Goal: Information Seeking & Learning: Check status

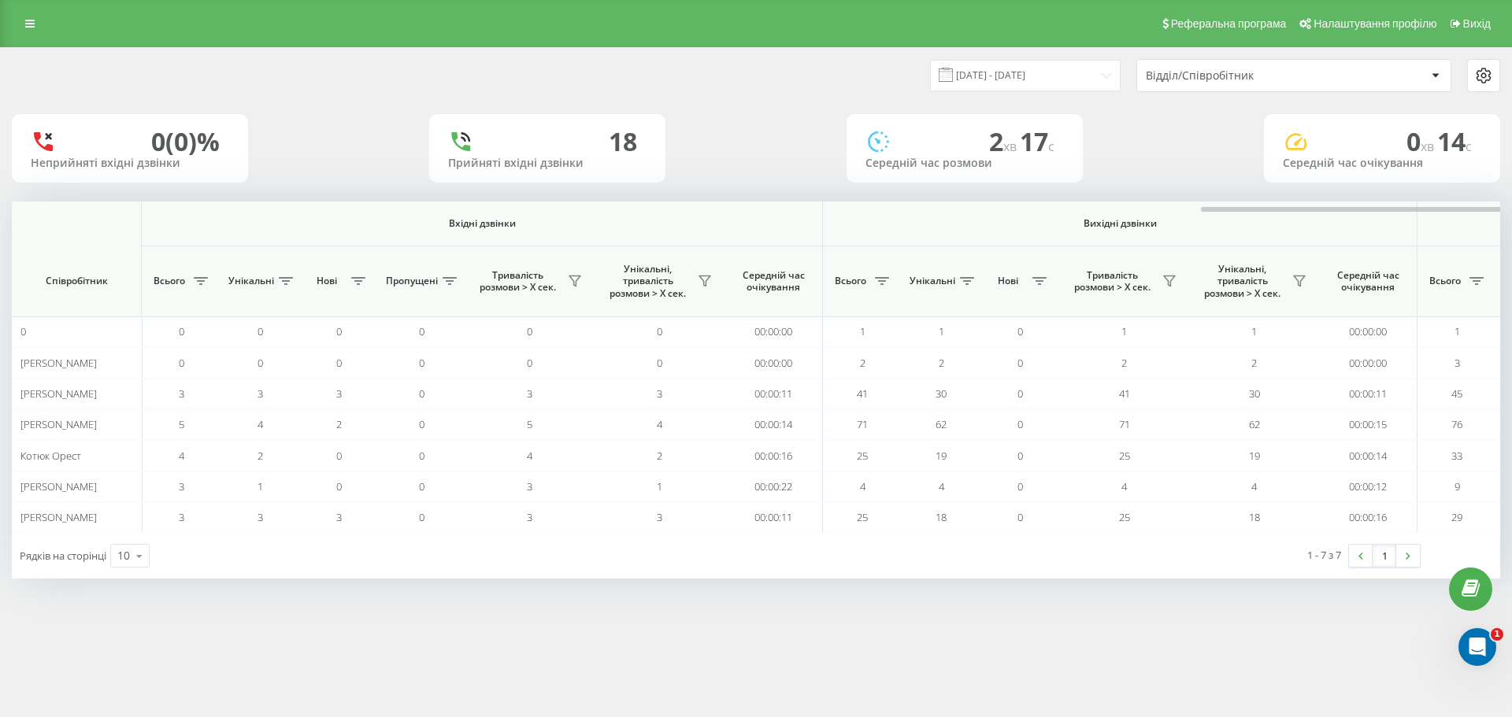
scroll to position [0, 709]
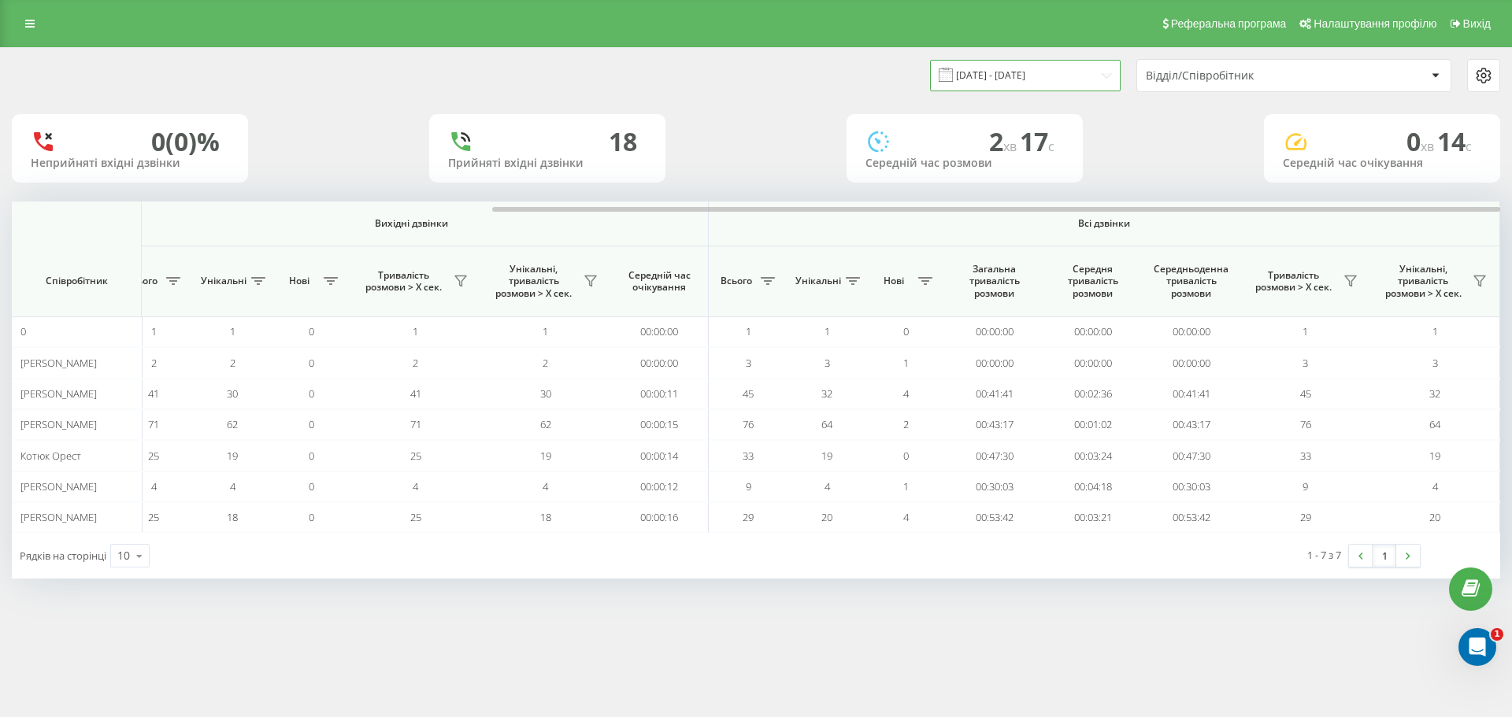
click at [1047, 74] on input "20.08.2025 - 20.08.2025" at bounding box center [1025, 75] width 191 height 31
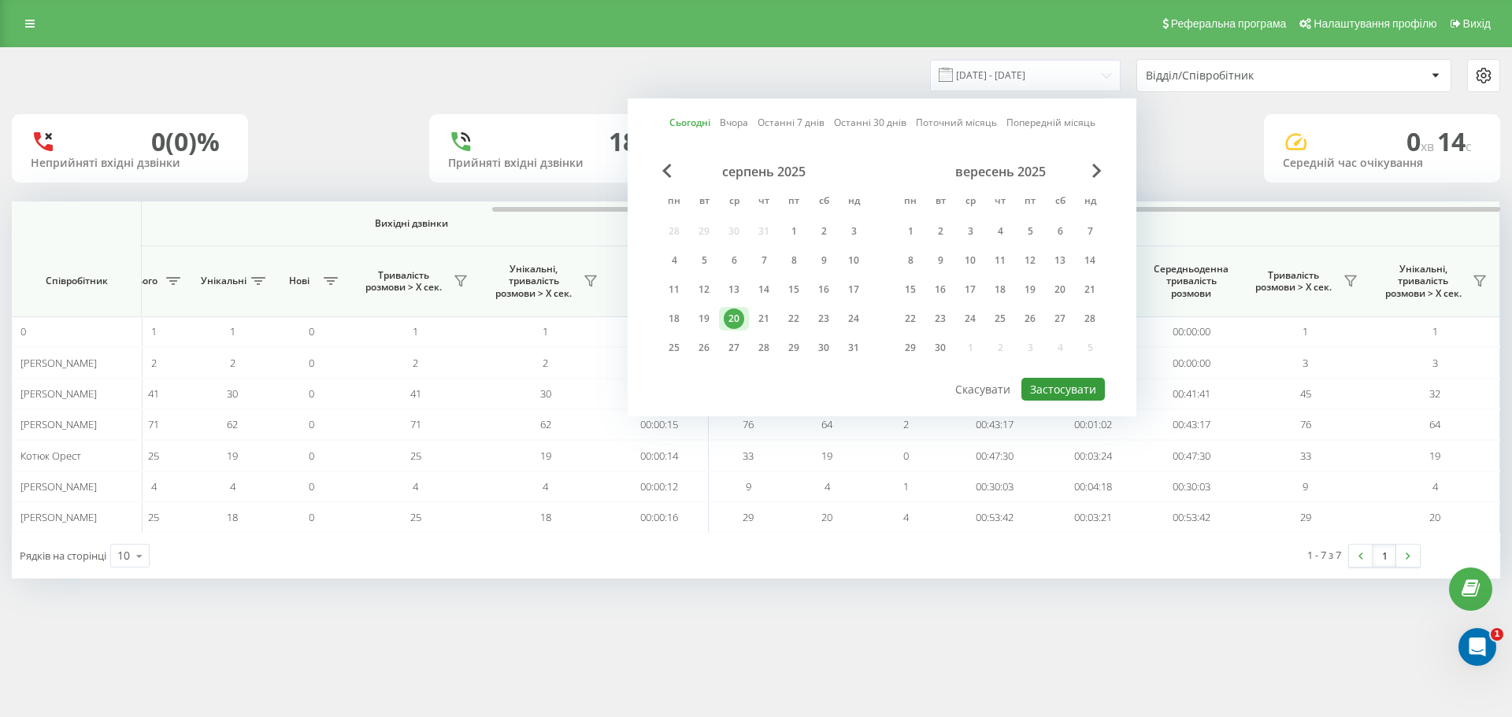
click at [1052, 395] on button "Застосувати" at bounding box center [1062, 389] width 83 height 23
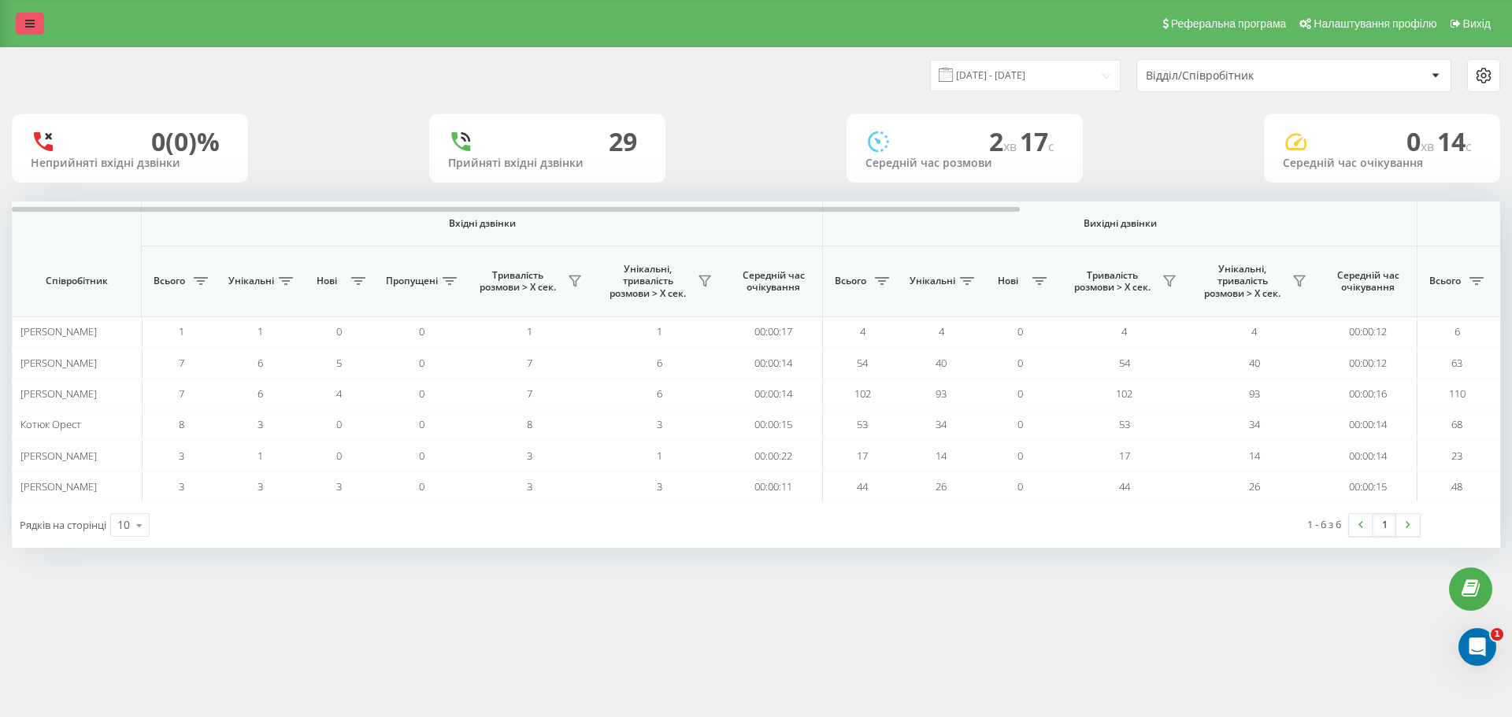
click at [28, 21] on icon at bounding box center [29, 23] width 9 height 11
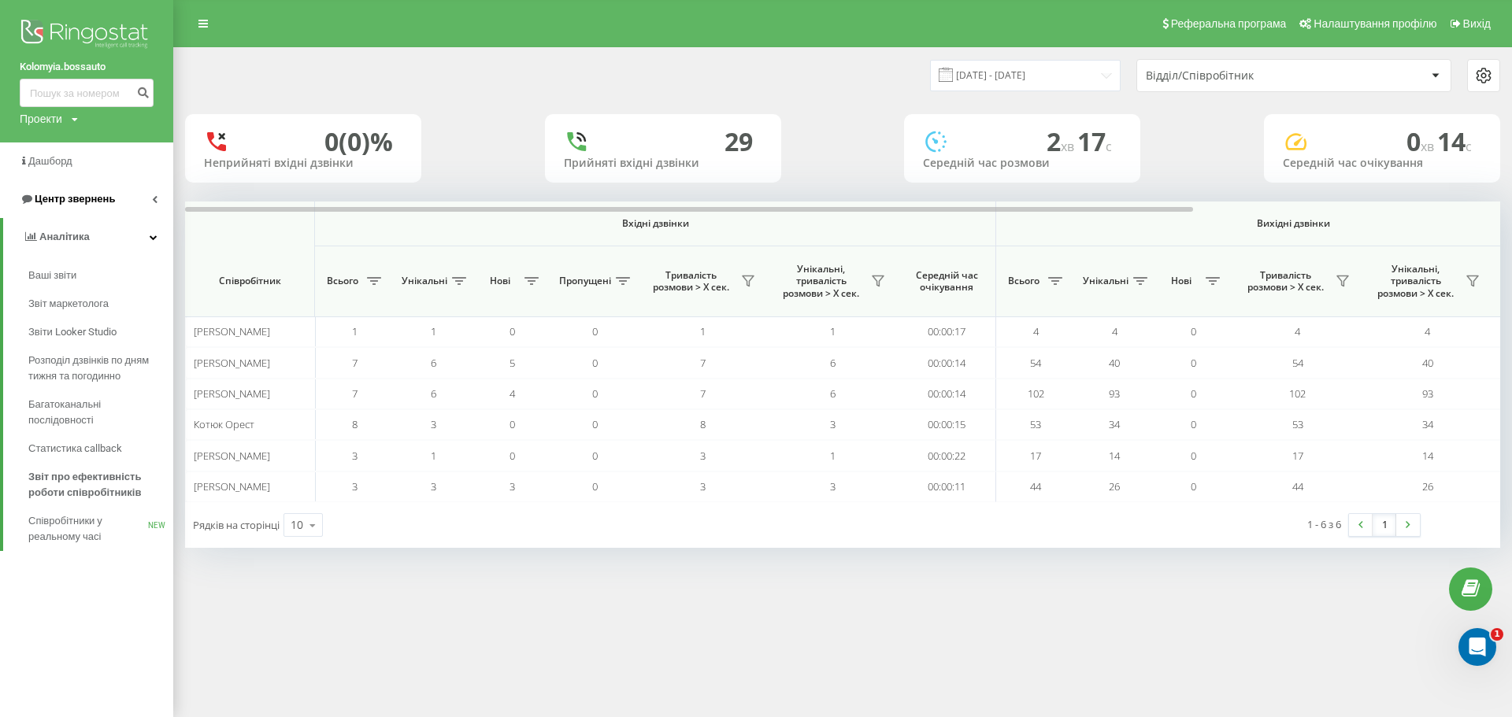
click at [93, 204] on span "Центр звернень" at bounding box center [75, 199] width 80 height 12
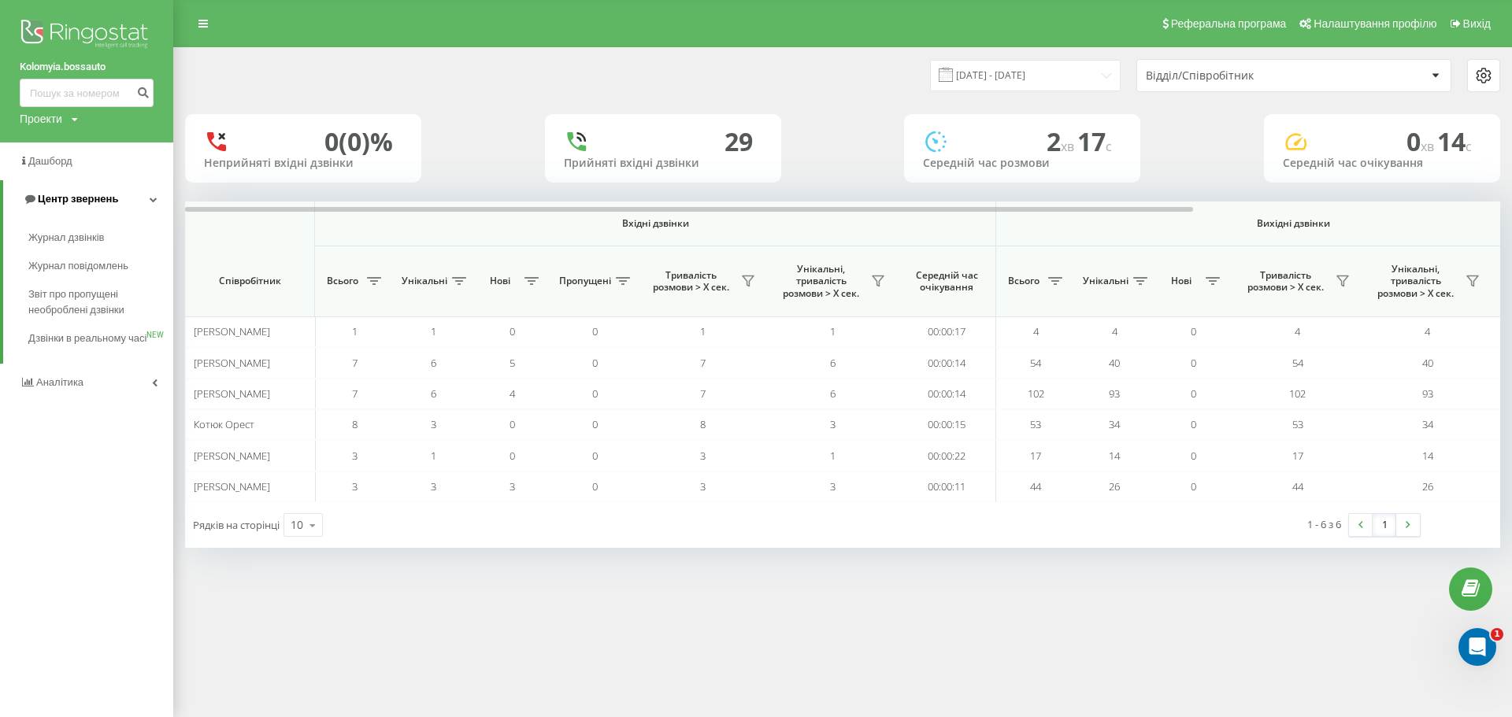
click at [93, 204] on span "Центр звернень" at bounding box center [78, 199] width 80 height 12
click at [81, 235] on span "Аналiтика" at bounding box center [61, 237] width 50 height 12
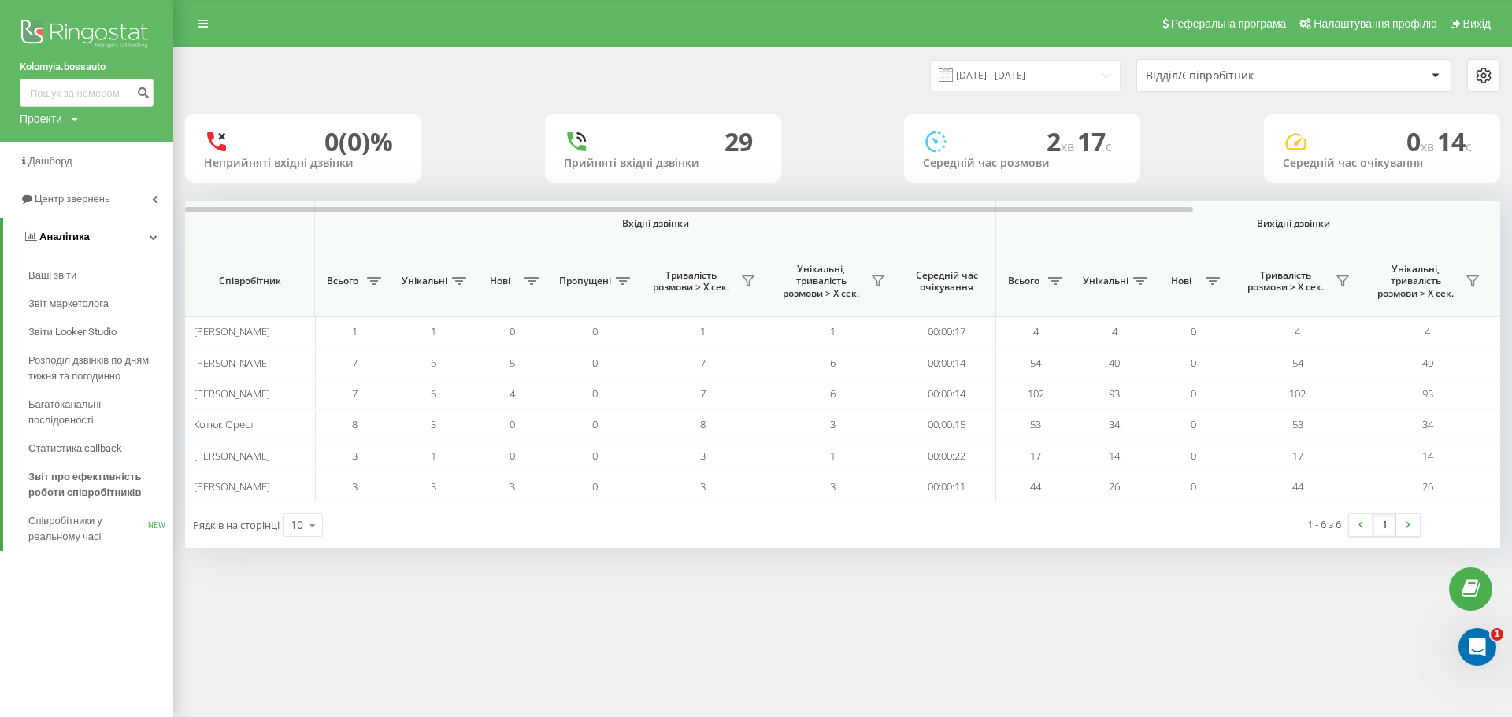
click at [97, 247] on link "Аналiтика" at bounding box center [88, 237] width 170 height 38
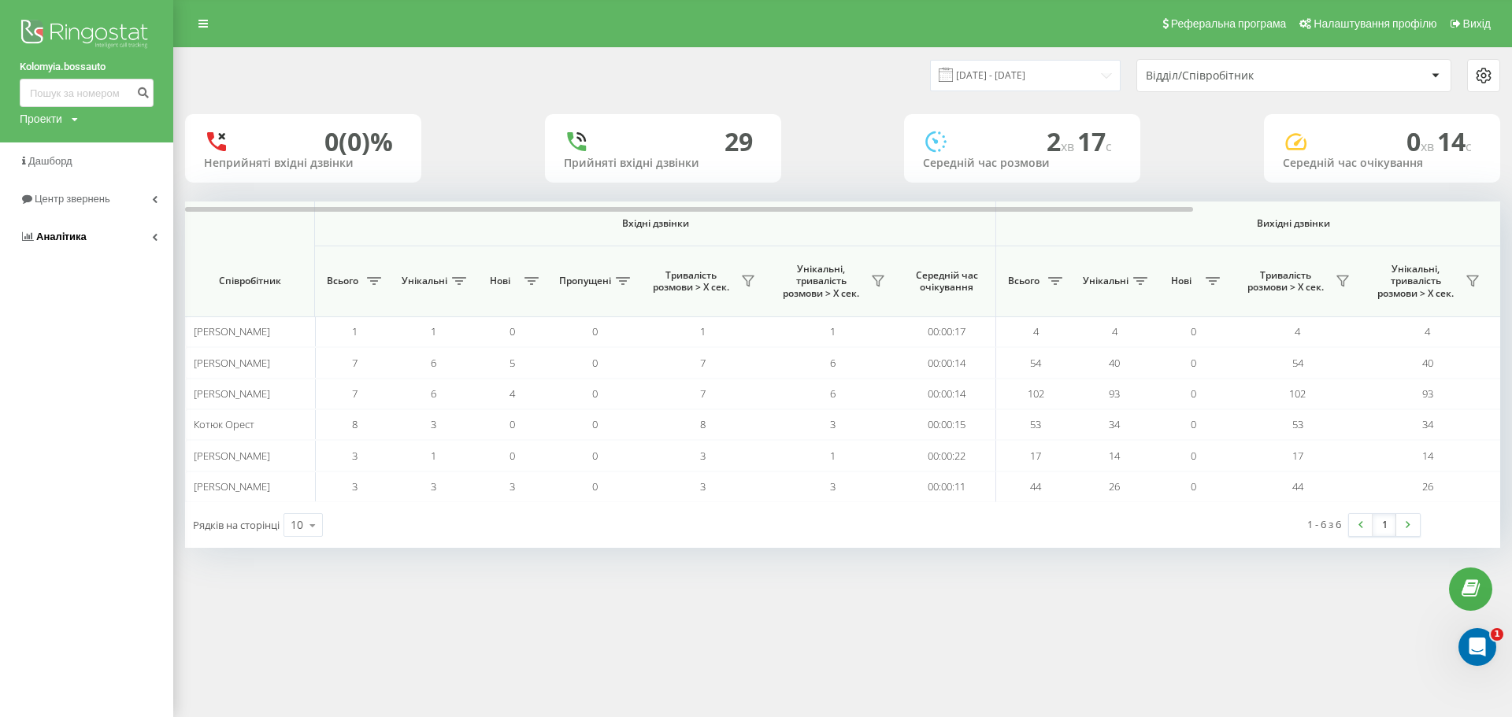
click at [97, 247] on link "Аналiтика" at bounding box center [86, 237] width 173 height 38
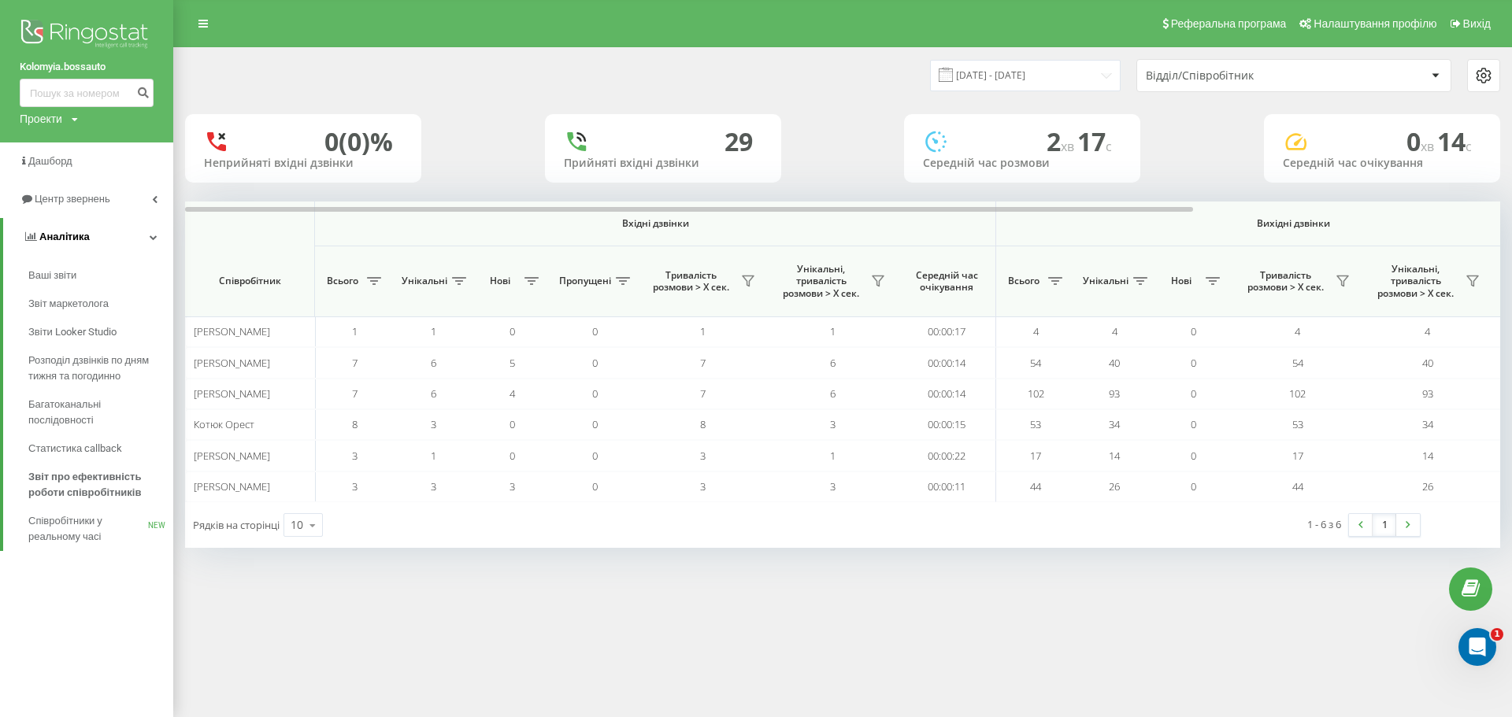
click at [97, 247] on link "Аналiтика" at bounding box center [88, 237] width 170 height 38
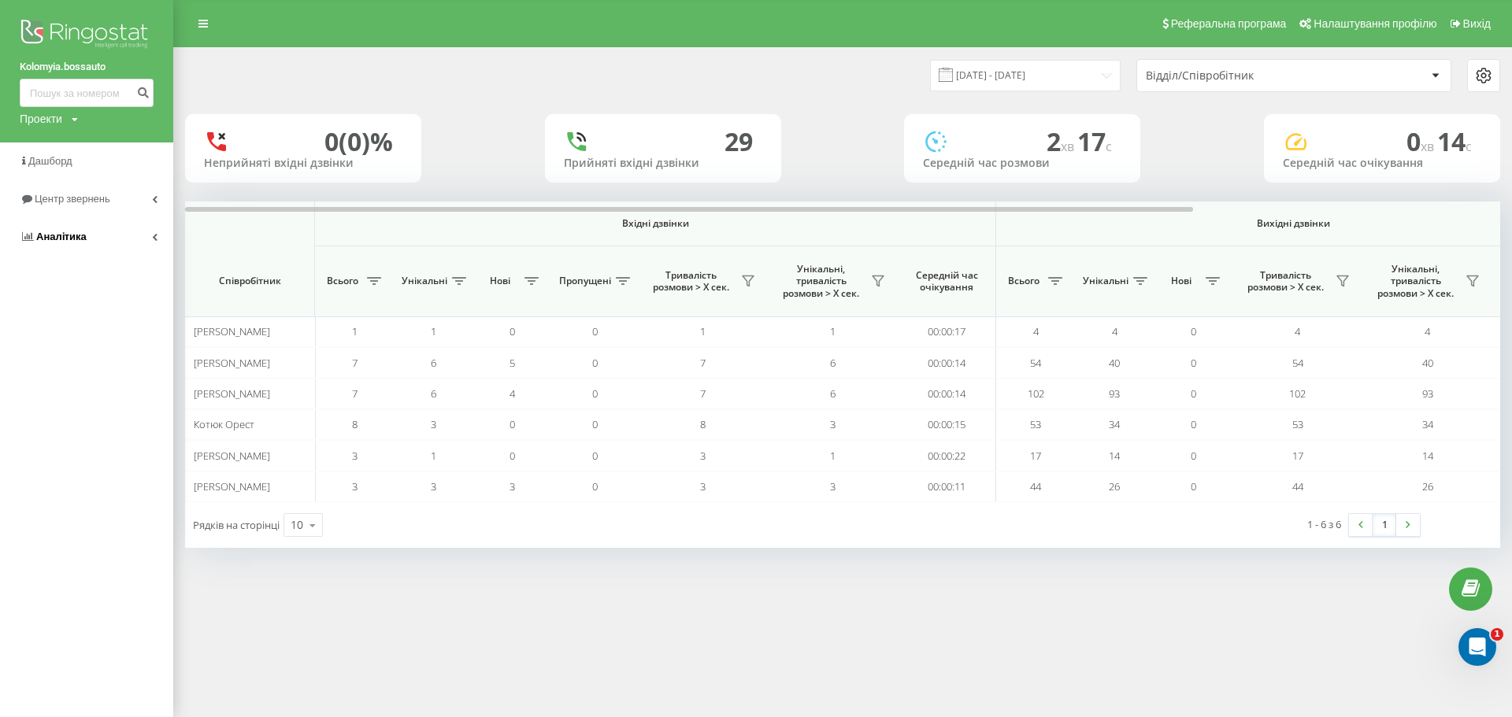
click at [95, 247] on link "Аналiтика" at bounding box center [86, 237] width 173 height 38
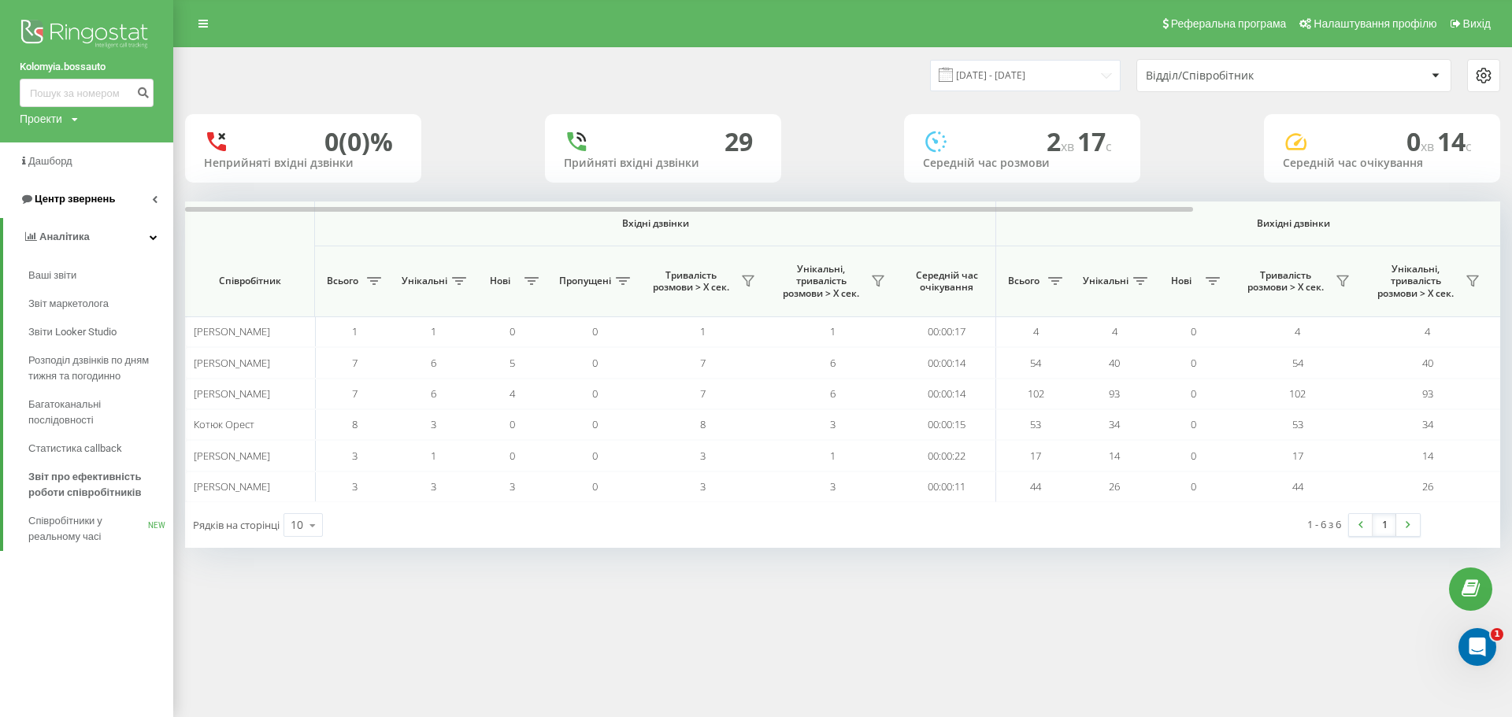
click at [142, 199] on link "Центр звернень" at bounding box center [86, 199] width 173 height 38
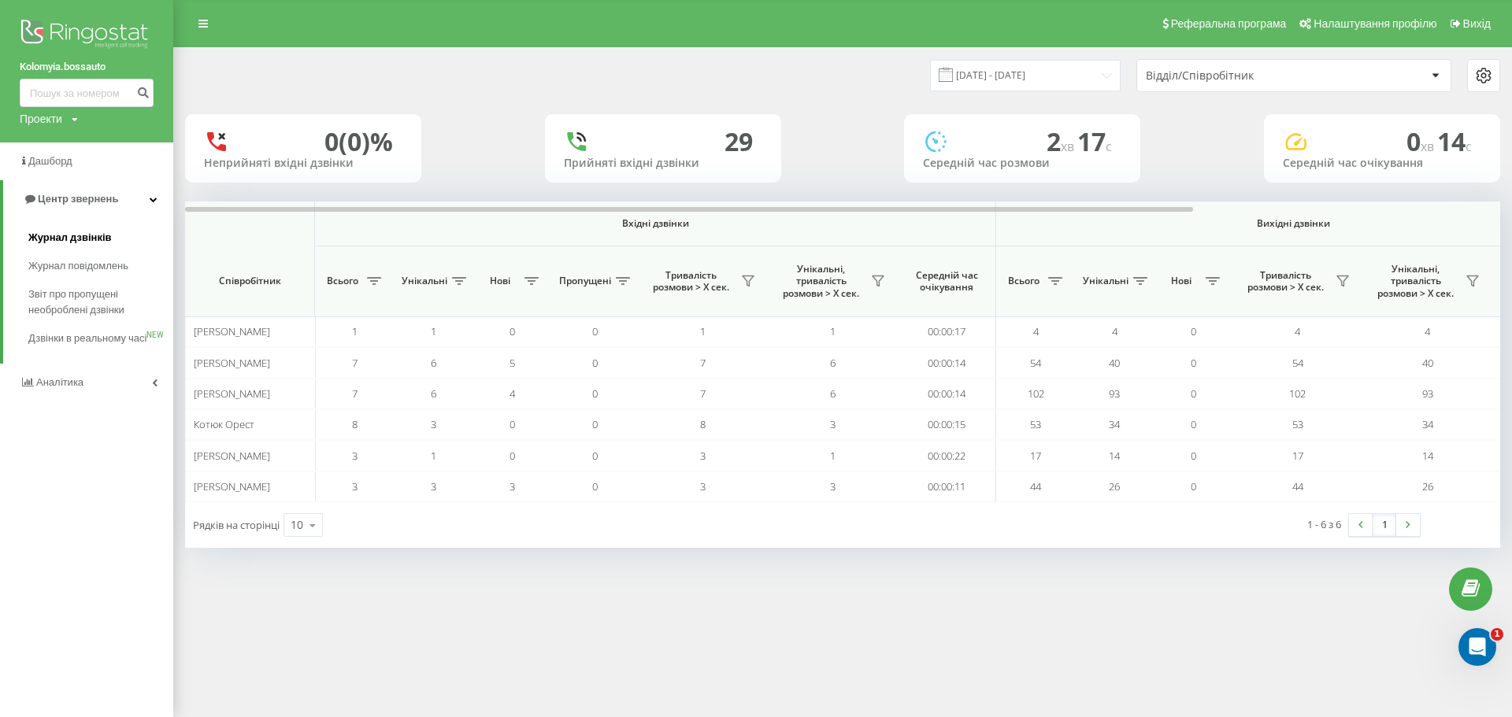
click at [95, 247] on link "Журнал дзвінків" at bounding box center [100, 238] width 145 height 28
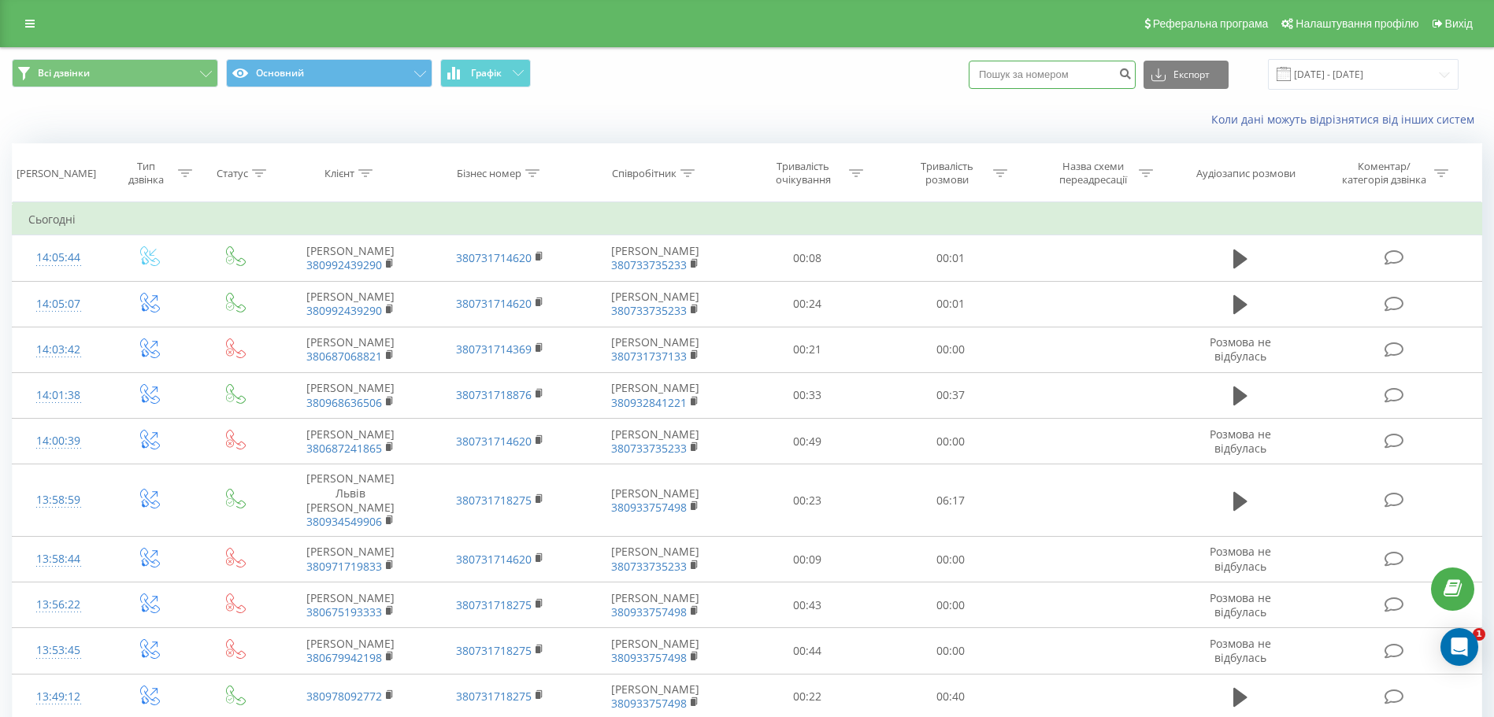
click at [1025, 75] on input at bounding box center [1052, 75] width 167 height 28
paste input "+380 67 675 2690"
click at [997, 72] on input "+380 67 675 2690" at bounding box center [1052, 75] width 167 height 28
type input "380 67 675 2690"
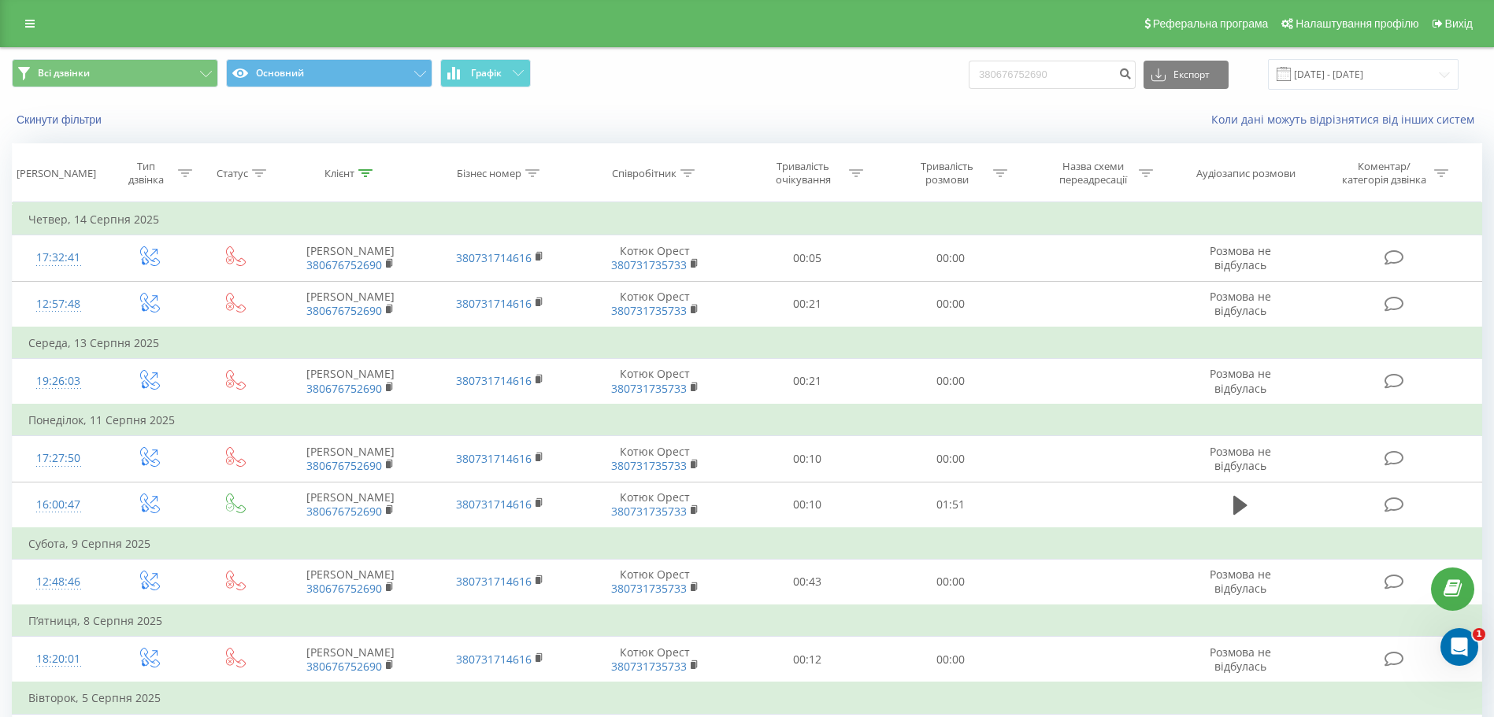
scroll to position [148, 0]
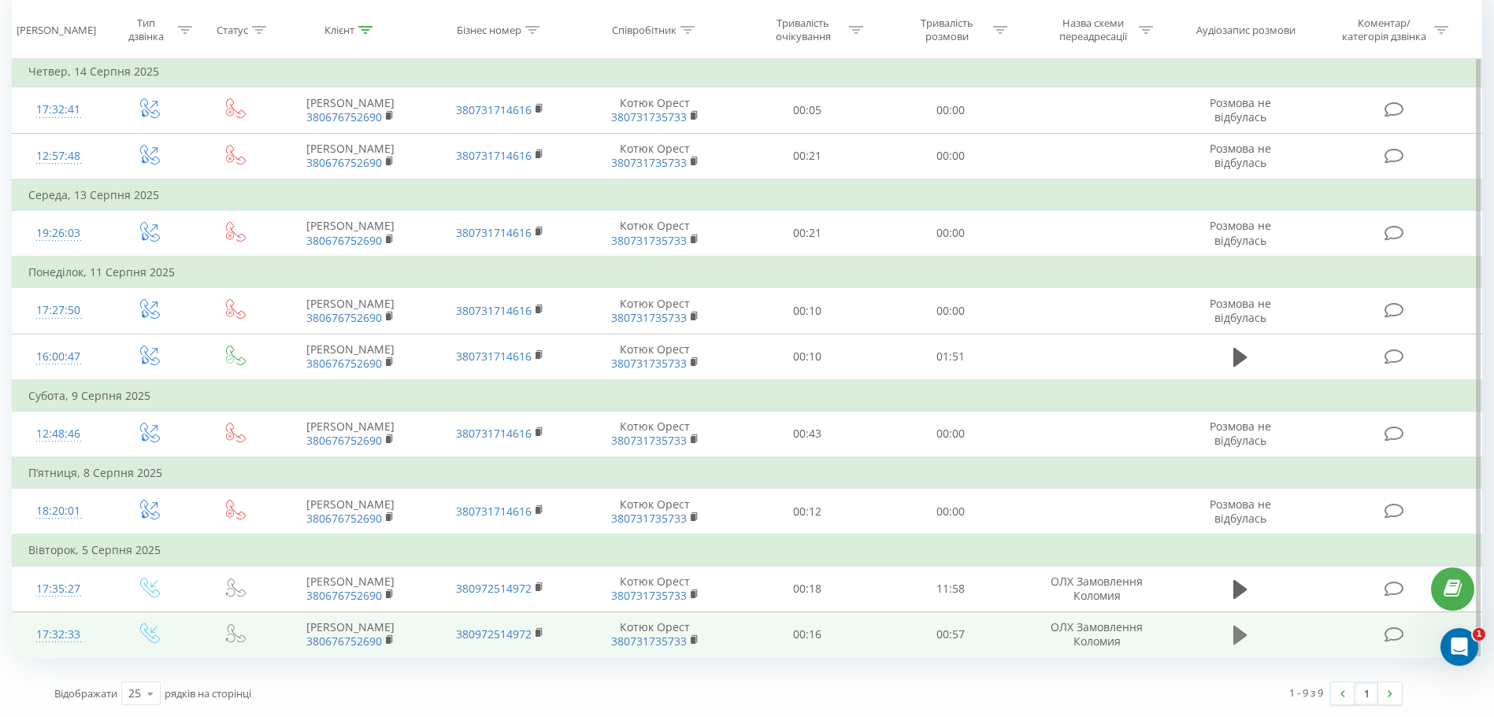
click at [1243, 639] on icon at bounding box center [1240, 635] width 14 height 19
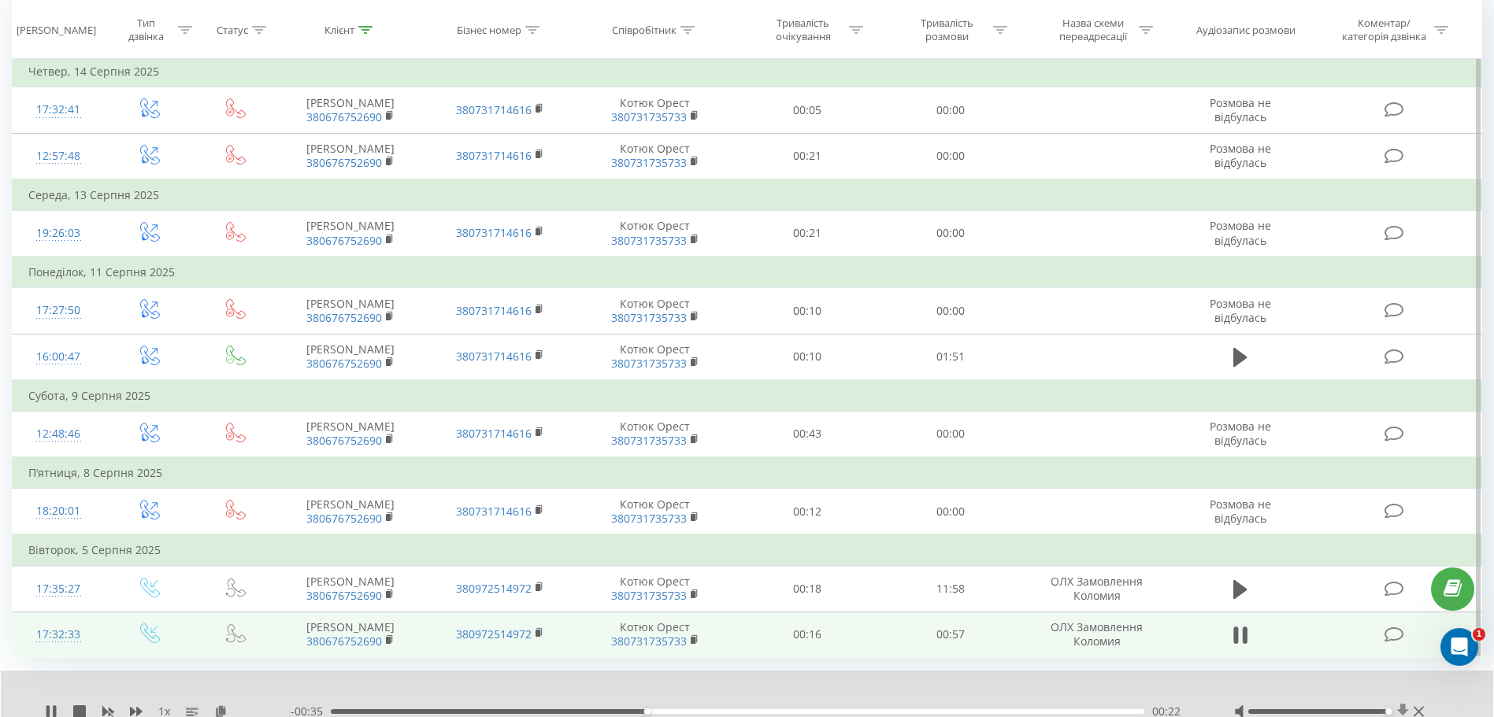
drag, startPoint x: 1315, startPoint y: 710, endPoint x: 1397, endPoint y: 714, distance: 82.0
click at [1397, 714] on div at bounding box center [1331, 712] width 194 height 16
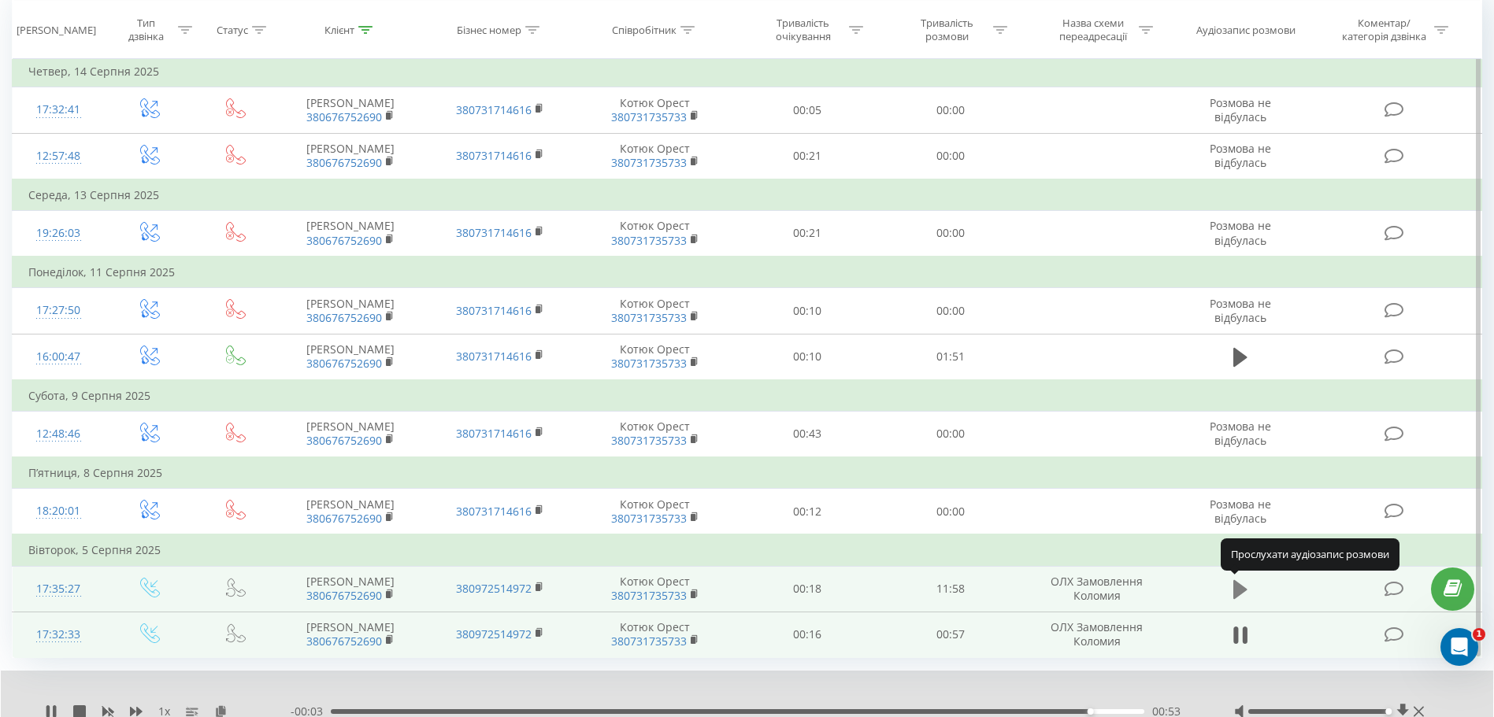
click at [1240, 588] on icon at bounding box center [1240, 589] width 14 height 19
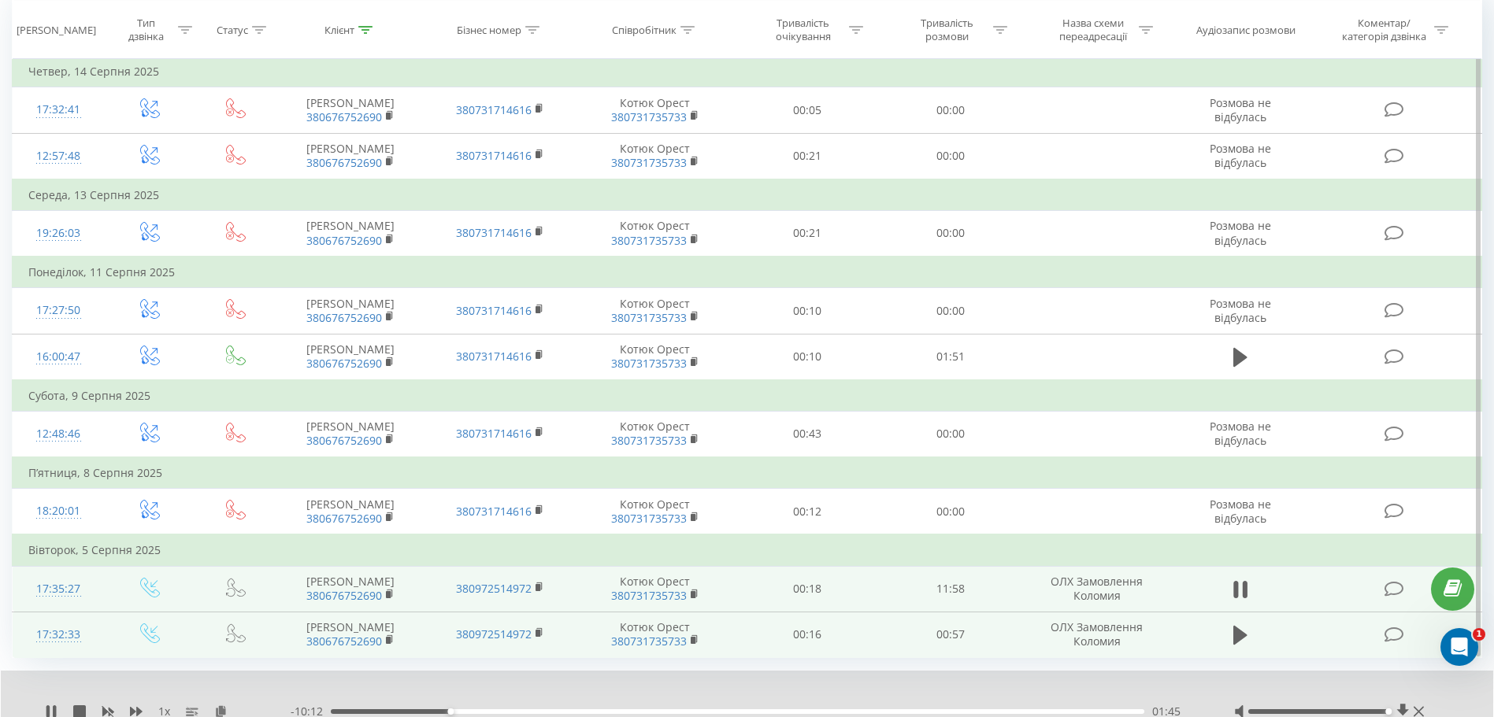
click at [418, 692] on div at bounding box center [737, 691] width 1107 height 17
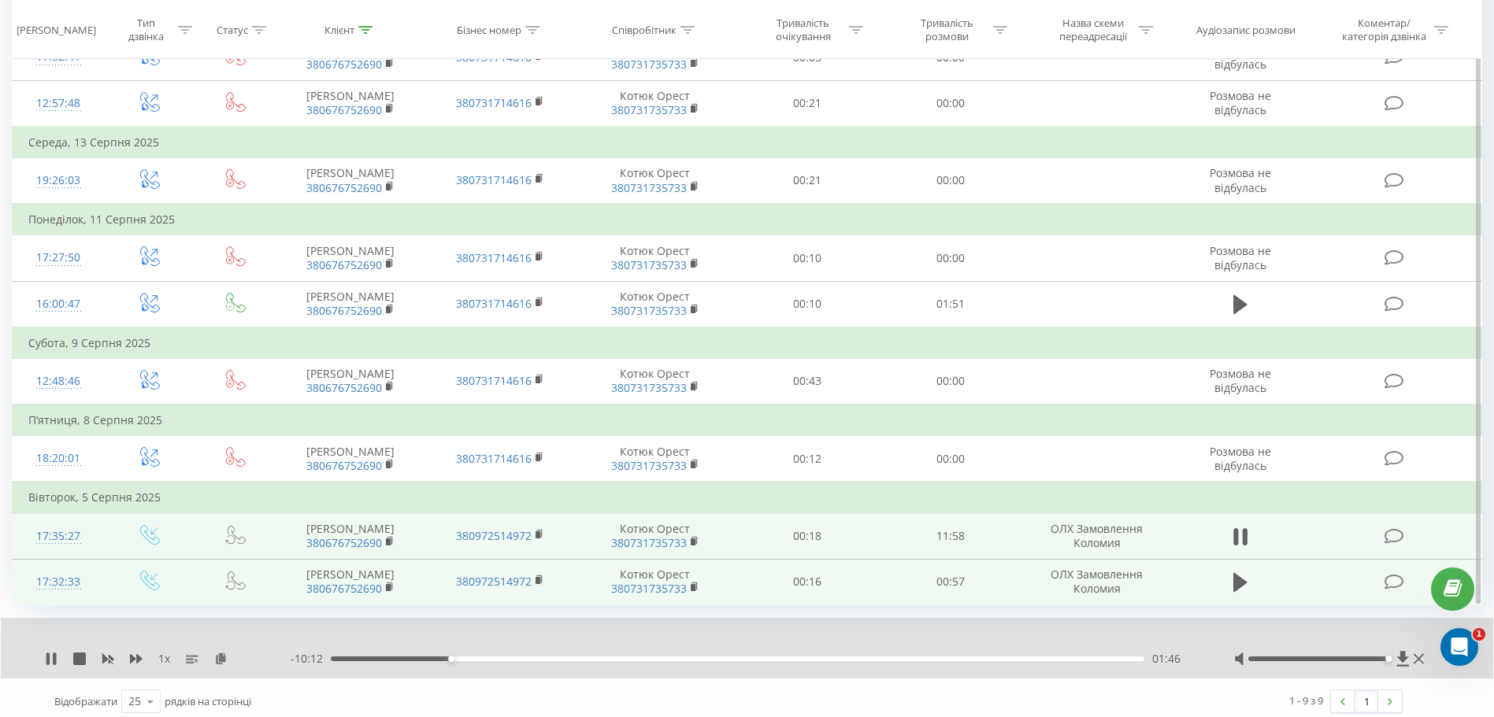
scroll to position [209, 0]
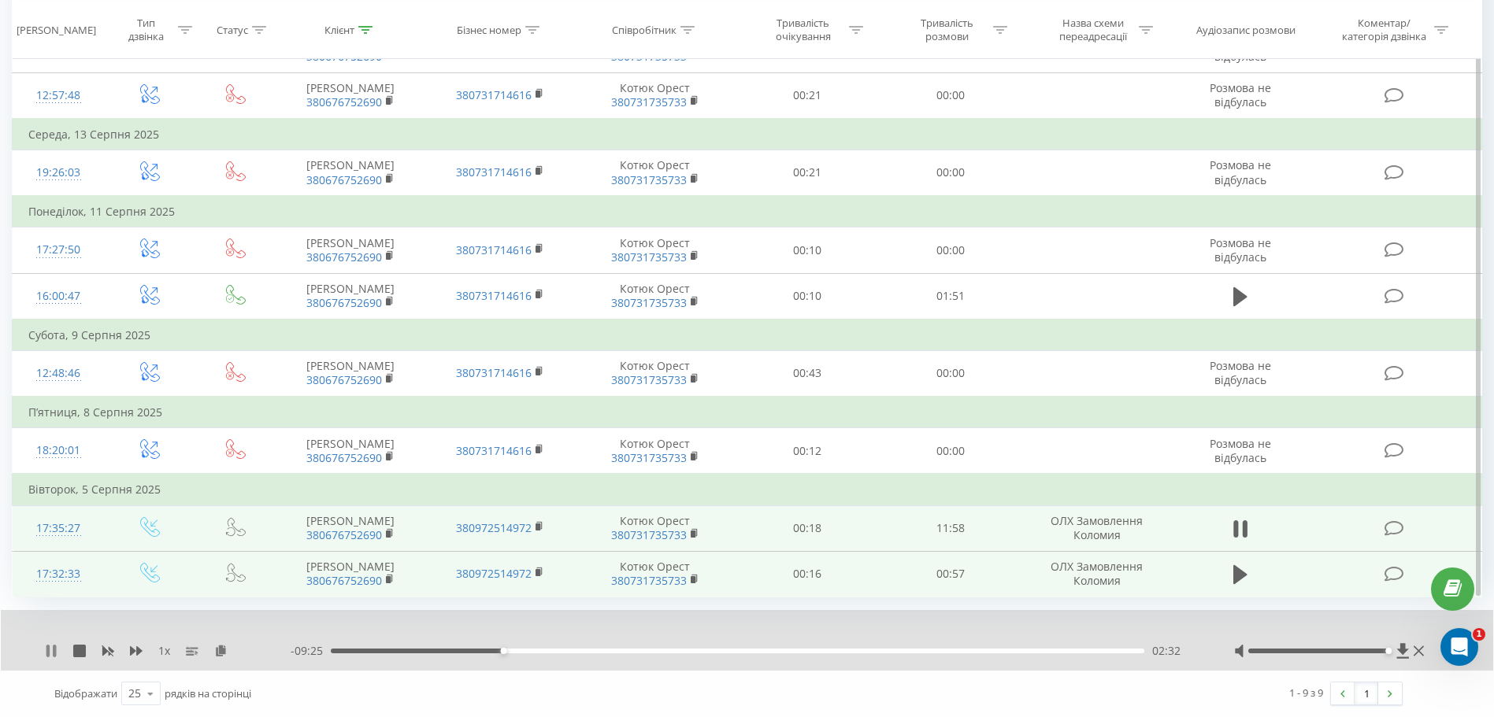
click at [51, 652] on icon at bounding box center [51, 651] width 13 height 13
click at [51, 653] on icon at bounding box center [50, 651] width 9 height 13
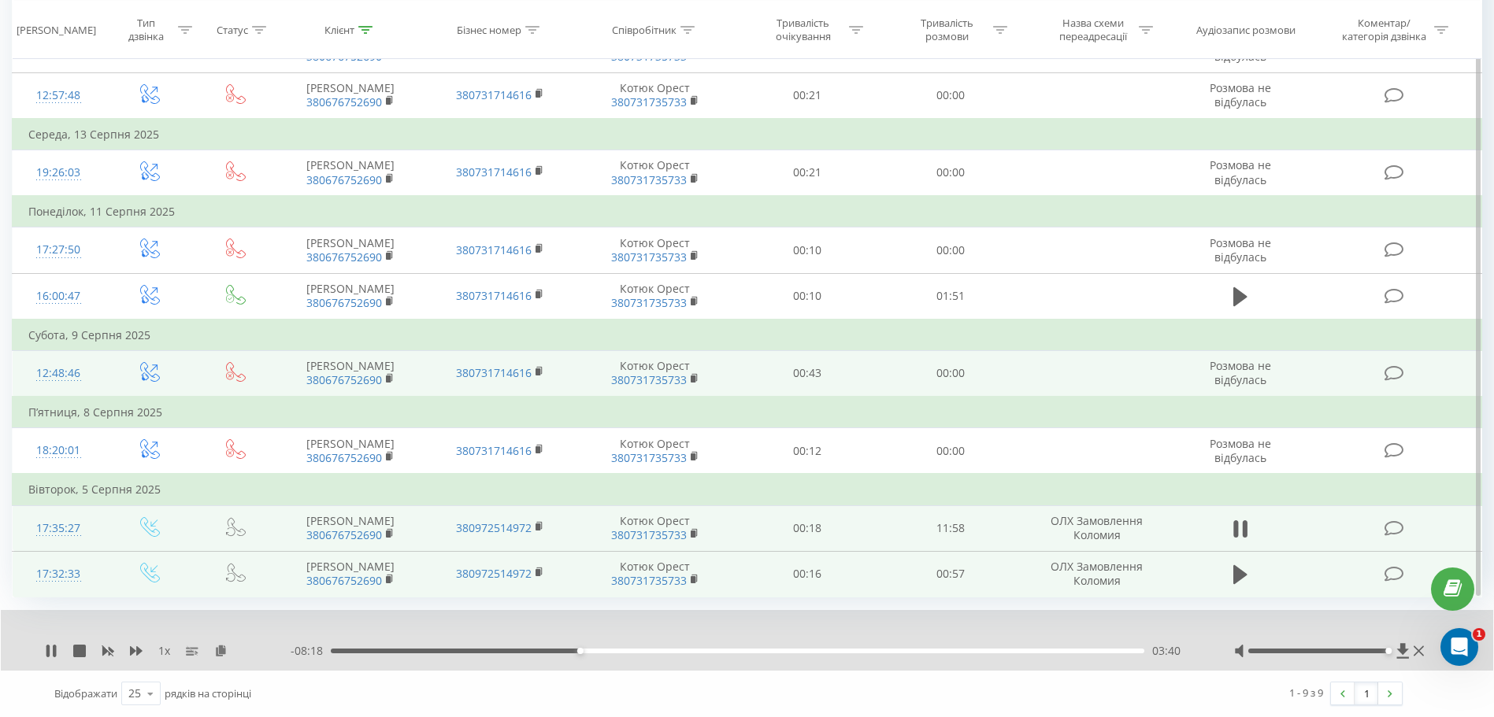
click at [409, 369] on td "Степан 380676752690" at bounding box center [350, 373] width 149 height 46
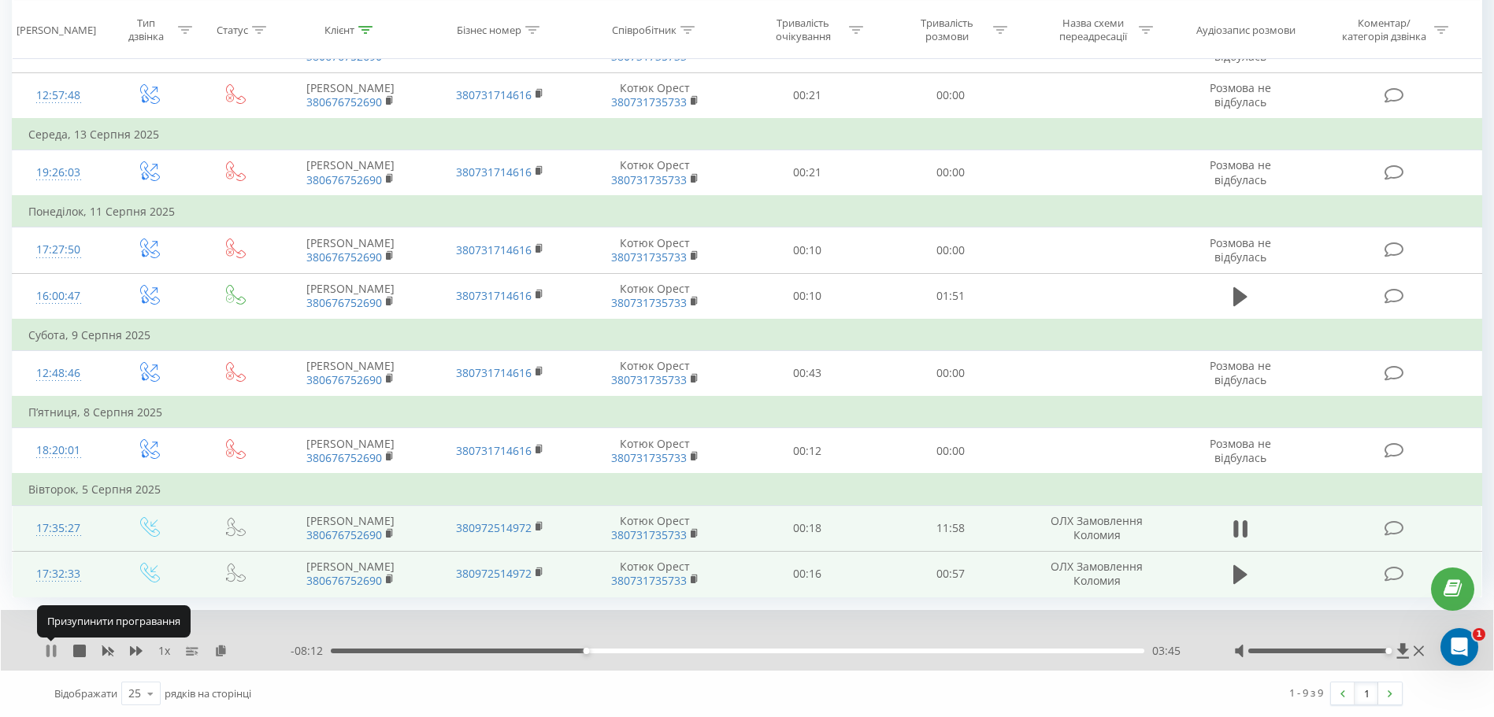
click at [46, 647] on icon at bounding box center [47, 651] width 3 height 13
click at [54, 655] on icon at bounding box center [51, 651] width 13 height 13
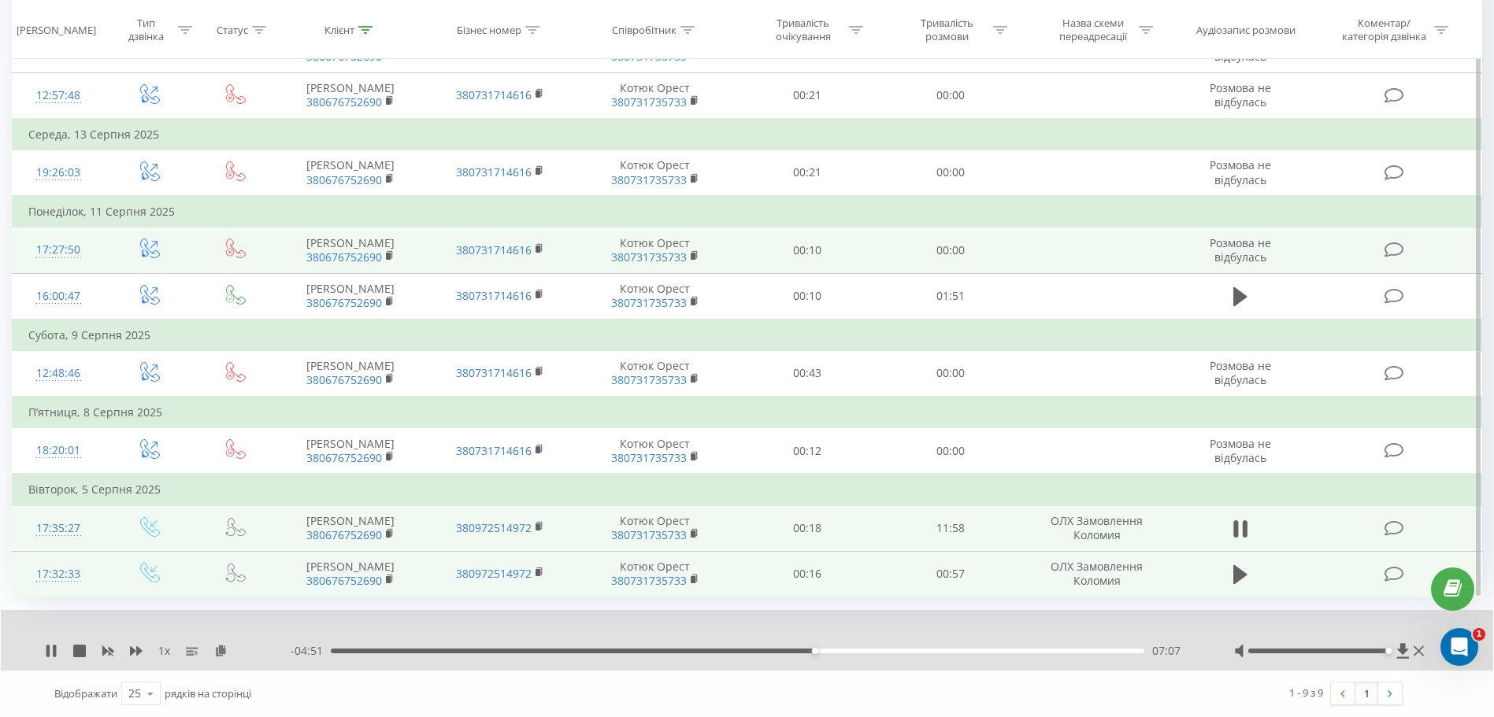
click at [263, 243] on td at bounding box center [236, 251] width 80 height 46
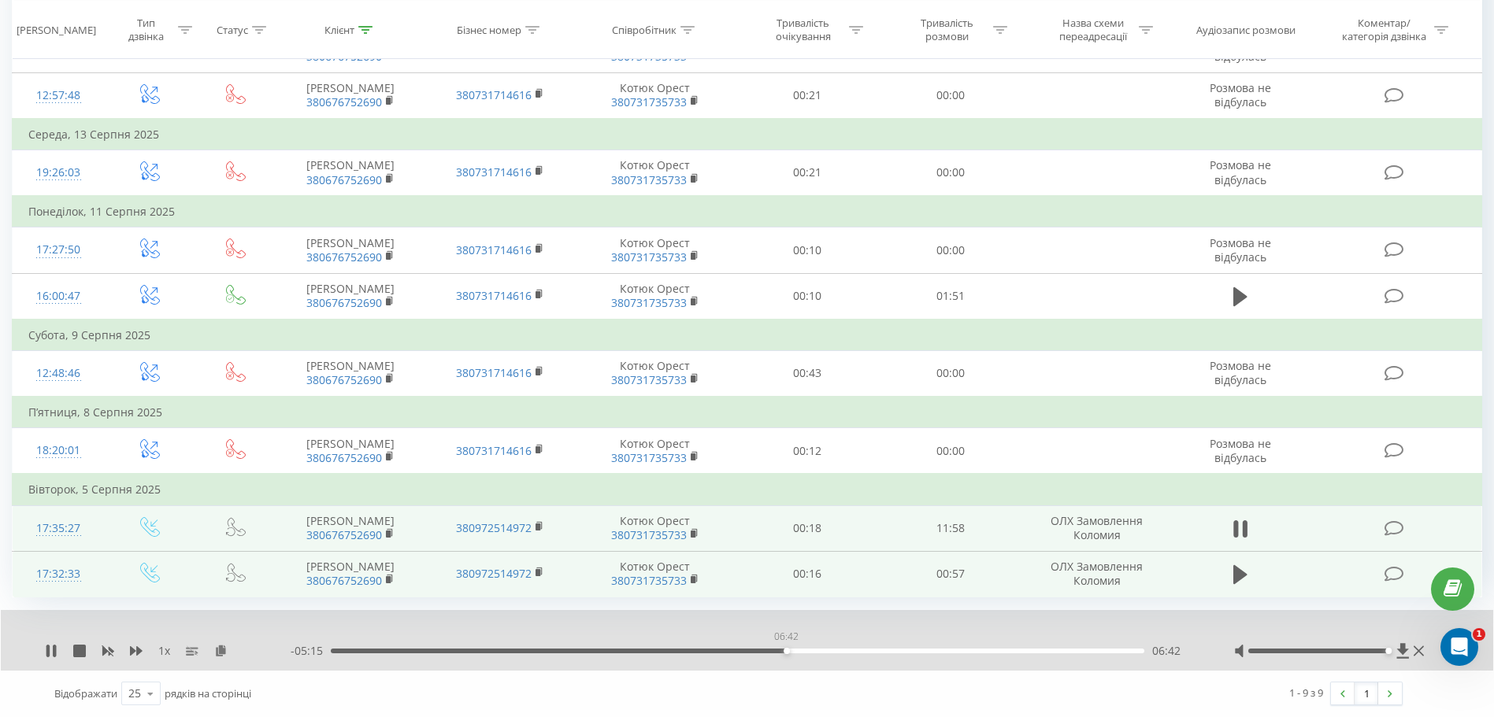
click at [786, 652] on div "06:42" at bounding box center [738, 651] width 814 height 5
click at [50, 647] on icon at bounding box center [47, 651] width 3 height 13
click at [46, 648] on icon at bounding box center [51, 651] width 13 height 13
click at [51, 655] on icon at bounding box center [51, 651] width 13 height 13
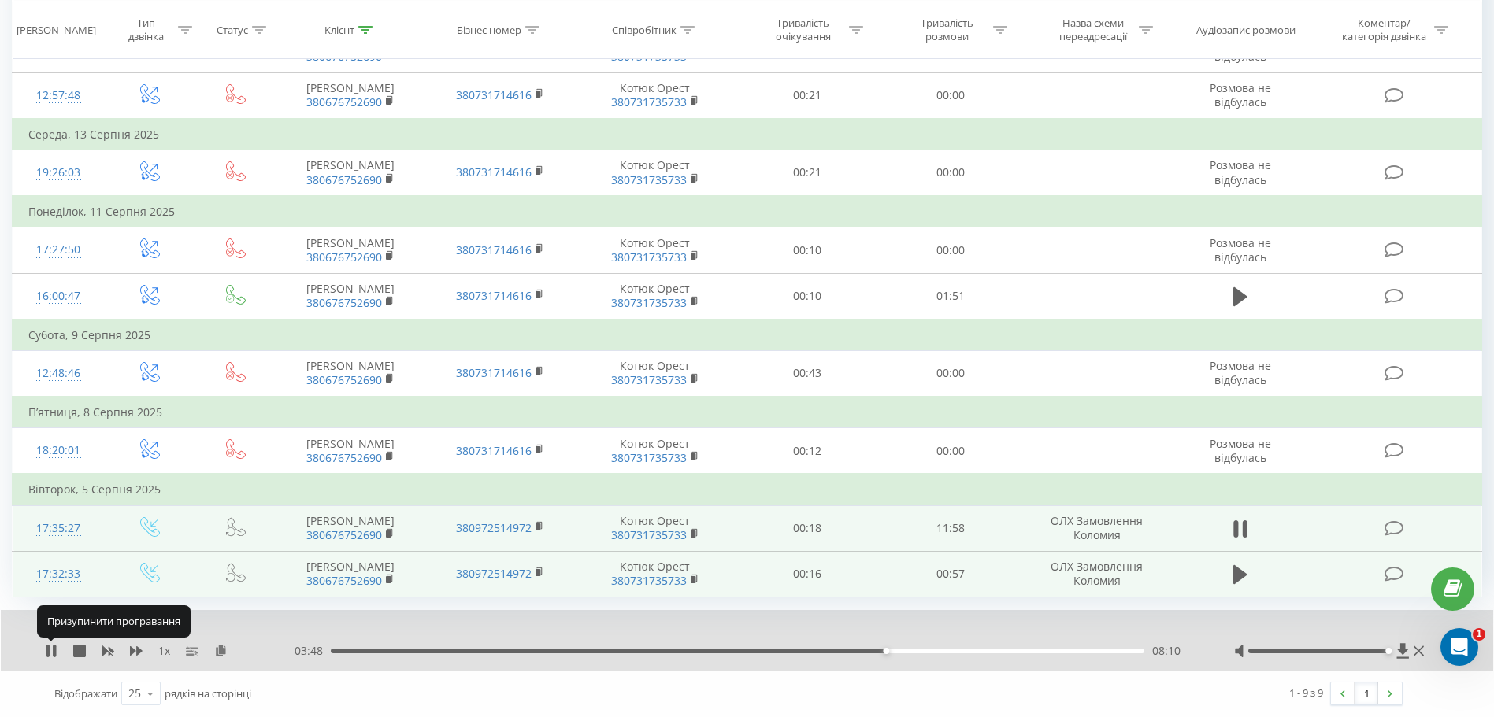
click at [51, 655] on icon at bounding box center [51, 651] width 13 height 13
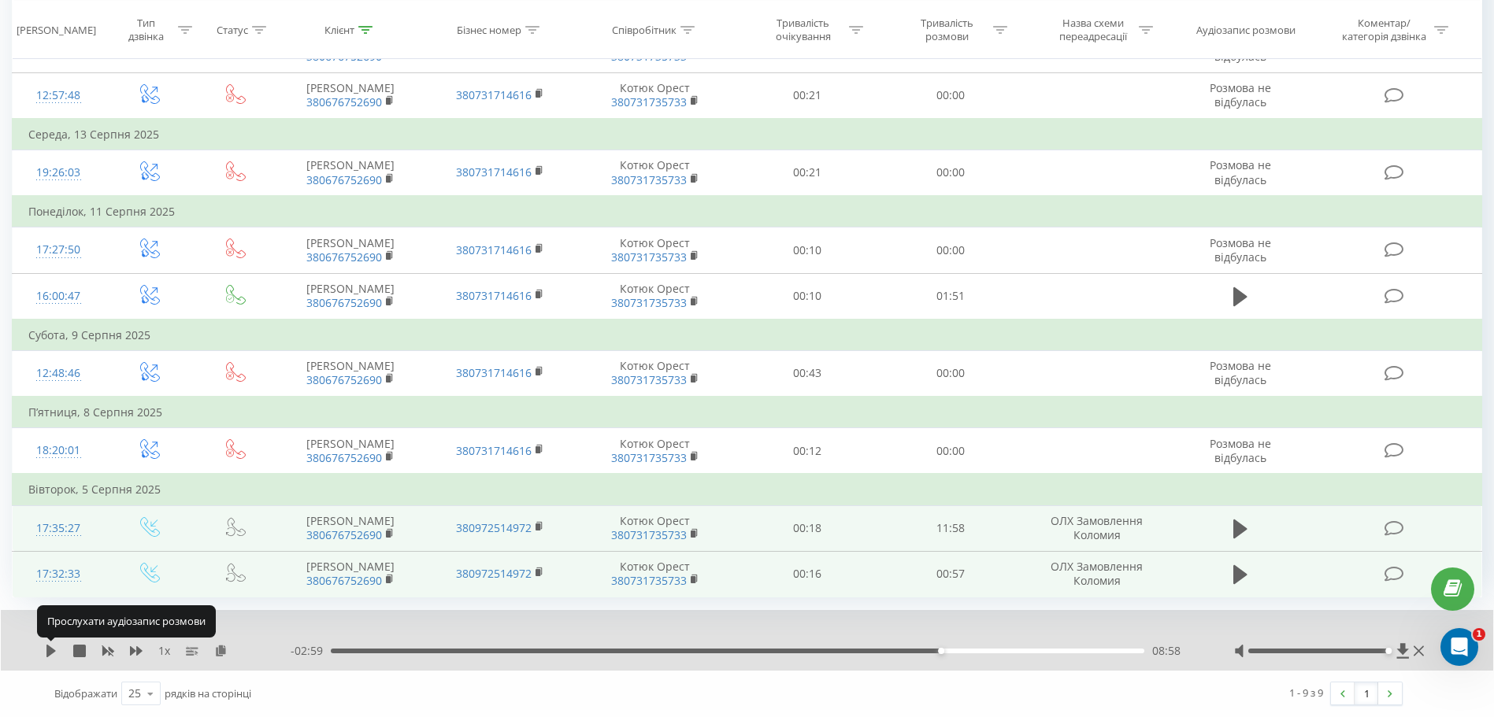
click at [51, 655] on icon at bounding box center [51, 651] width 13 height 13
click at [165, 654] on span "1 x" at bounding box center [164, 651] width 12 height 16
click at [156, 649] on div "1 x" at bounding box center [168, 651] width 246 height 16
click at [194, 647] on icon at bounding box center [192, 651] width 13 height 13
click at [166, 650] on span "1 x" at bounding box center [164, 651] width 12 height 16
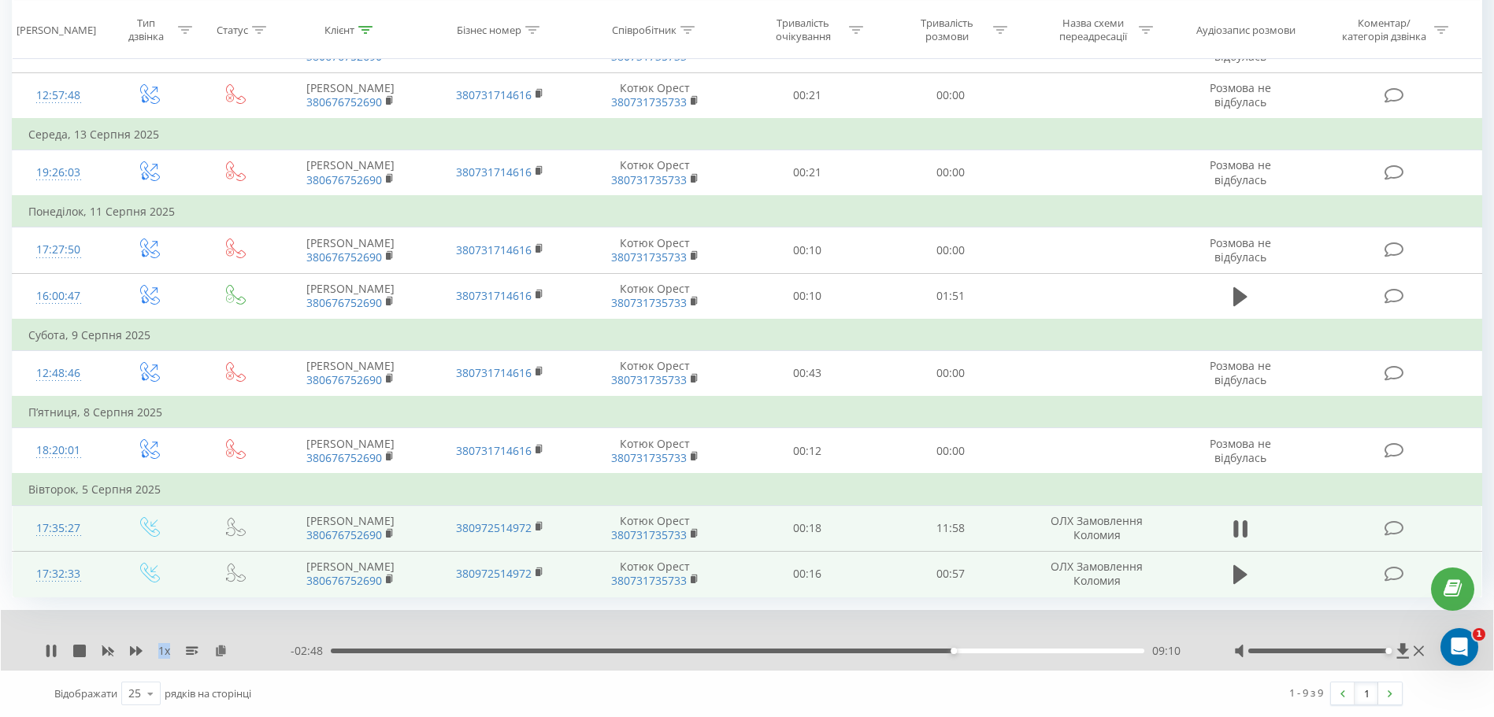
click at [166, 650] on span "1 x" at bounding box center [164, 651] width 12 height 16
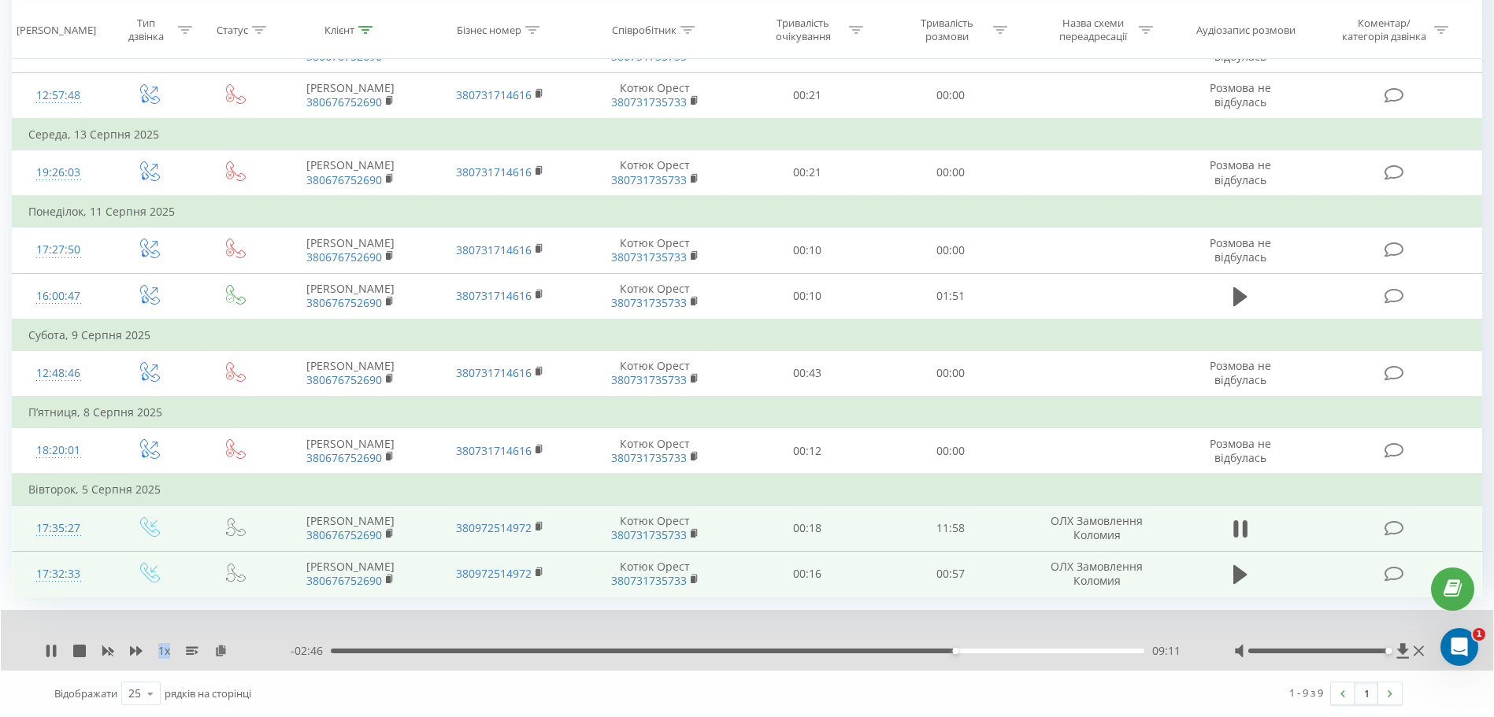
click at [166, 650] on span "1 x" at bounding box center [164, 651] width 12 height 16
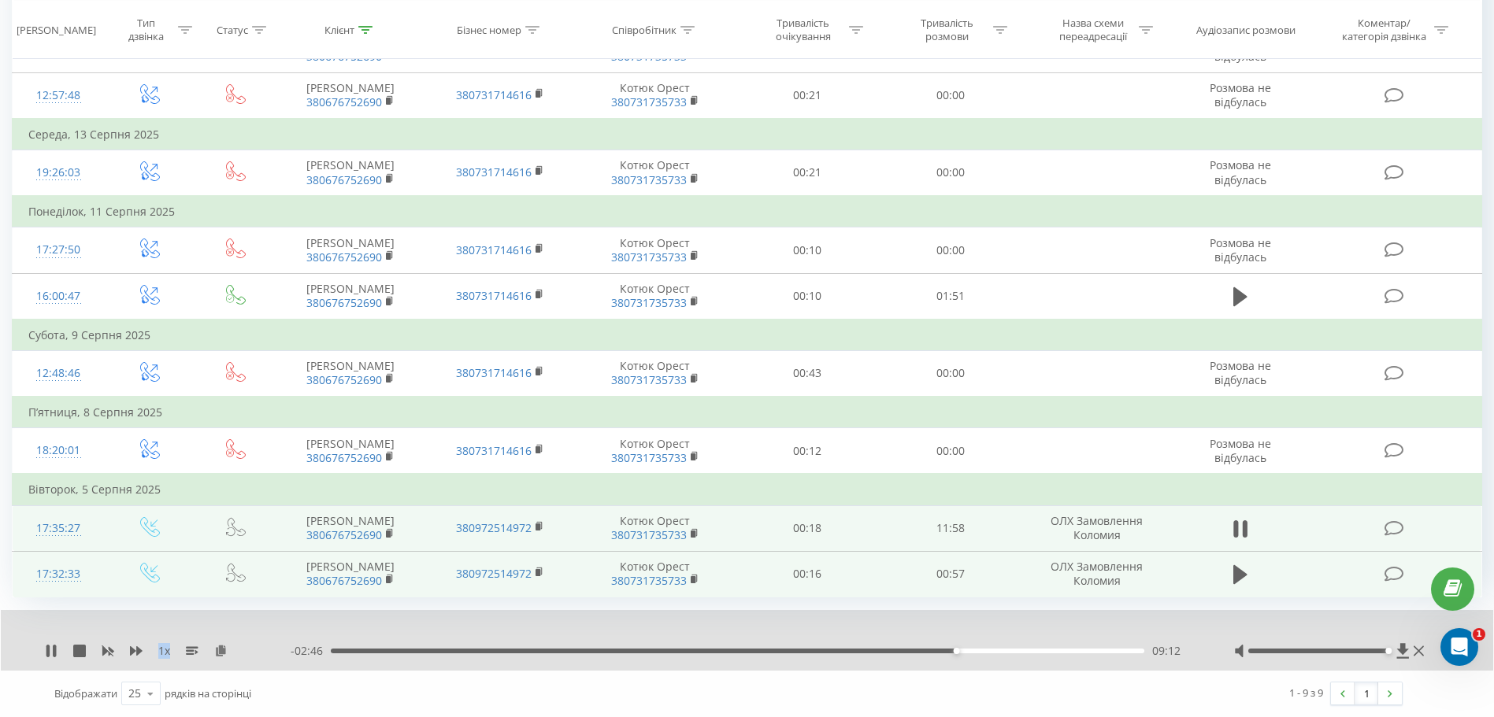
click at [166, 650] on span "1 x" at bounding box center [164, 651] width 12 height 16
click at [164, 651] on span "1 x" at bounding box center [164, 651] width 12 height 16
click at [156, 617] on div "1 x - 02:39 09:18 09:18" at bounding box center [747, 640] width 1492 height 61
click at [191, 650] on icon at bounding box center [192, 651] width 13 height 13
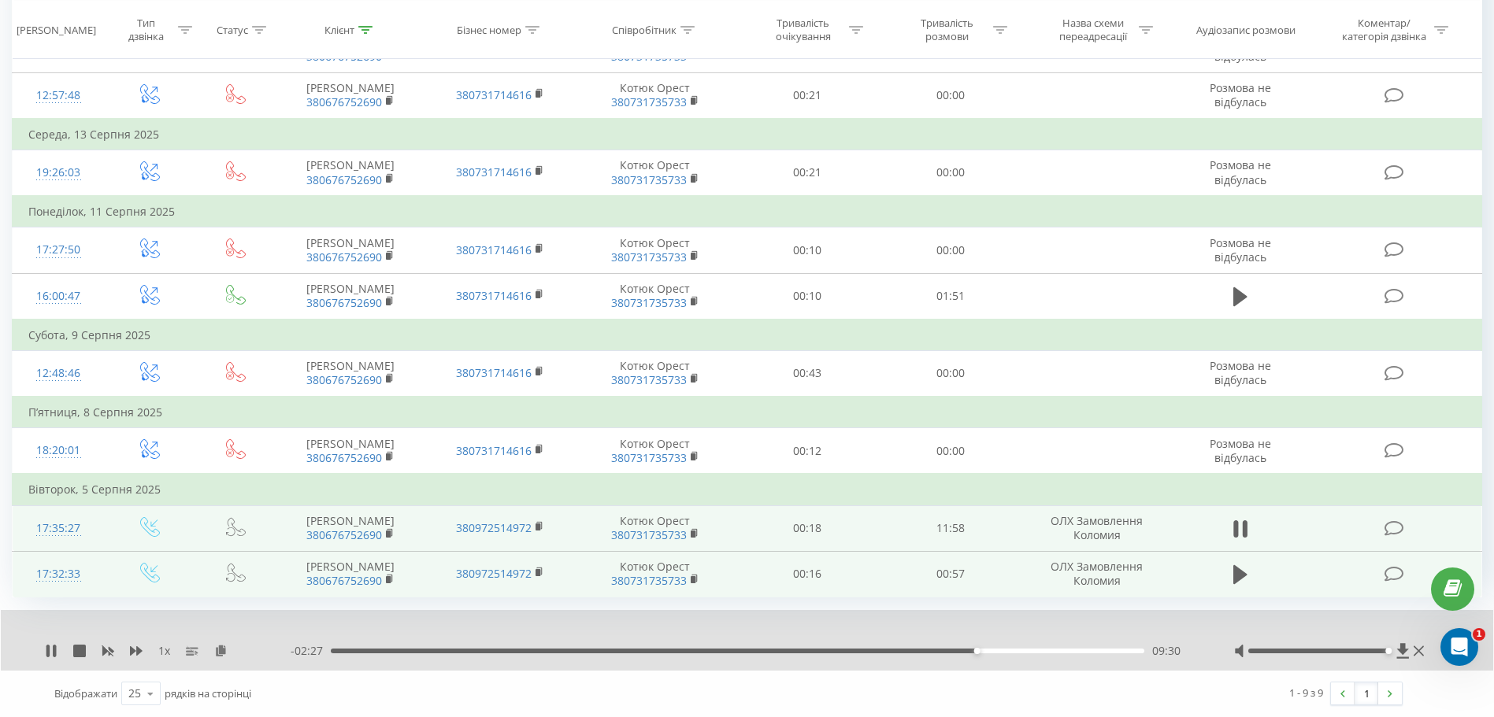
click at [165, 651] on span "1 x" at bounding box center [164, 651] width 12 height 16
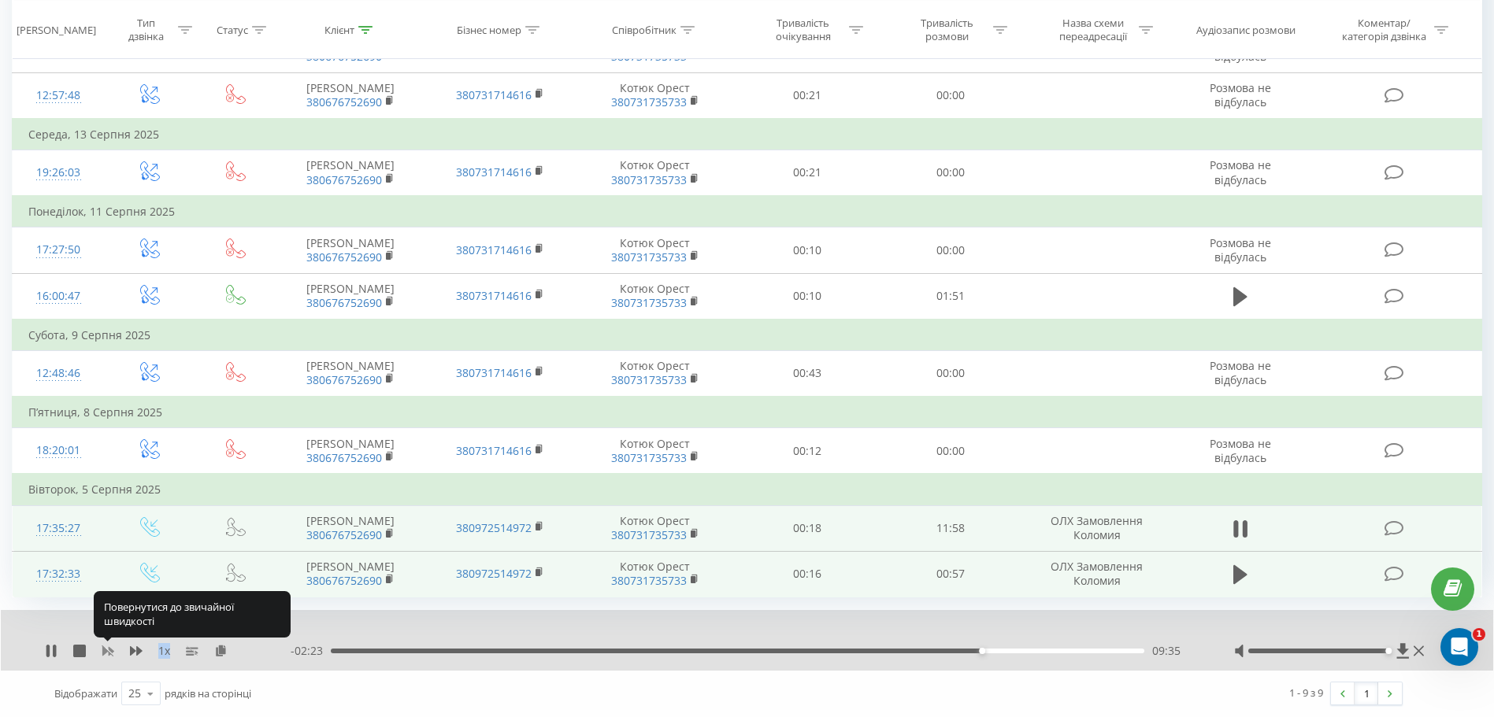
click at [110, 648] on icon at bounding box center [108, 651] width 12 height 9
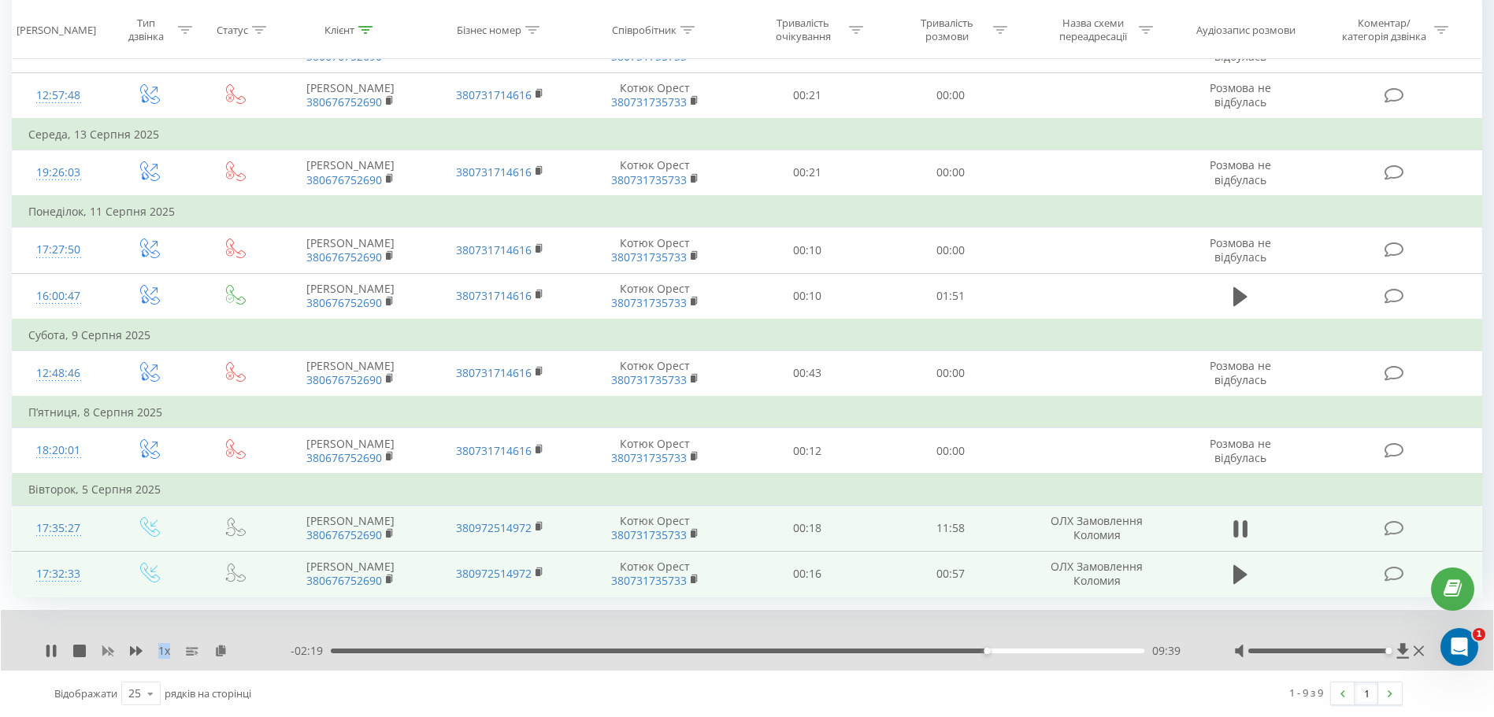
click at [109, 652] on rect at bounding box center [108, 652] width 12 height 12
click at [132, 650] on icon at bounding box center [136, 651] width 13 height 9
click at [137, 648] on icon at bounding box center [136, 651] width 13 height 9
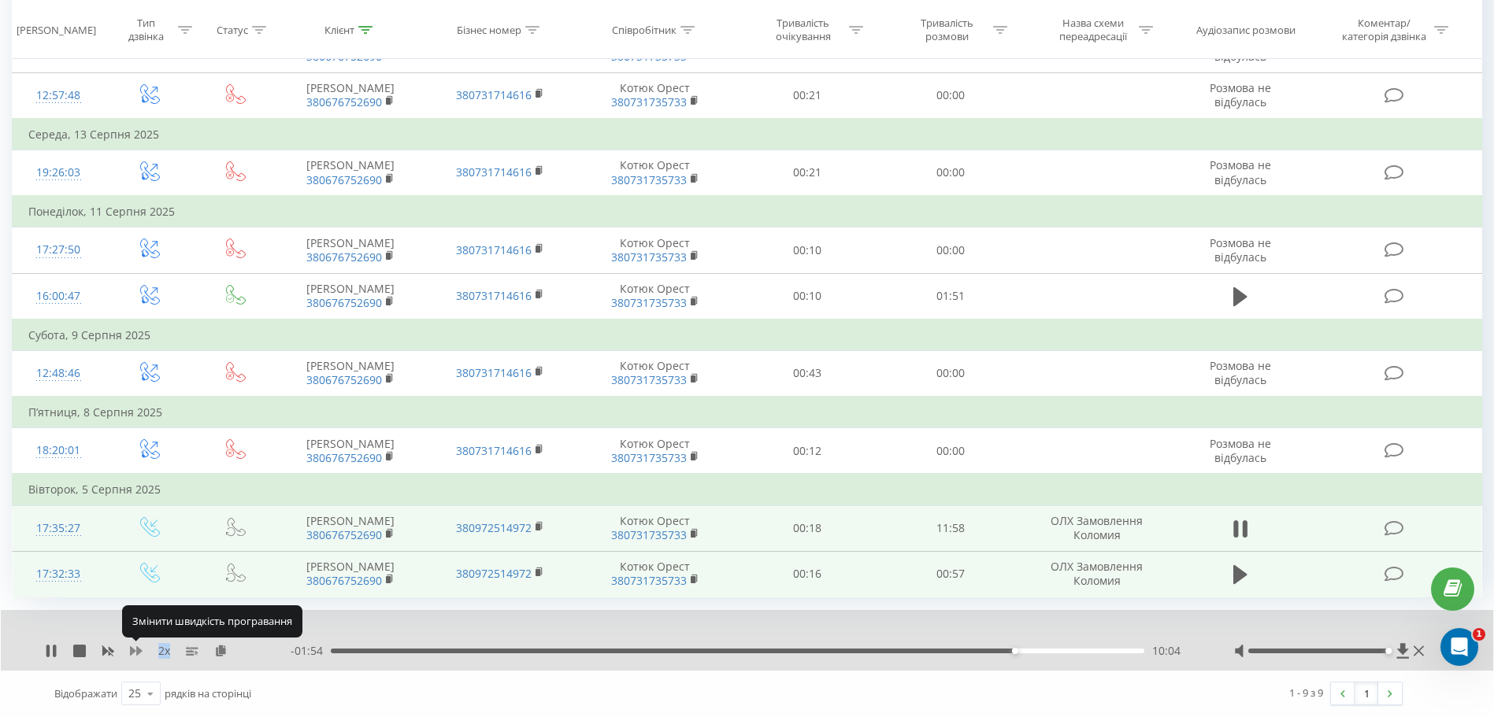
click at [137, 648] on icon at bounding box center [136, 651] width 13 height 9
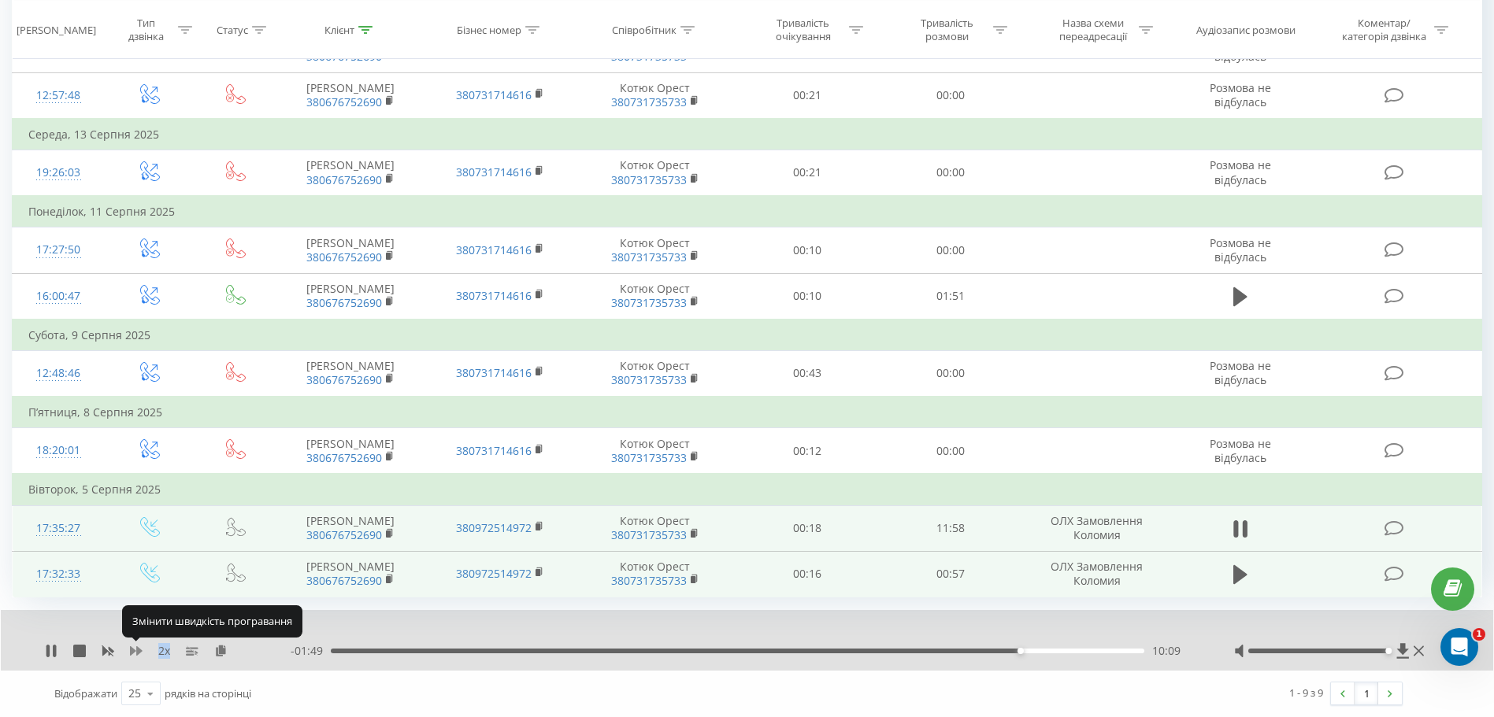
click at [137, 648] on icon at bounding box center [136, 651] width 13 height 9
click at [51, 645] on icon at bounding box center [51, 651] width 13 height 13
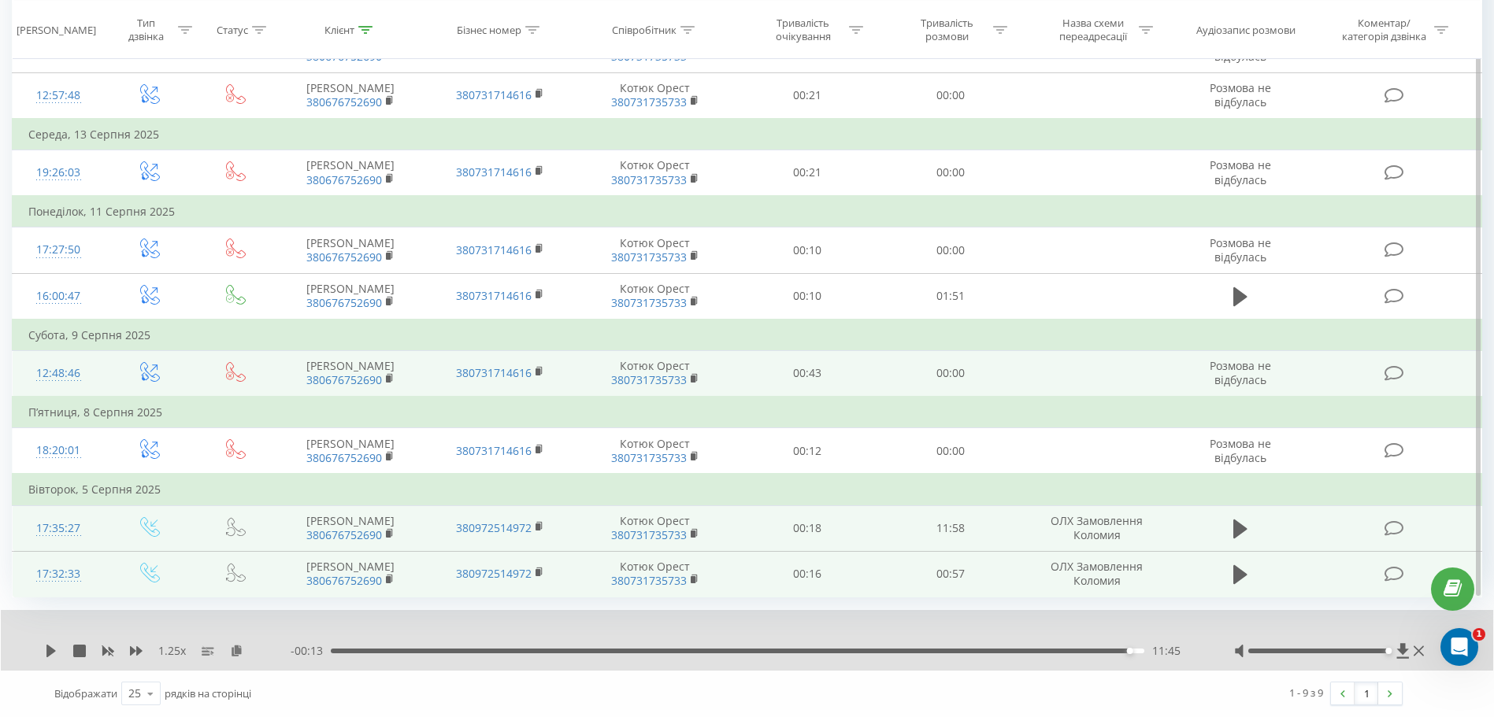
click at [420, 368] on td "Степан 380676752690" at bounding box center [350, 373] width 149 height 46
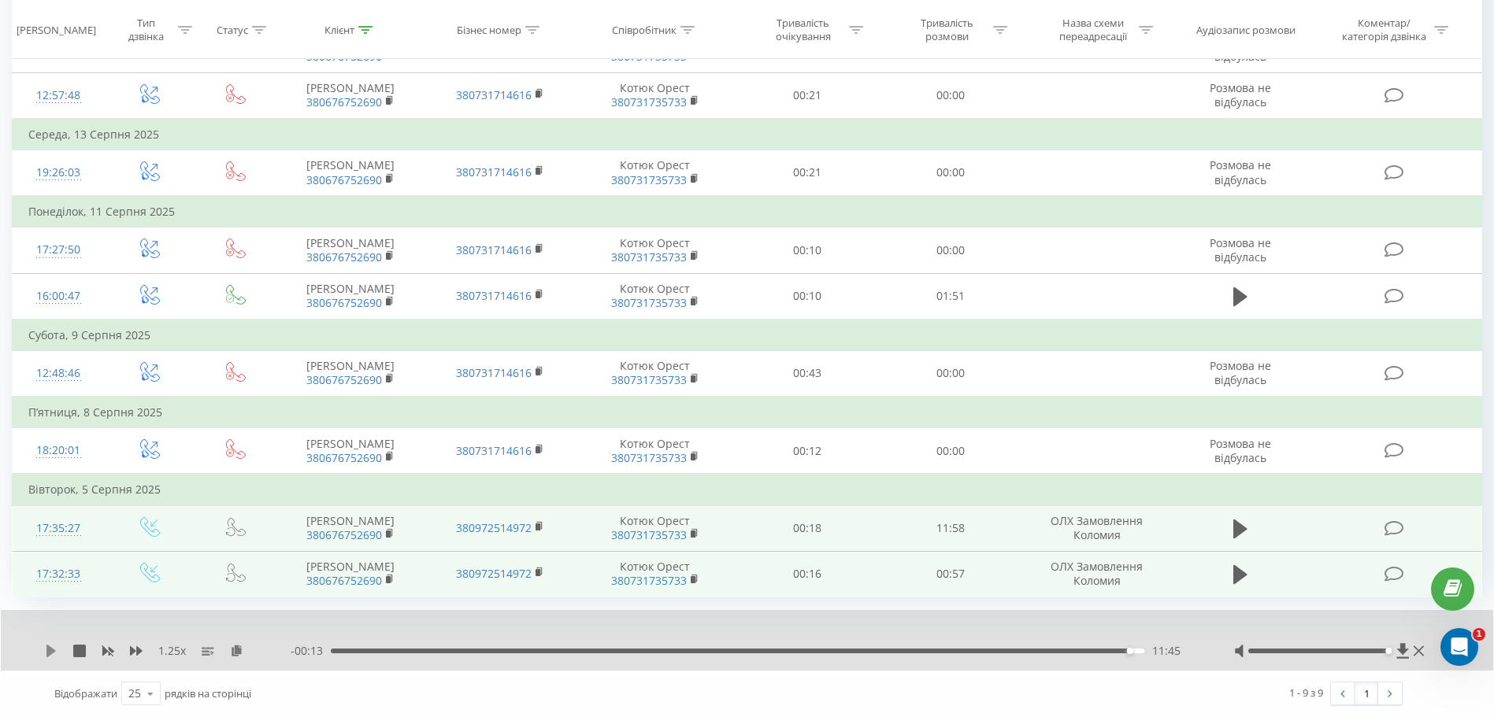
click at [50, 646] on icon at bounding box center [51, 651] width 13 height 13
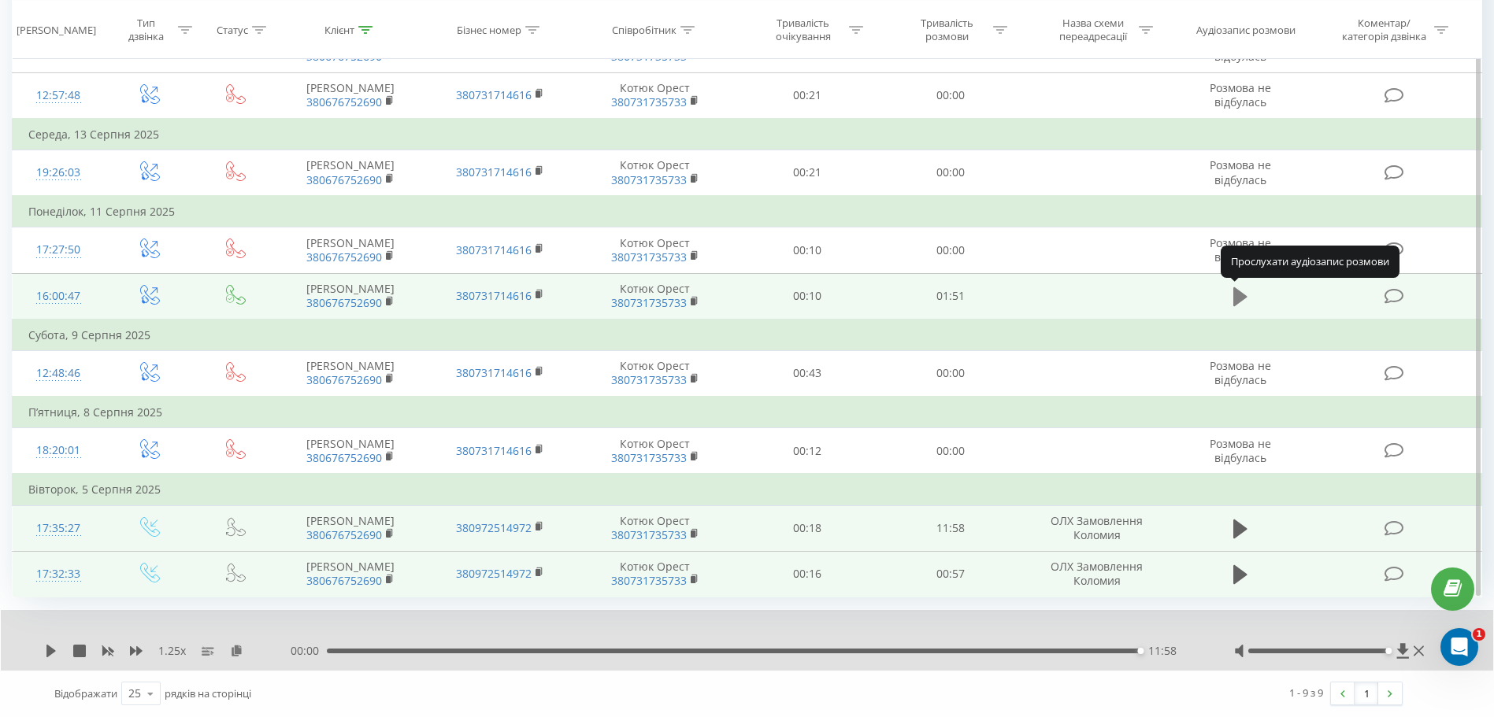
click at [1242, 291] on icon at bounding box center [1240, 297] width 14 height 22
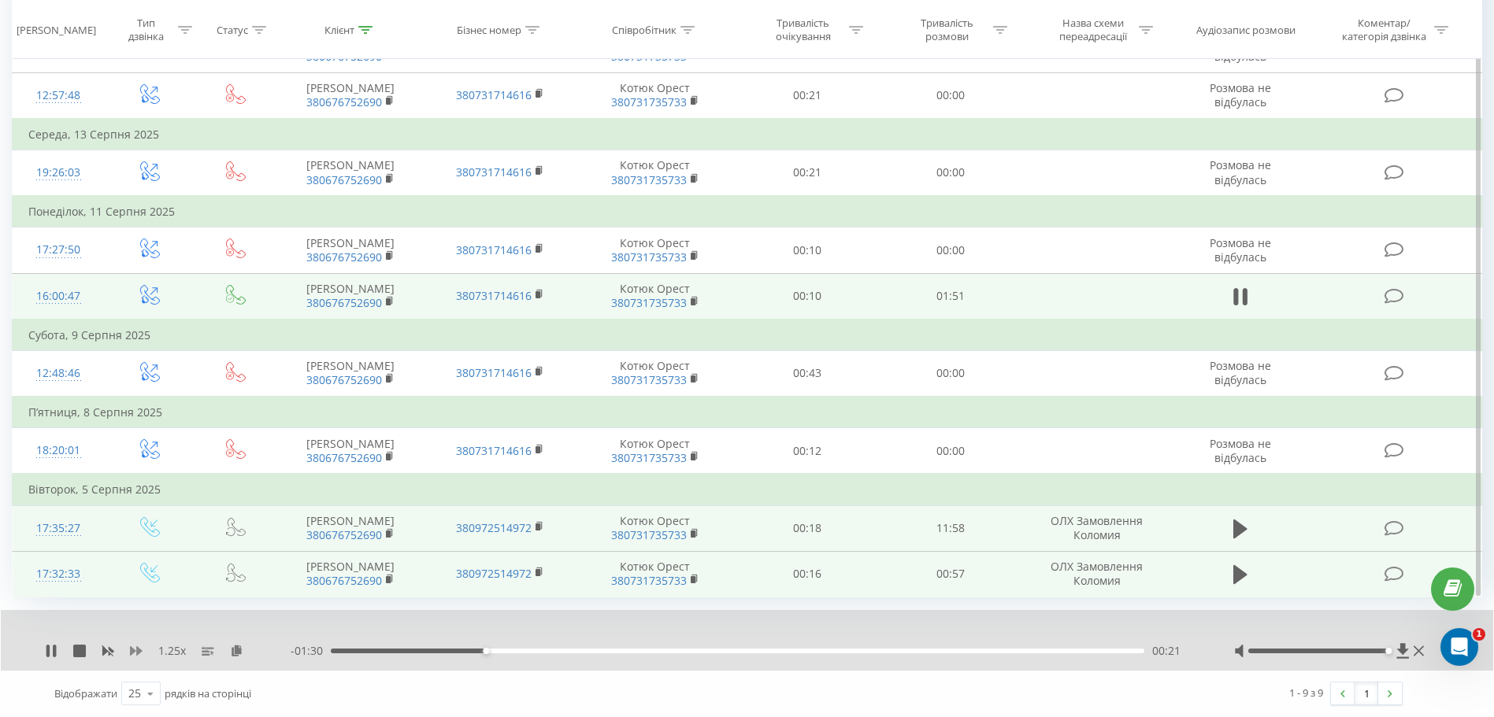
click at [135, 651] on icon at bounding box center [136, 651] width 13 height 9
click at [443, 651] on div "00:27" at bounding box center [738, 651] width 814 height 5
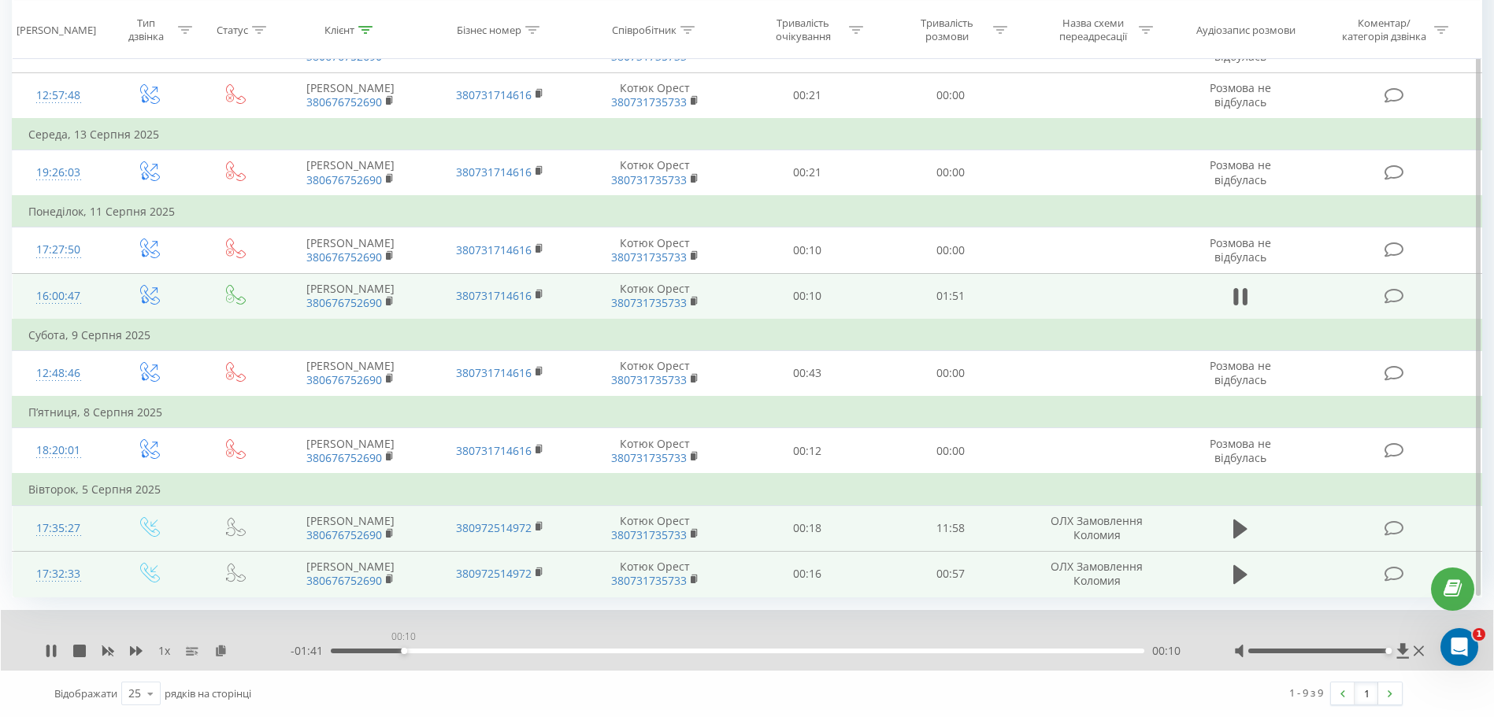
click at [403, 650] on div "00:10" at bounding box center [738, 651] width 814 height 5
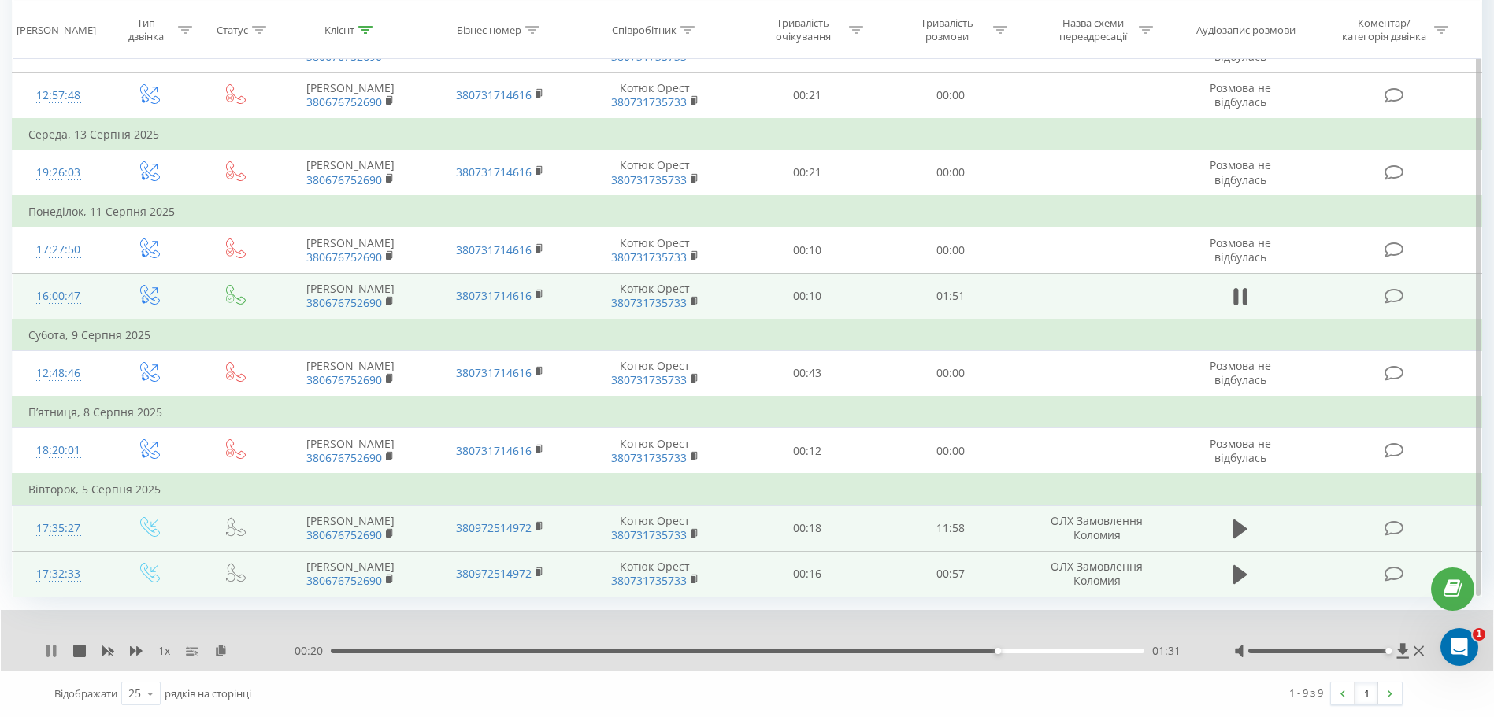
click at [49, 656] on icon at bounding box center [47, 651] width 3 height 13
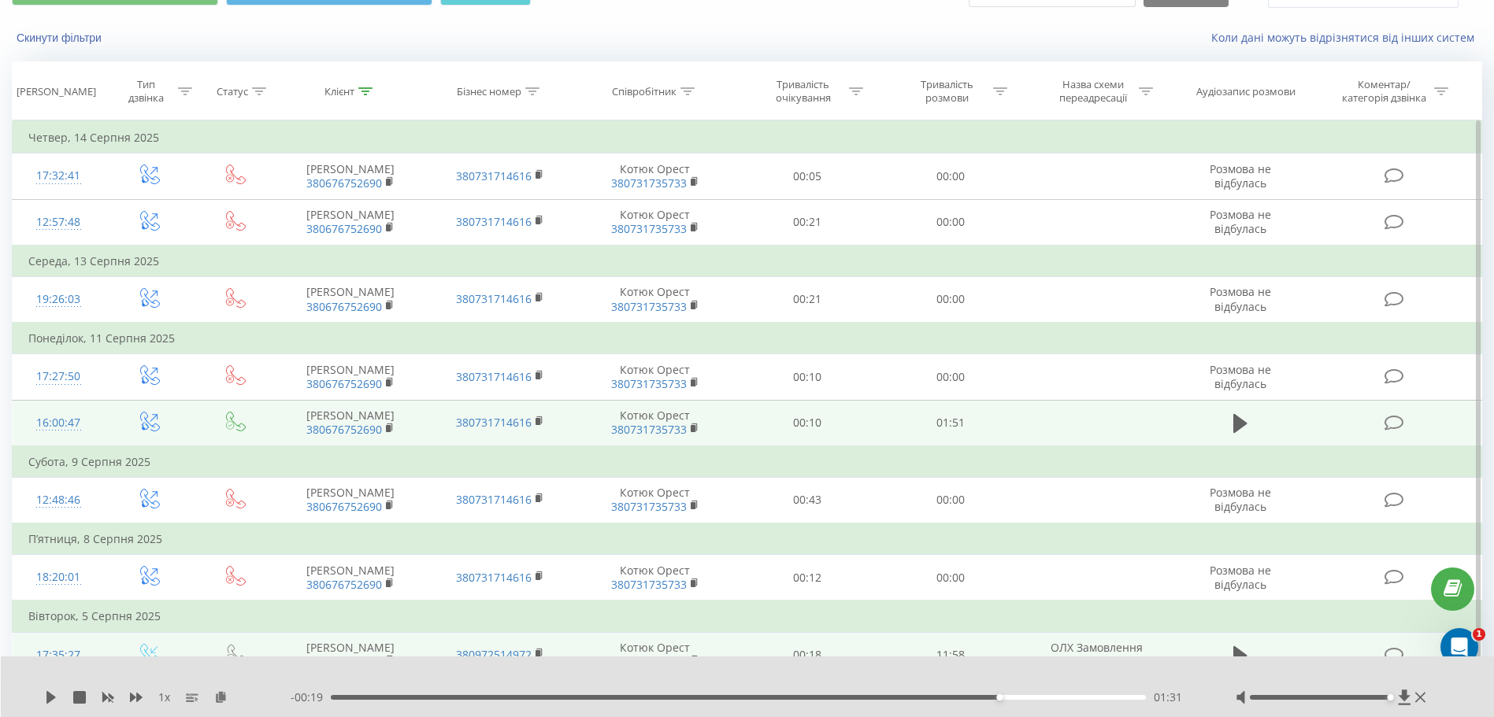
scroll to position [0, 0]
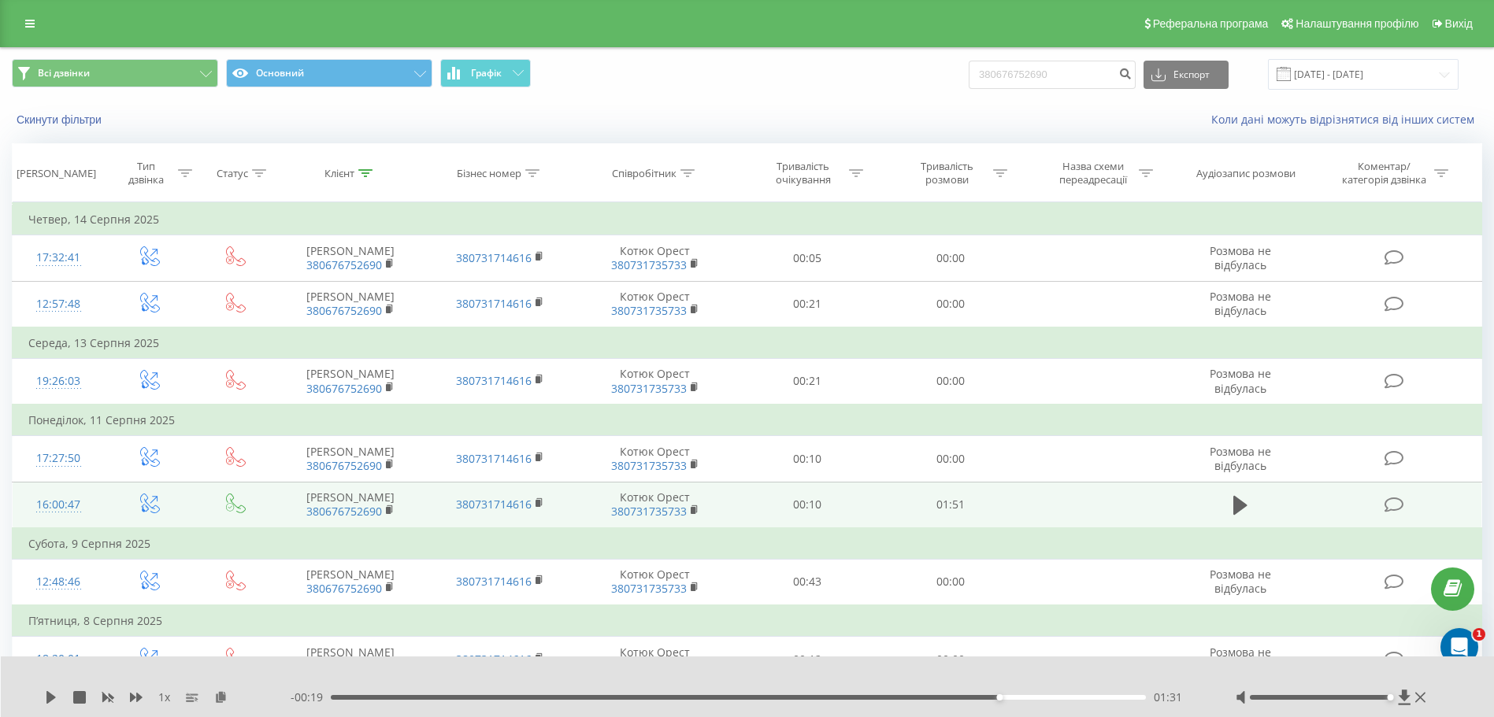
click at [332, 123] on div "Скинути фільтри" at bounding box center [281, 120] width 560 height 16
click at [1087, 71] on input "380676752690" at bounding box center [1052, 75] width 167 height 28
paste input "+380 96 308 6976"
click at [1087, 71] on input "+380 96 308 6976" at bounding box center [1052, 75] width 167 height 28
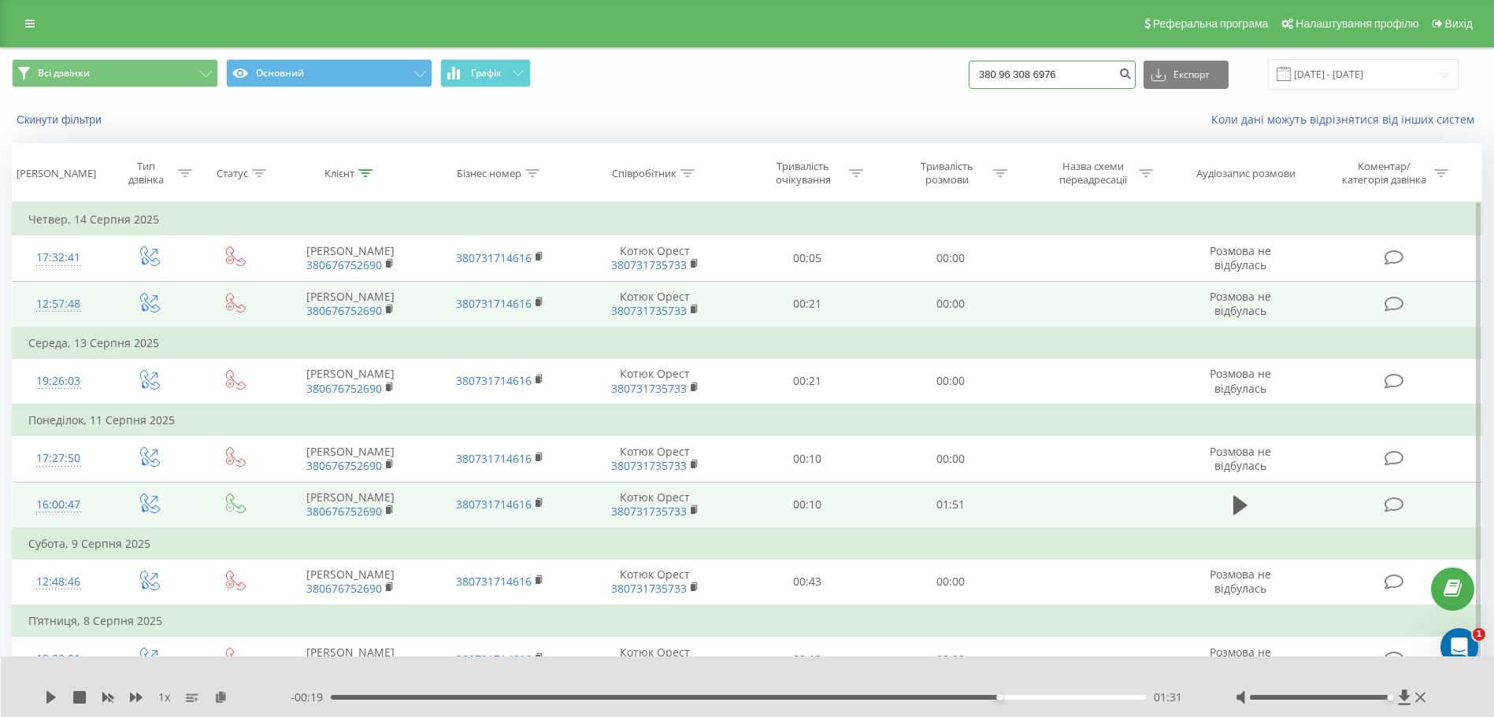
type input "380 96 308 6976"
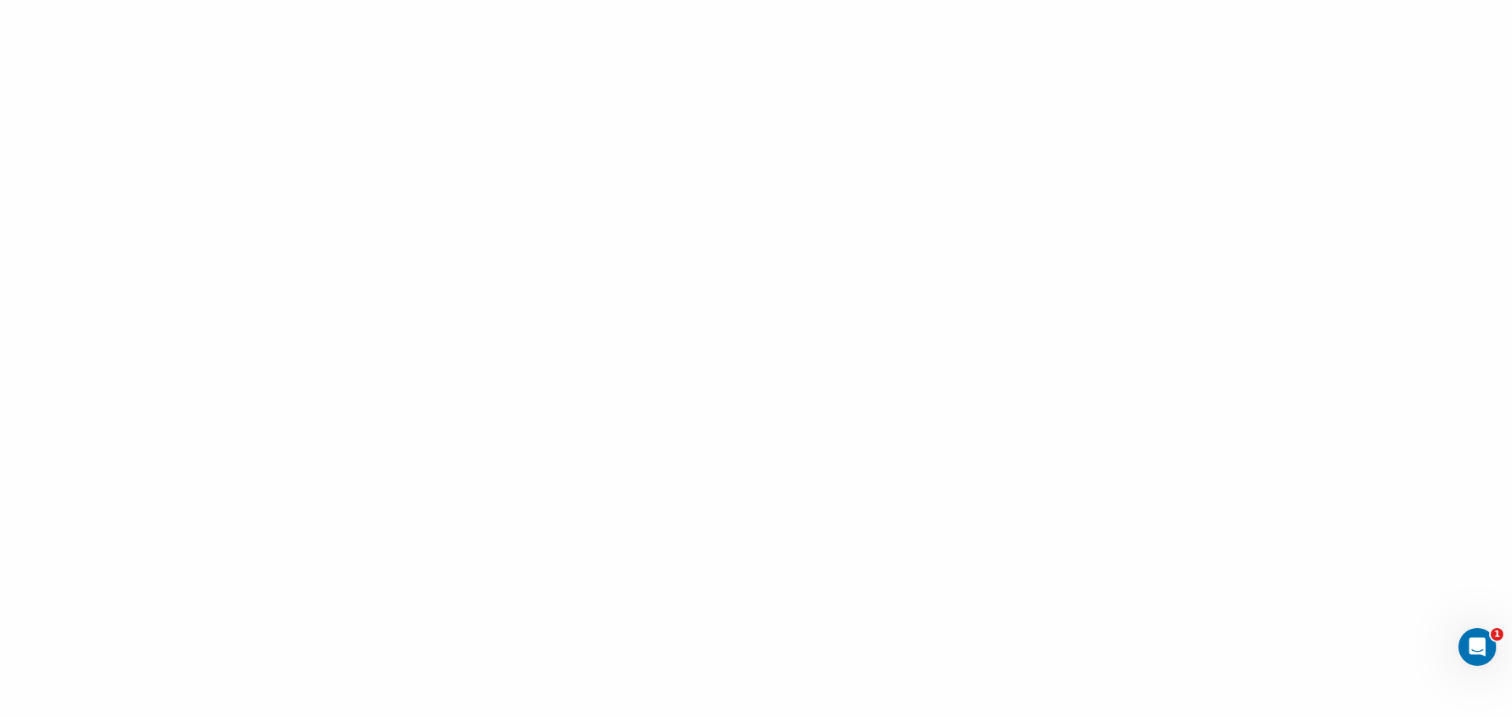
click at [400, 265] on div at bounding box center [756, 358] width 1512 height 717
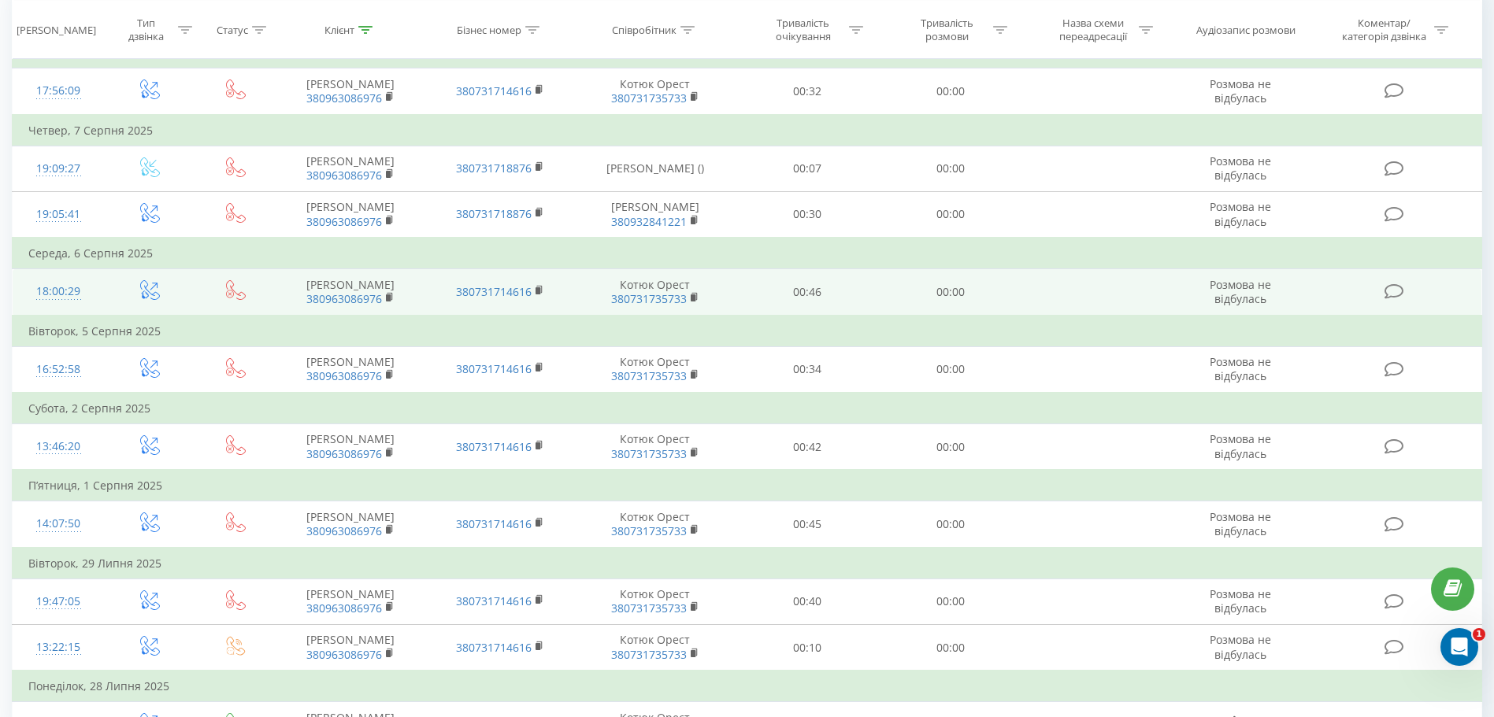
scroll to position [258, 0]
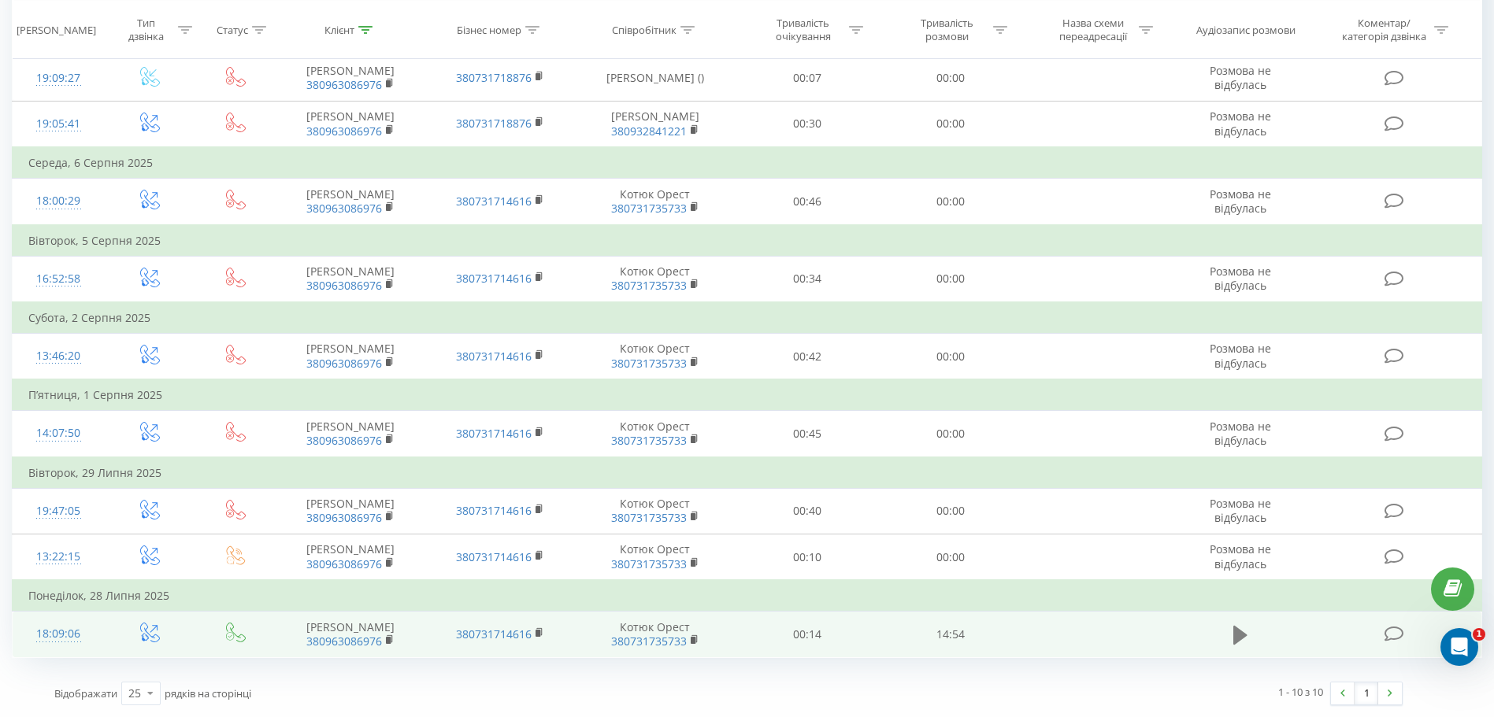
click at [1240, 631] on icon at bounding box center [1240, 635] width 14 height 19
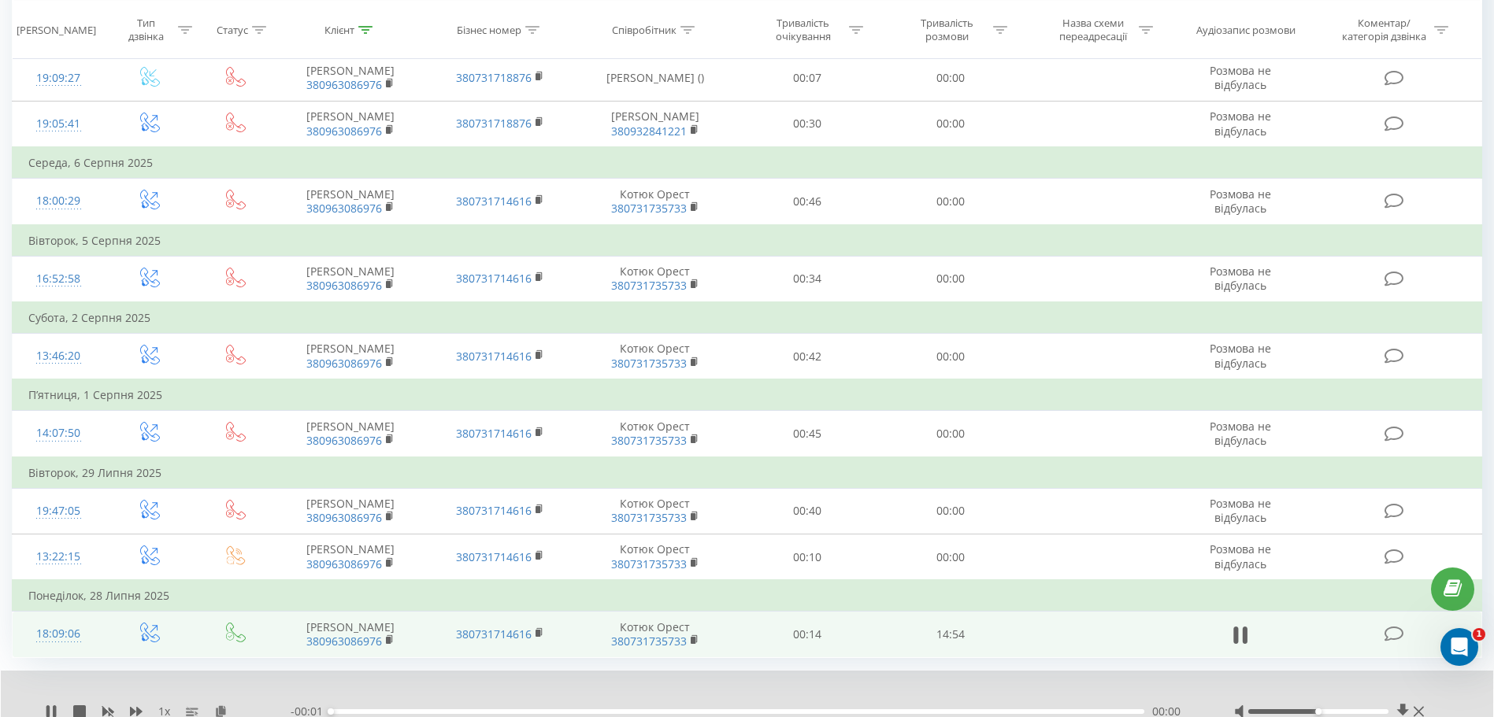
scroll to position [318, 0]
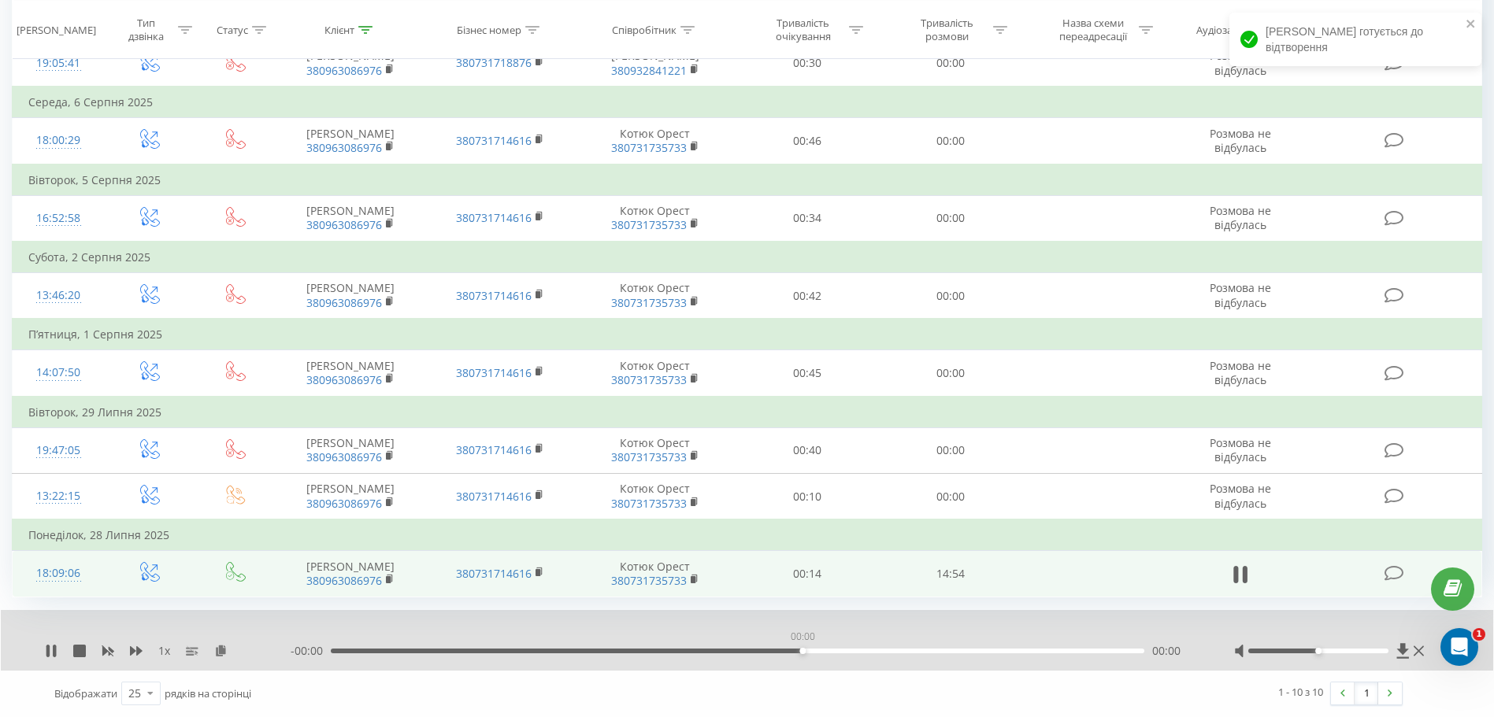
click at [803, 653] on div "00:00" at bounding box center [738, 651] width 814 height 5
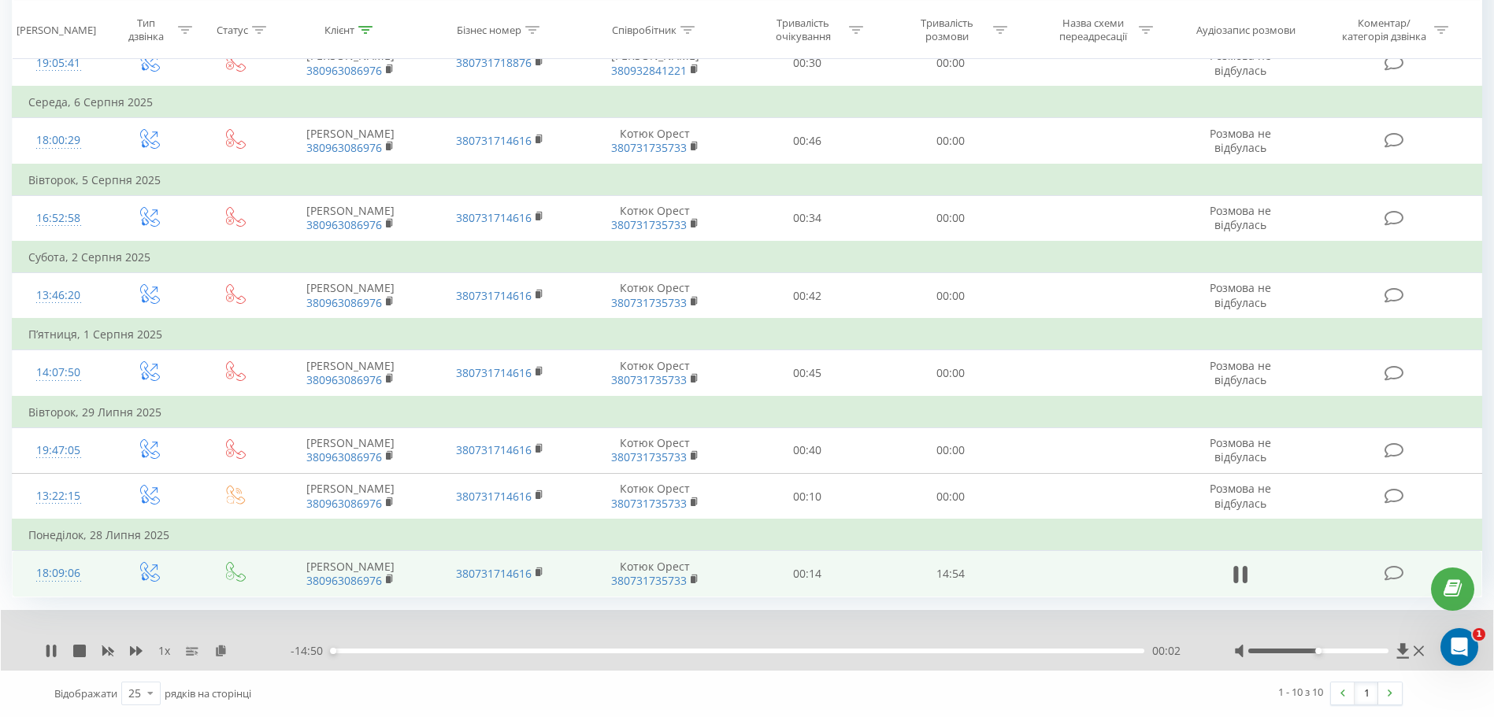
click at [857, 655] on div "- 14:50 00:02 00:02" at bounding box center [743, 651] width 904 height 16
click at [865, 654] on div "- 14:49 00:04 00:04" at bounding box center [743, 651] width 904 height 16
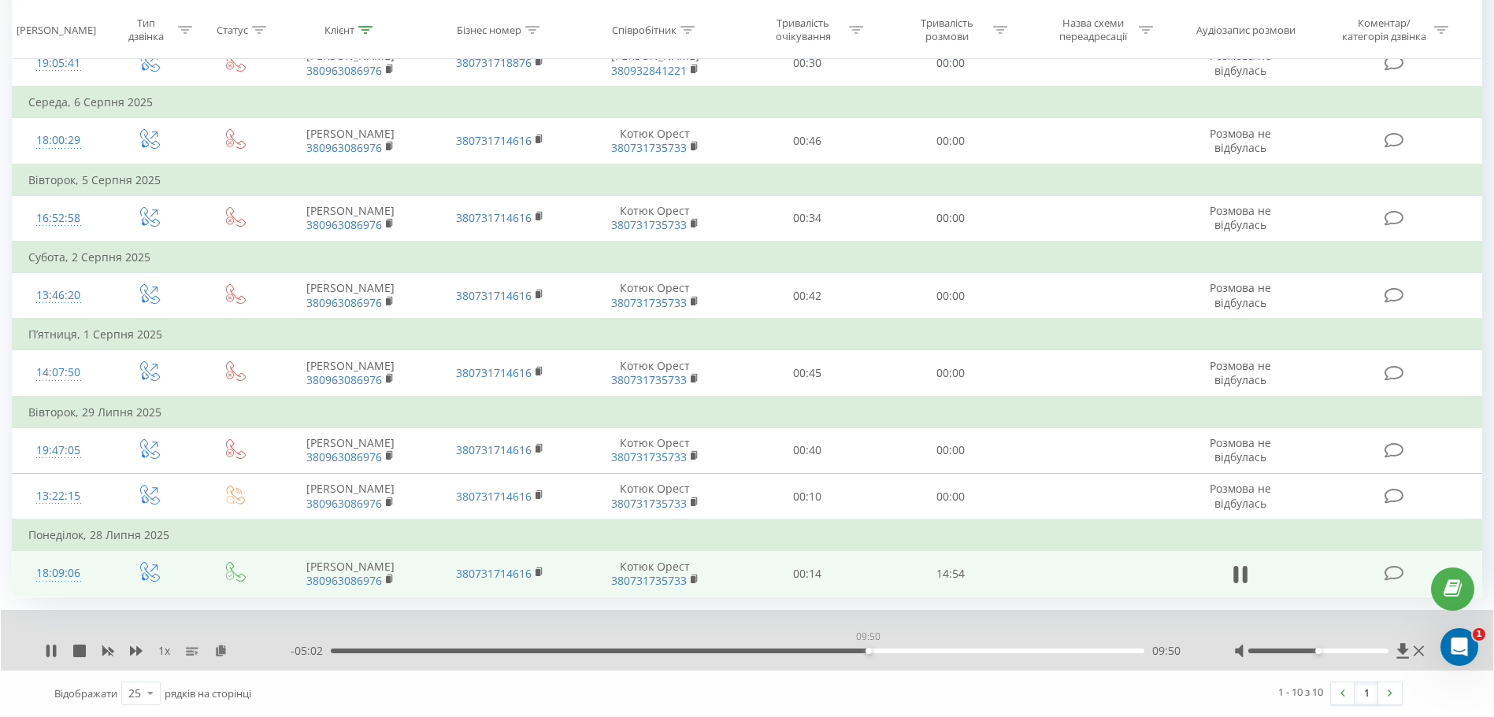
click at [868, 652] on div "09:50" at bounding box center [738, 651] width 814 height 5
drag, startPoint x: 329, startPoint y: 654, endPoint x: 875, endPoint y: 676, distance: 546.2
click at [875, 676] on div "1 x - 04:56 09:56 09:56 Відображати 25 10 25 50 100 рядків на сторінці 1 - 10 з…" at bounding box center [747, 663] width 1470 height 106
click at [128, 648] on div "1 x" at bounding box center [168, 651] width 246 height 16
click at [139, 651] on icon at bounding box center [136, 651] width 13 height 9
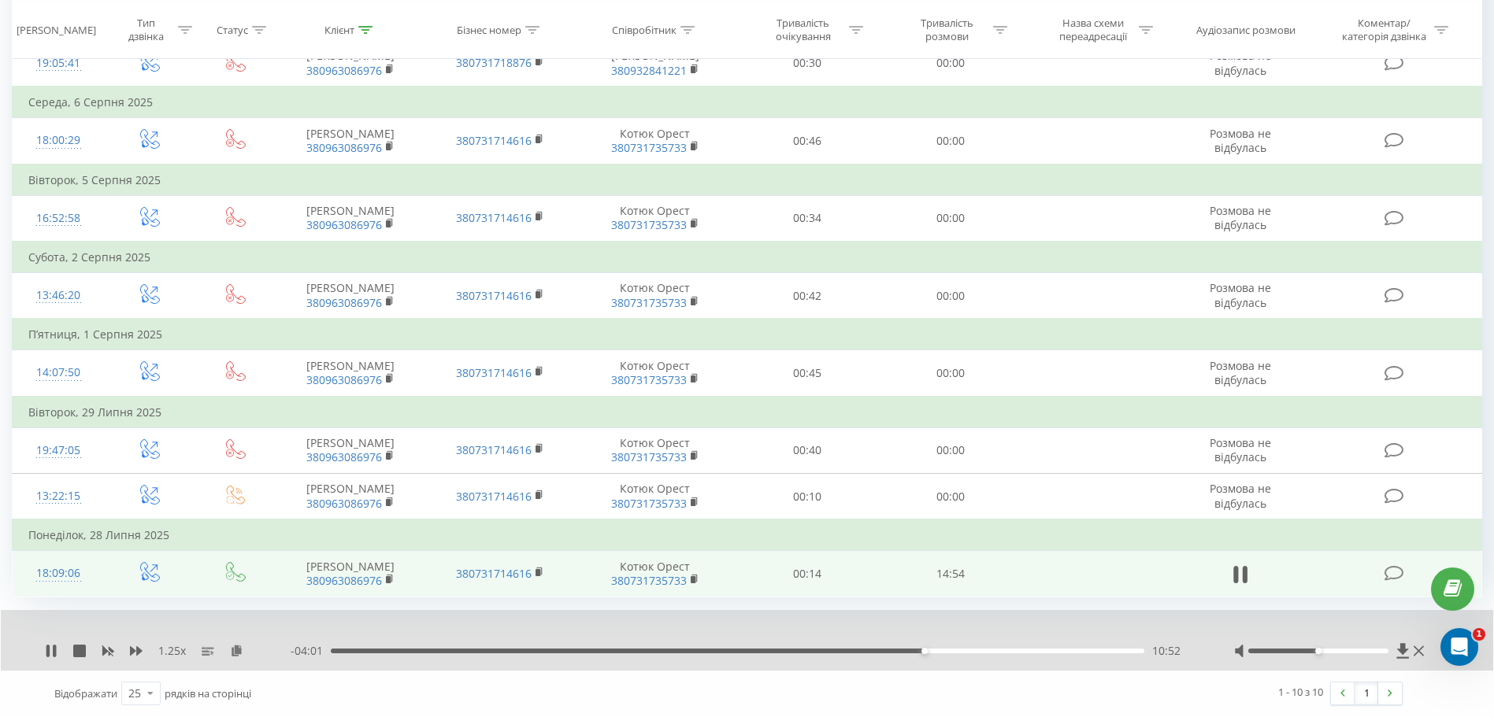
click at [759, 617] on div "1.25 x - 04:01 10:52 10:52" at bounding box center [747, 640] width 1492 height 61
click at [799, 689] on div "1 - 10 з 10 1" at bounding box center [1071, 694] width 685 height 46
click at [52, 654] on icon at bounding box center [51, 651] width 13 height 13
click at [924, 651] on div "10:52" at bounding box center [738, 651] width 814 height 5
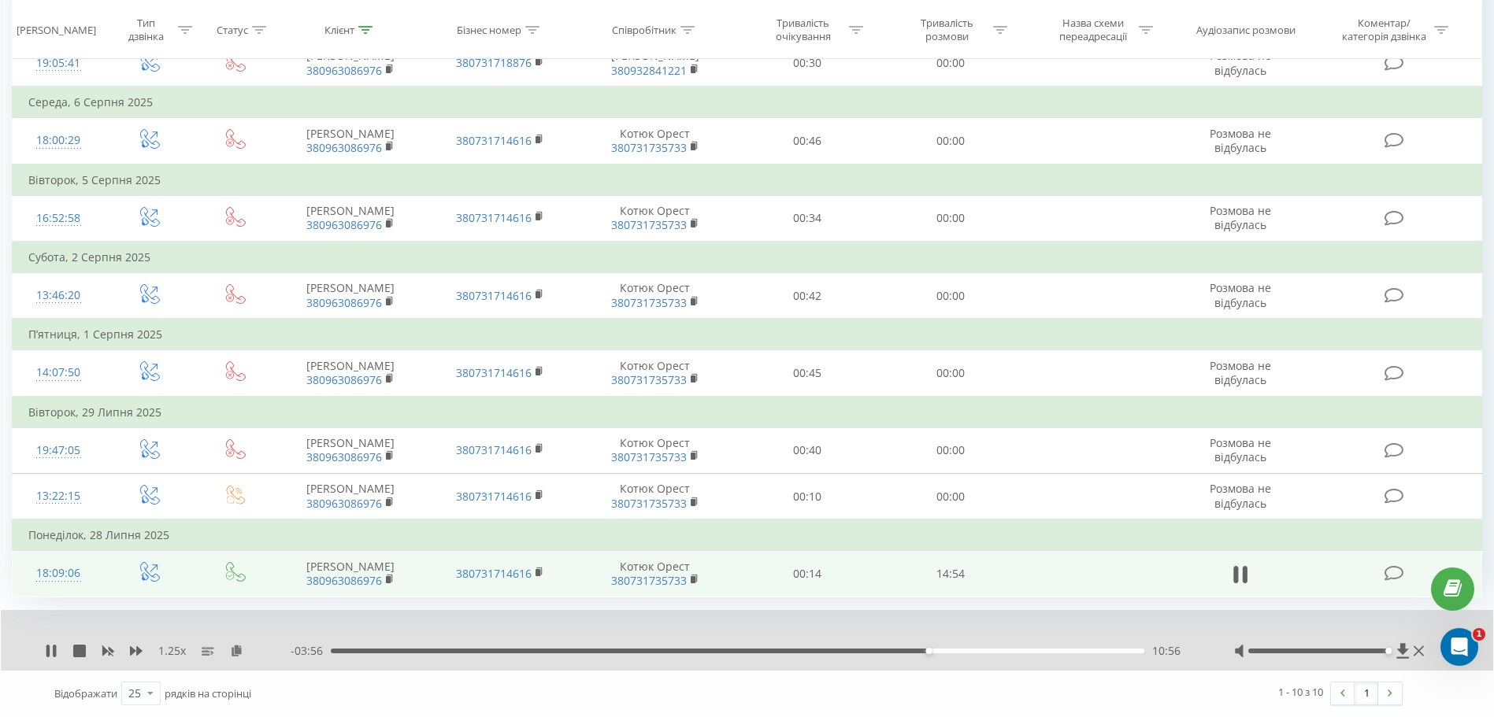
drag, startPoint x: 1318, startPoint y: 653, endPoint x: 1412, endPoint y: 655, distance: 94.5
click at [1412, 655] on div at bounding box center [1331, 651] width 194 height 16
click at [892, 606] on div "Всі дзвінки Основний Графік 380963086976 Експорт .csv .xls .xlsx 21.05.2025 - 2…" at bounding box center [747, 223] width 1470 height 987
click at [50, 647] on icon at bounding box center [51, 651] width 13 height 13
click at [46, 651] on icon at bounding box center [51, 651] width 13 height 13
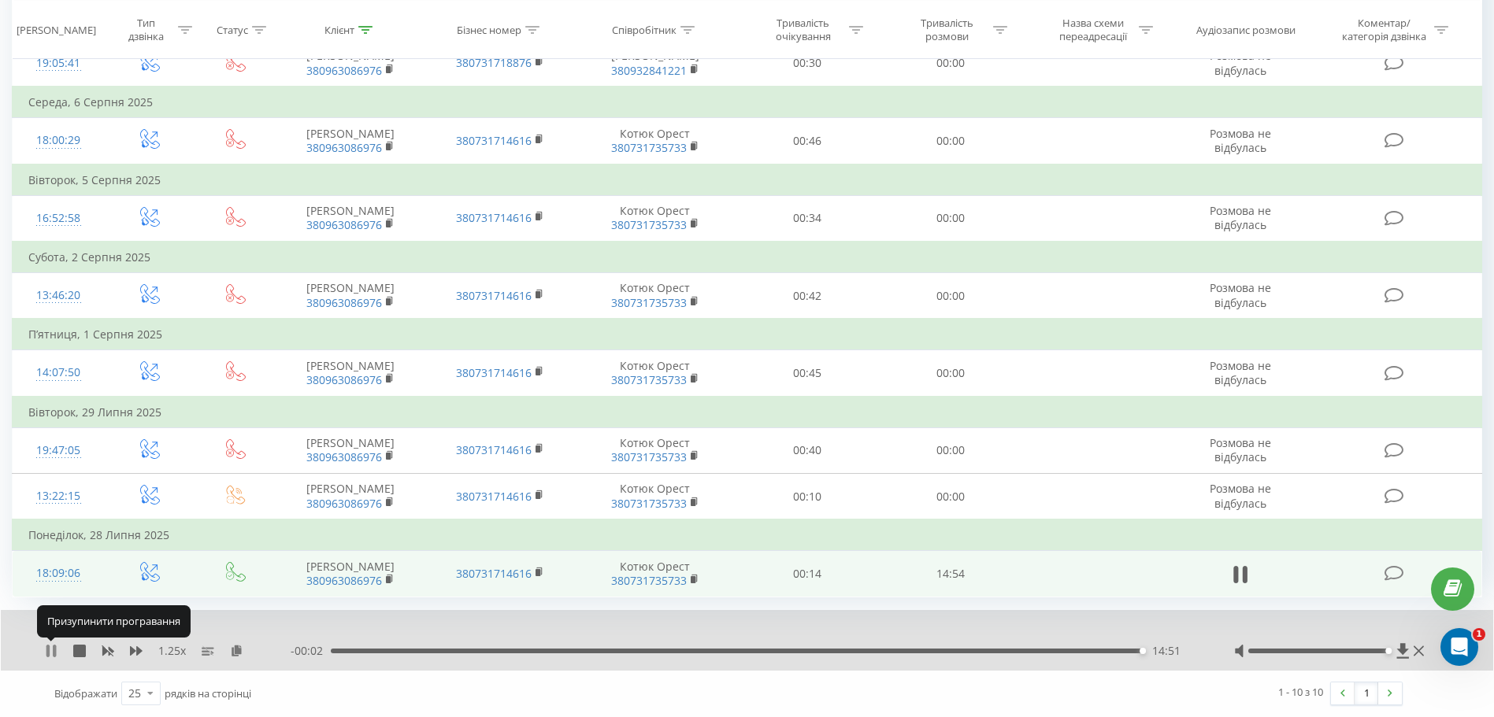
click at [48, 650] on icon at bounding box center [47, 651] width 3 height 13
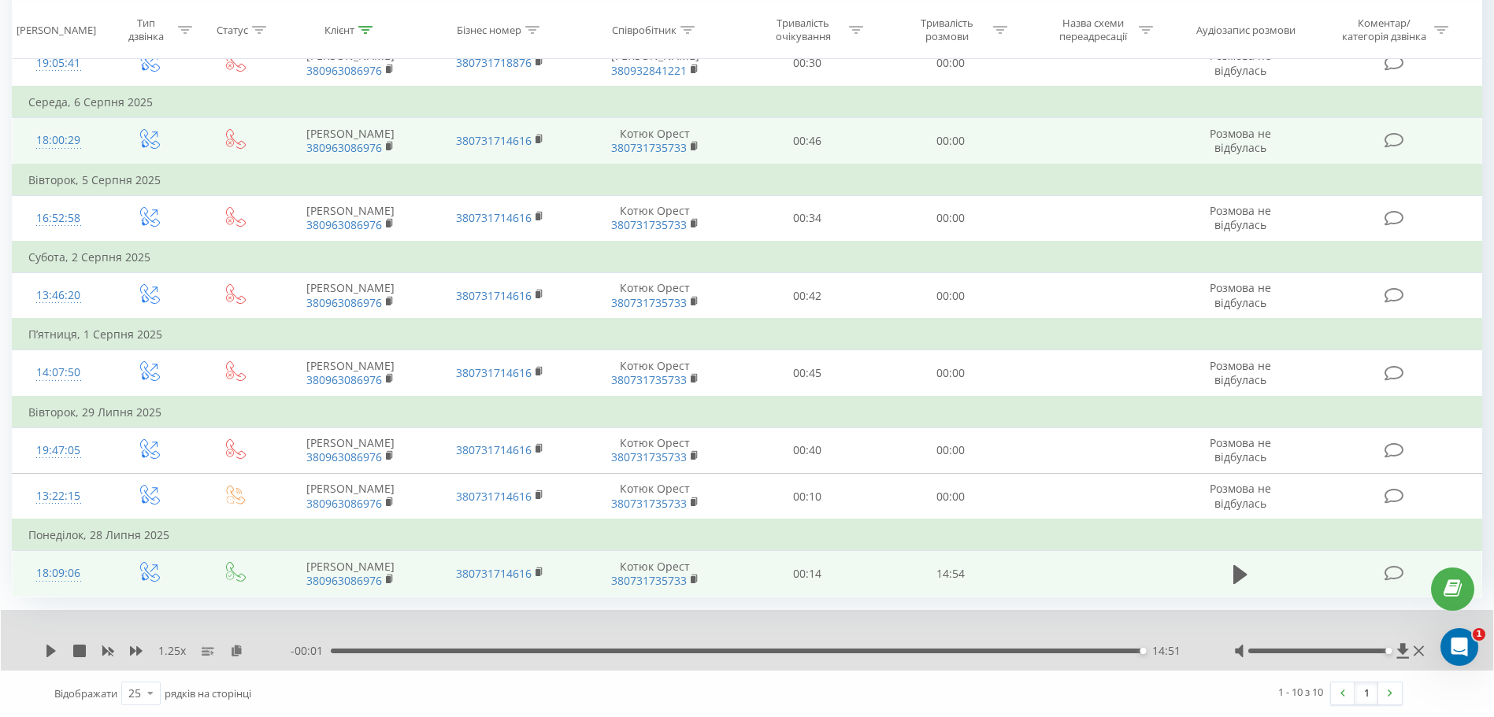
click at [266, 161] on td at bounding box center [236, 141] width 80 height 46
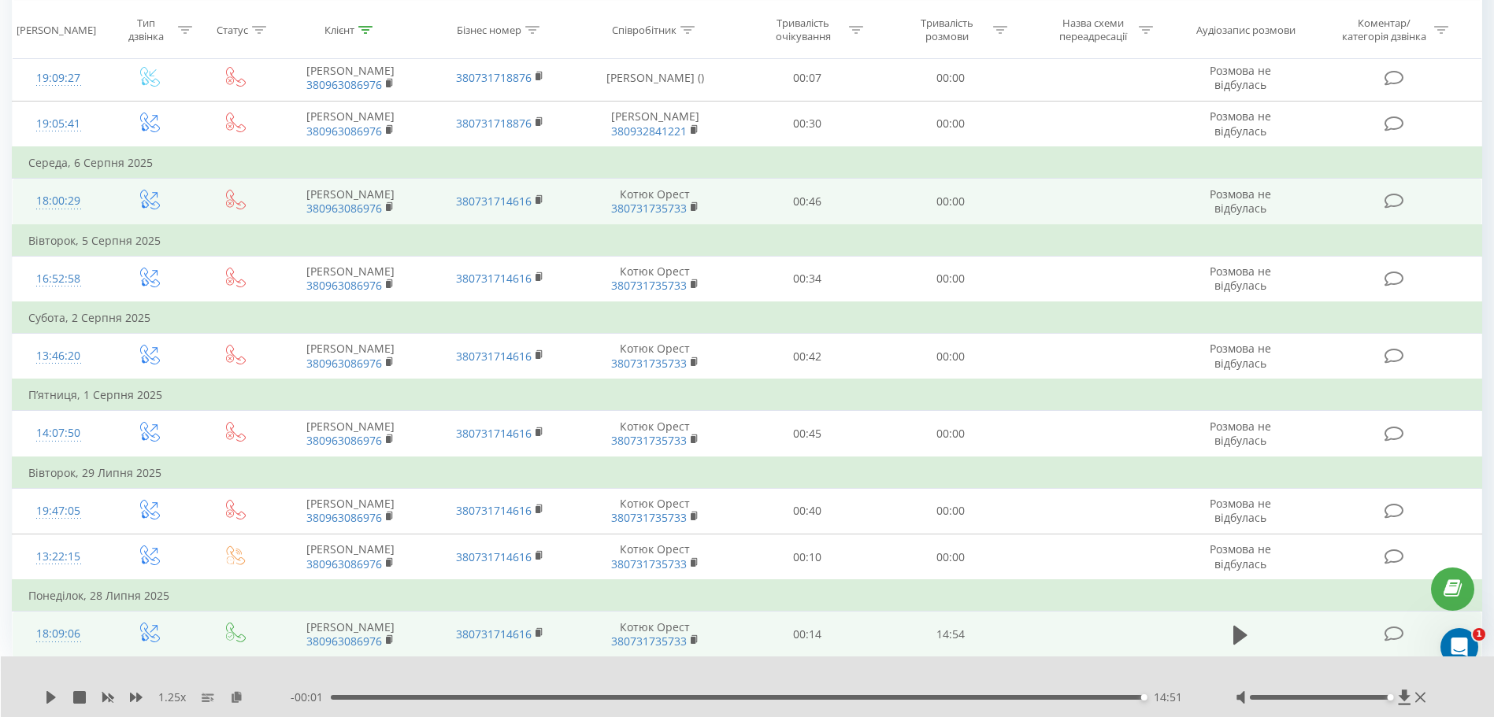
scroll to position [0, 0]
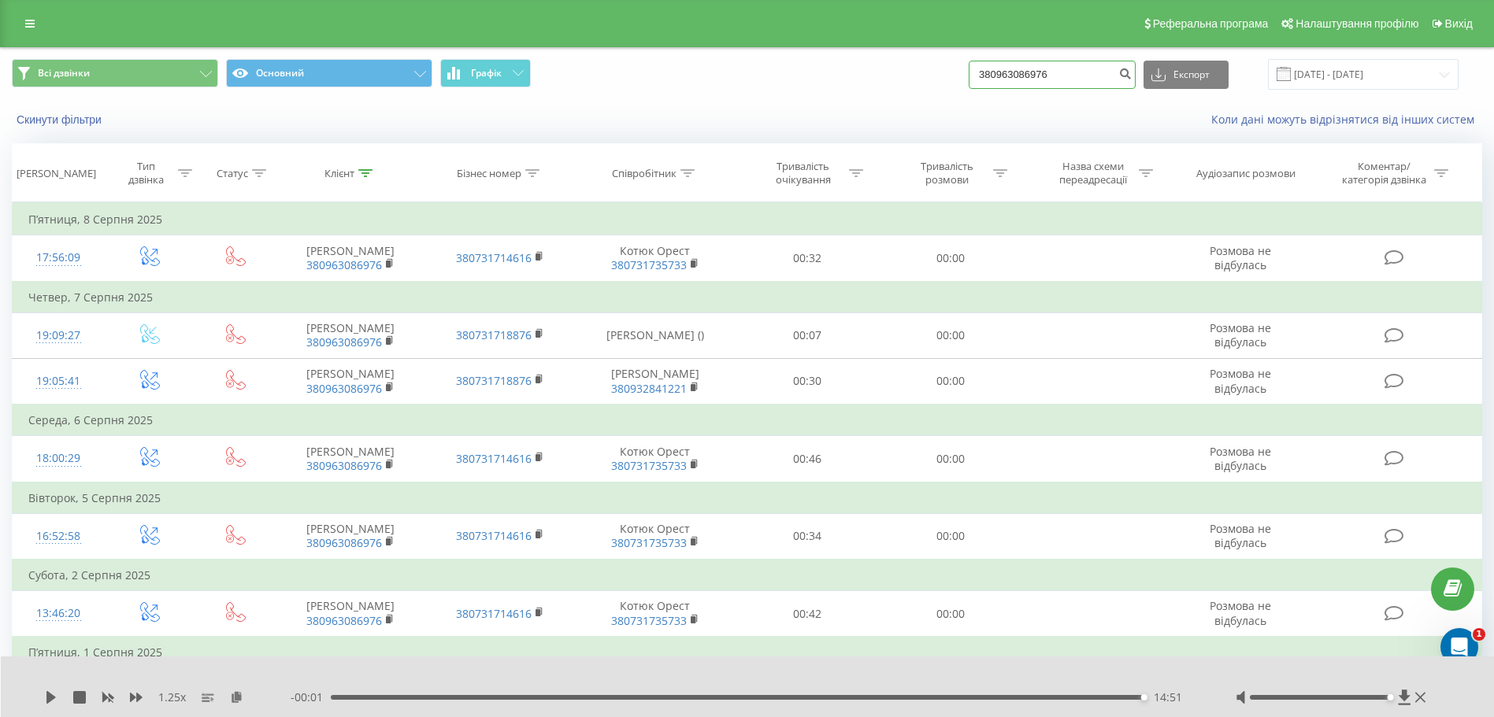
click at [1056, 79] on input "380963086976" at bounding box center [1052, 75] width 167 height 28
paste input "+380 63 785 6171"
type input "380963086976"
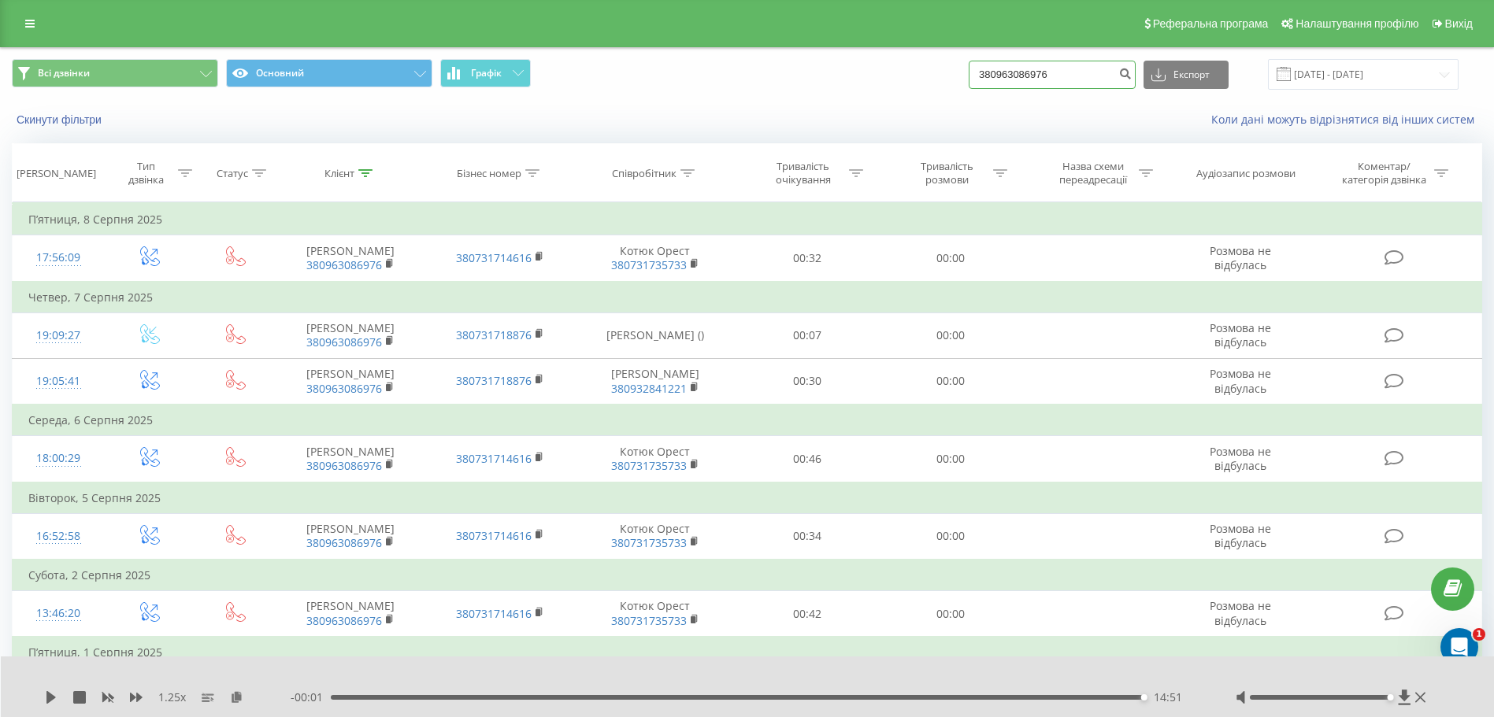
click at [1084, 68] on input "380963086976" at bounding box center [1052, 75] width 167 height 28
paste input "+380 63 785 6171"
type input "380 63 785 6171"
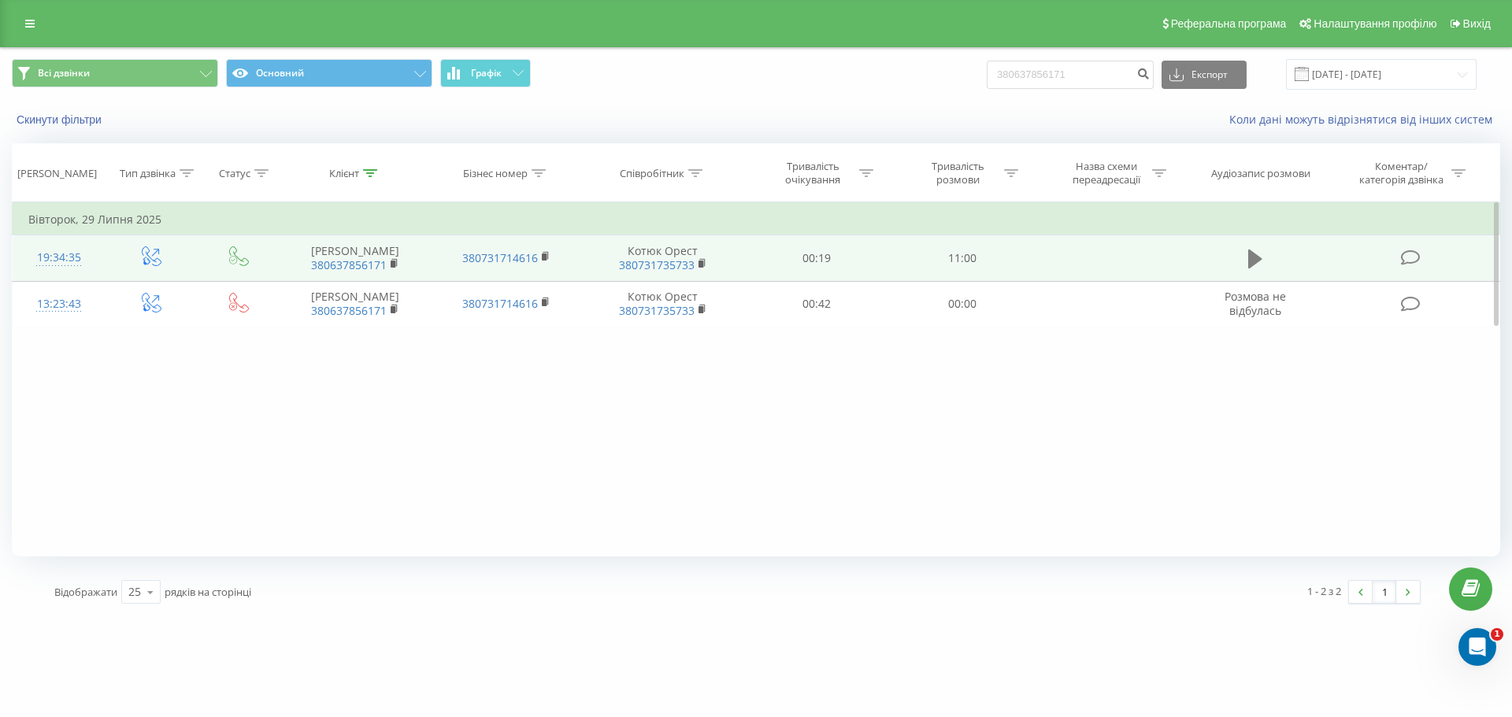
click at [1241, 261] on td at bounding box center [1255, 258] width 139 height 46
click at [1263, 264] on button at bounding box center [1256, 259] width 24 height 24
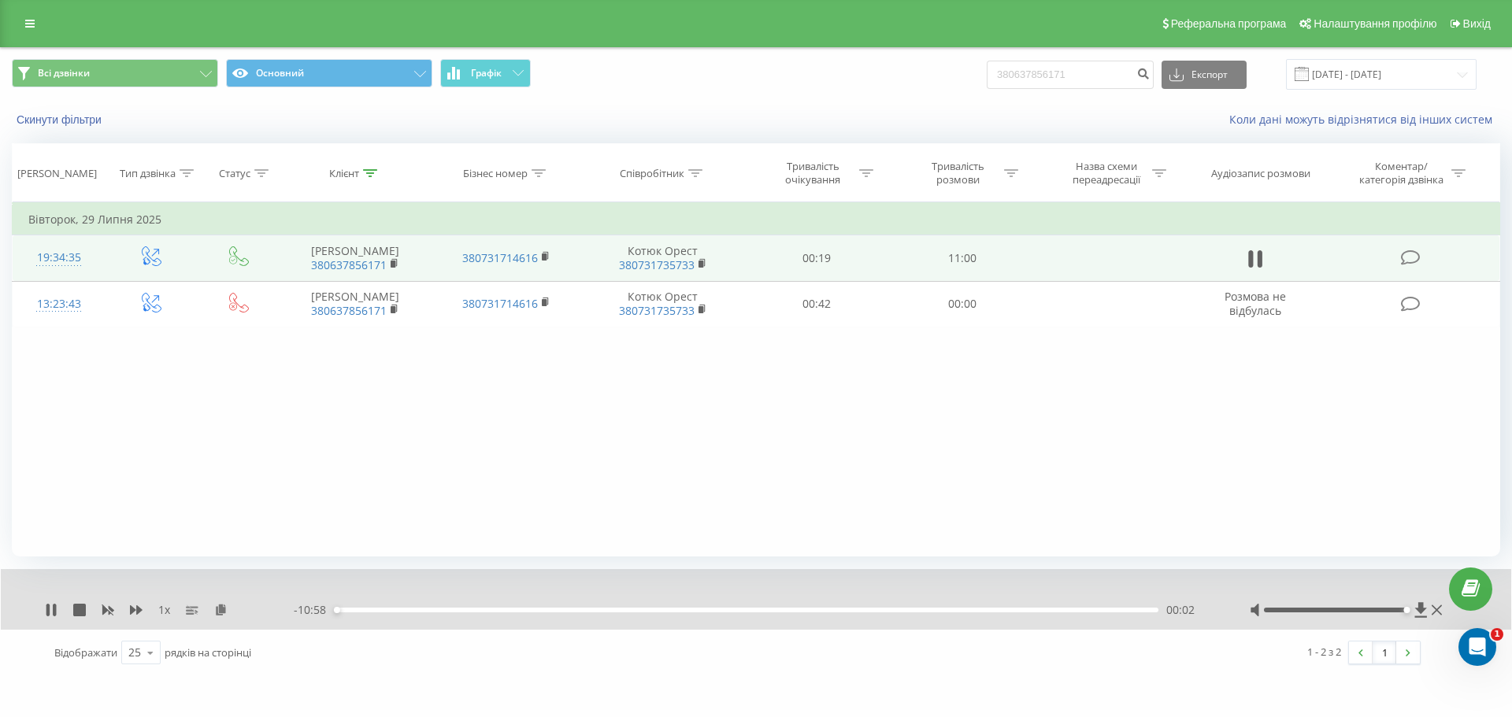
drag, startPoint x: 1337, startPoint y: 611, endPoint x: 1412, endPoint y: 595, distance: 77.4
click at [1412, 595] on div "1 x - 10:58 00:02 00:02" at bounding box center [756, 599] width 1511 height 61
click at [130, 608] on icon at bounding box center [136, 610] width 13 height 9
click at [135, 608] on icon at bounding box center [136, 610] width 13 height 13
click at [321, 453] on div "Фільтрувати за умовою Дорівнює Введіть значення Скасувати OK Фільтрувати за умо…" at bounding box center [756, 379] width 1489 height 354
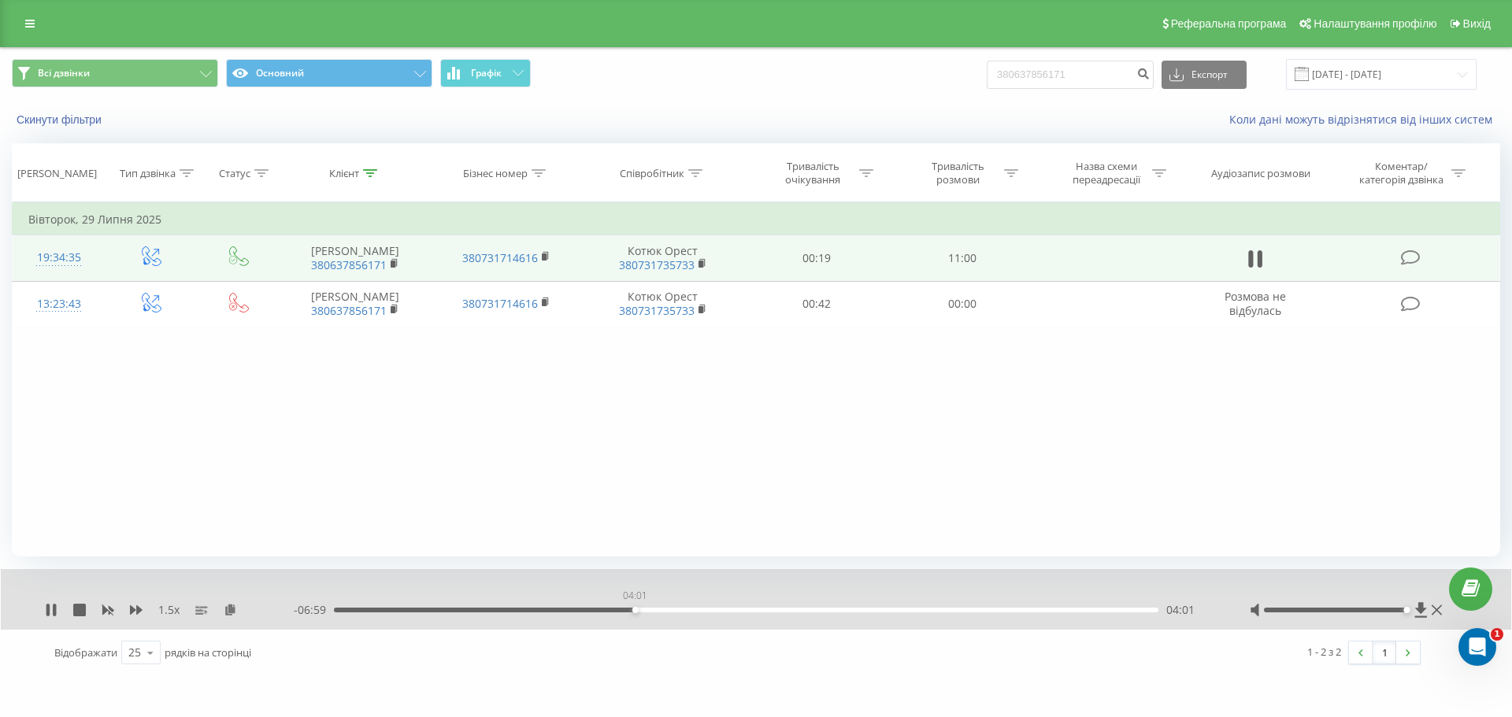
click at [635, 612] on div "04:01" at bounding box center [746, 610] width 825 height 5
click at [665, 609] on div "04:26" at bounding box center [746, 610] width 825 height 5
click at [695, 610] on div "04:50" at bounding box center [746, 610] width 825 height 5
click at [719, 612] on div "04:54" at bounding box center [746, 610] width 825 height 5
click at [761, 610] on div "05:42" at bounding box center [746, 610] width 825 height 5
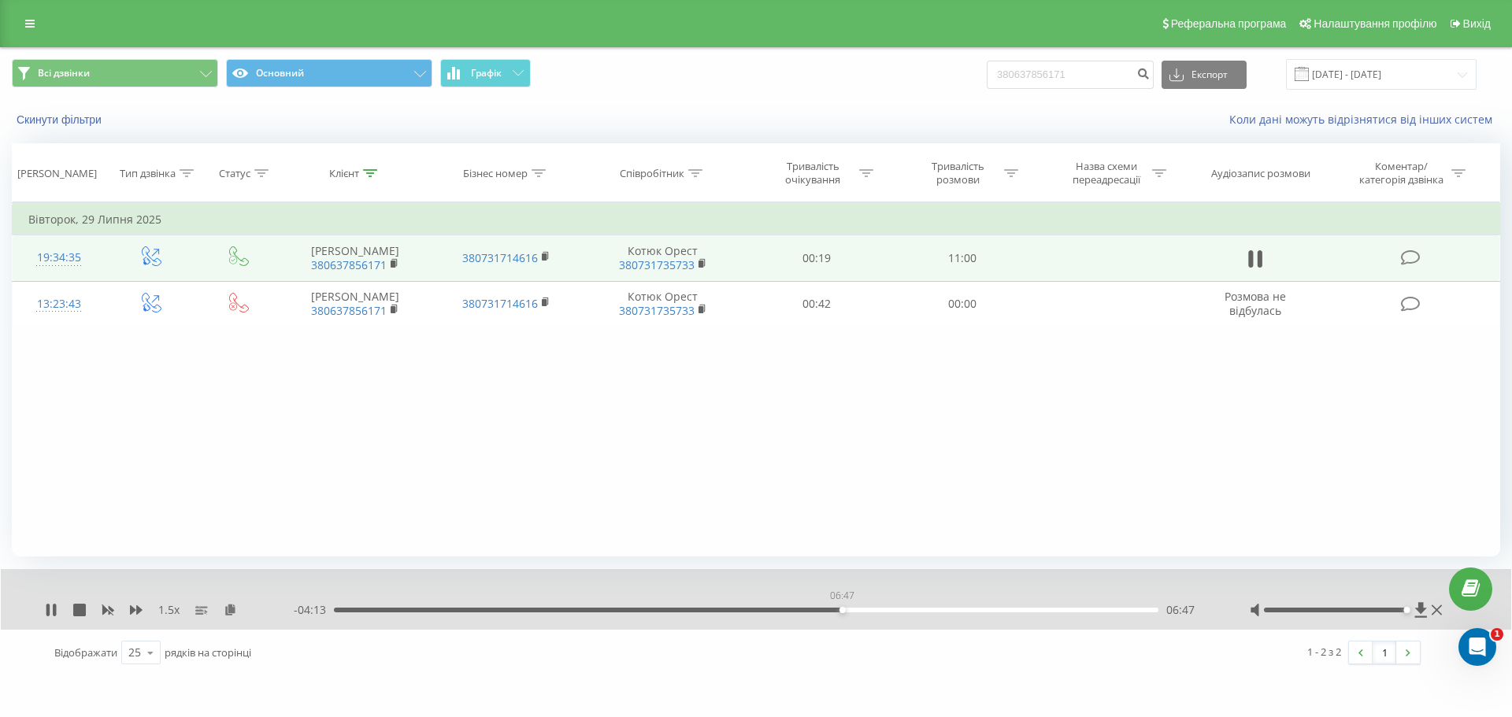
click at [842, 609] on div "06:47" at bounding box center [746, 610] width 825 height 5
click at [51, 610] on icon at bounding box center [51, 610] width 13 height 13
click at [51, 610] on icon at bounding box center [50, 610] width 9 height 13
click at [51, 610] on icon at bounding box center [51, 610] width 13 height 13
click at [269, 444] on div "Фільтрувати за умовою Дорівнює Введіть значення Скасувати OK Фільтрувати за умо…" at bounding box center [756, 379] width 1489 height 354
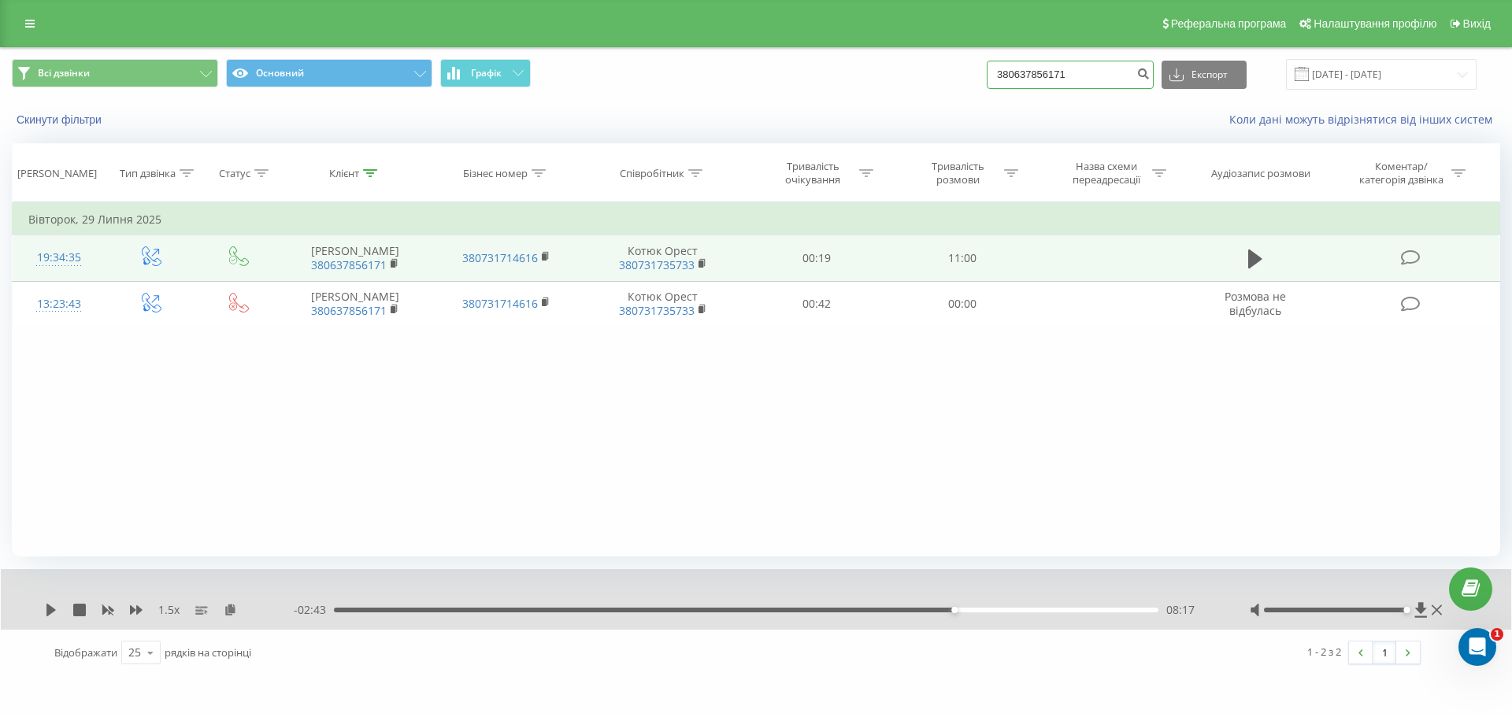
click at [1067, 84] on input "380637856171" at bounding box center [1070, 75] width 167 height 28
paste input "93 989 2715"
type input "380 93 989 2715"
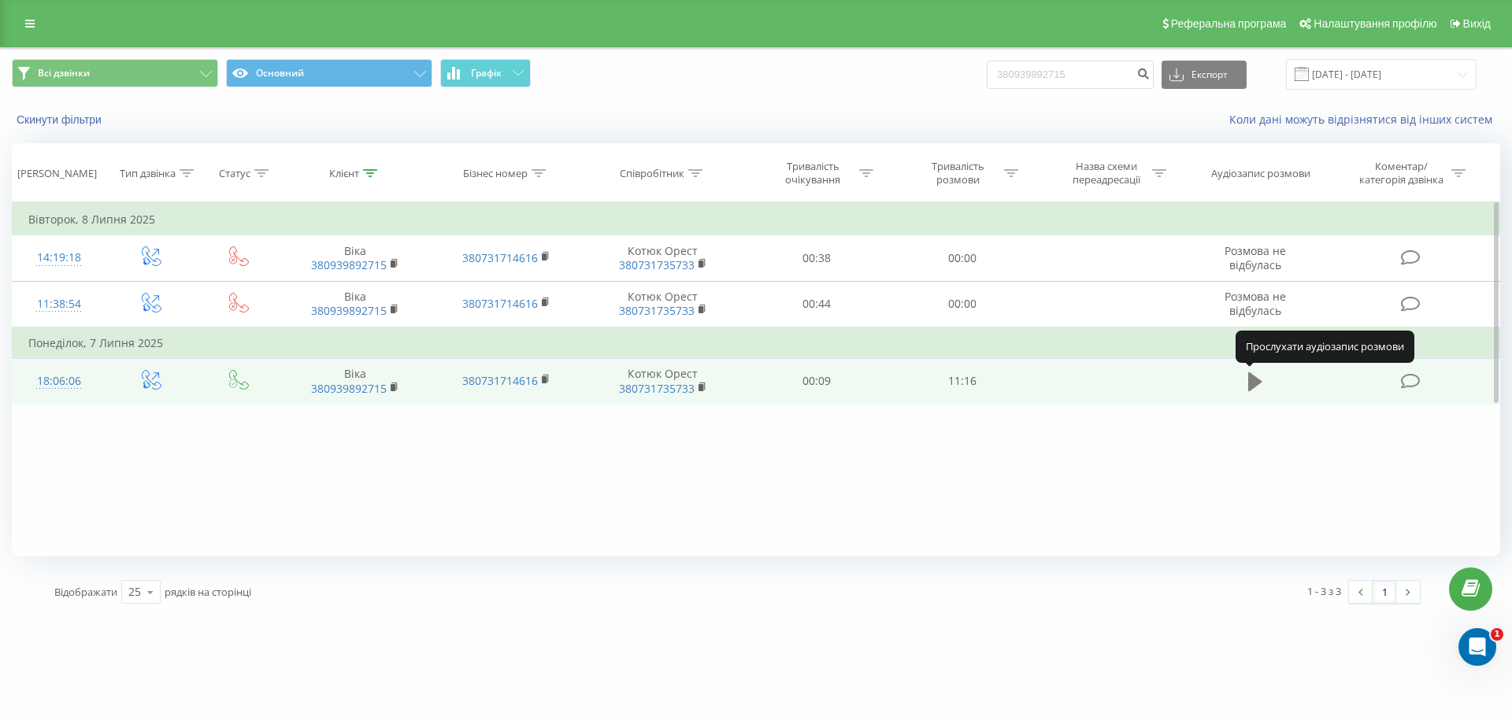
click at [1255, 389] on icon at bounding box center [1255, 382] width 14 height 22
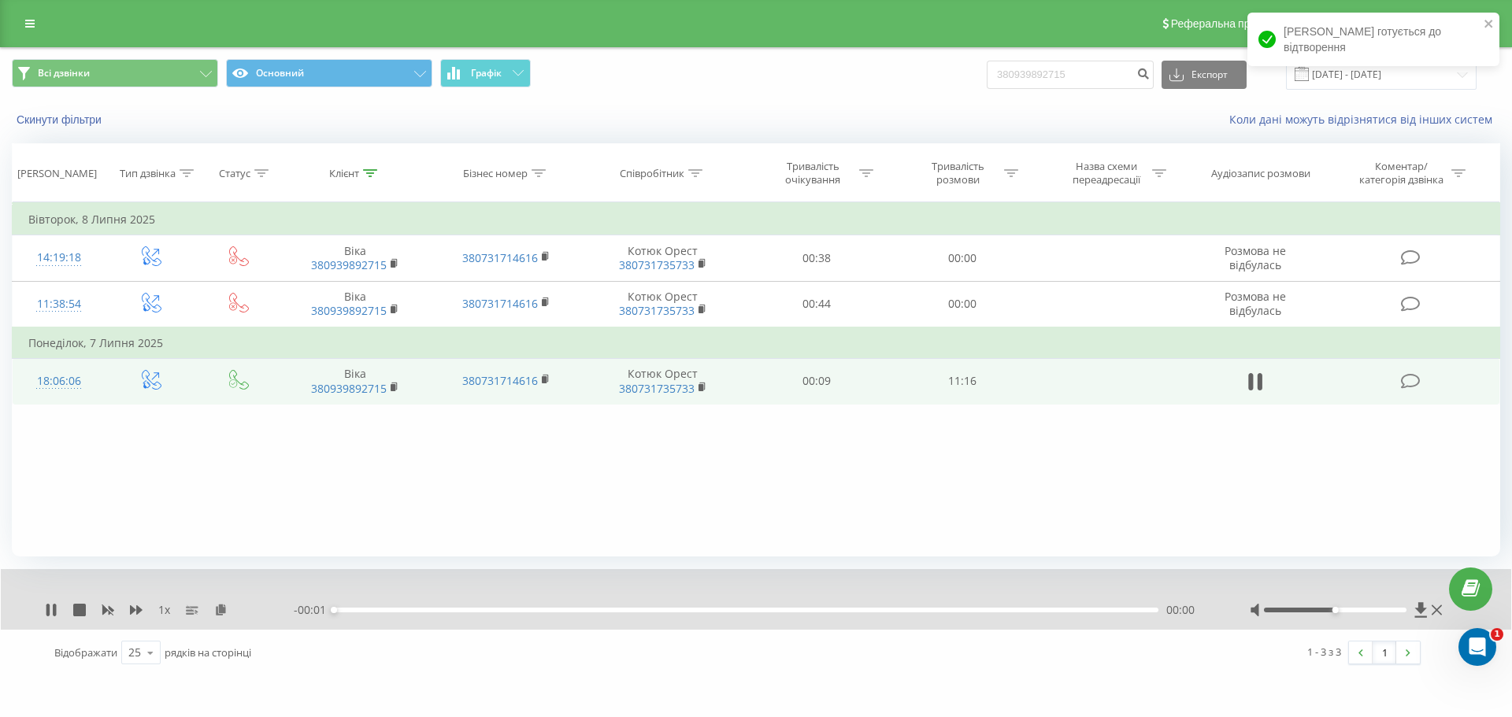
click at [128, 606] on div "1 x" at bounding box center [169, 610] width 249 height 16
click at [139, 606] on icon at bounding box center [136, 610] width 13 height 13
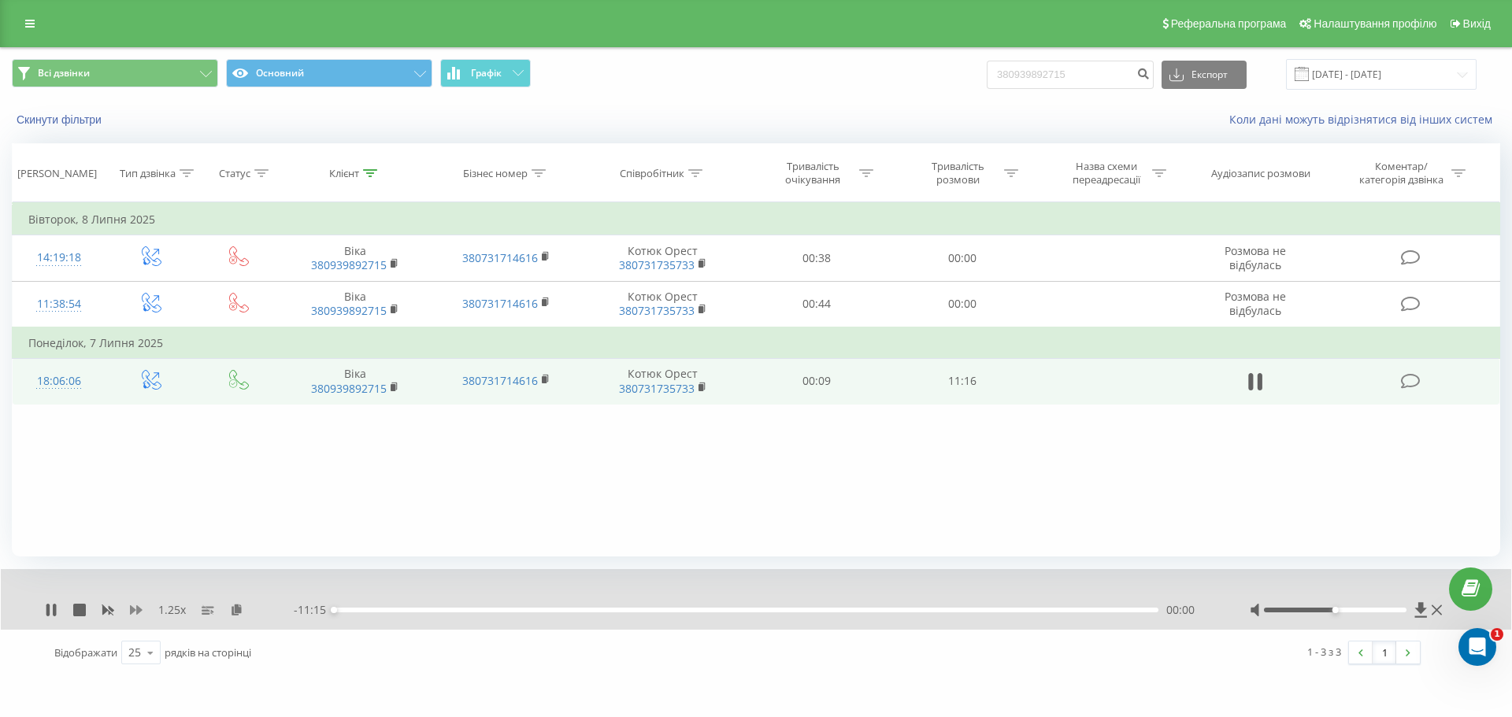
click at [139, 606] on icon at bounding box center [136, 610] width 13 height 13
drag, startPoint x: 1330, startPoint y: 607, endPoint x: 1459, endPoint y: 593, distance: 129.9
click at [1459, 593] on div "Реферальна програма Налаштування профілю Вихід Всі дзвінки Основний Графік 3809…" at bounding box center [756, 338] width 1512 height 677
click at [128, 611] on div "1.5 x" at bounding box center [169, 610] width 249 height 16
click at [136, 611] on icon at bounding box center [136, 610] width 13 height 13
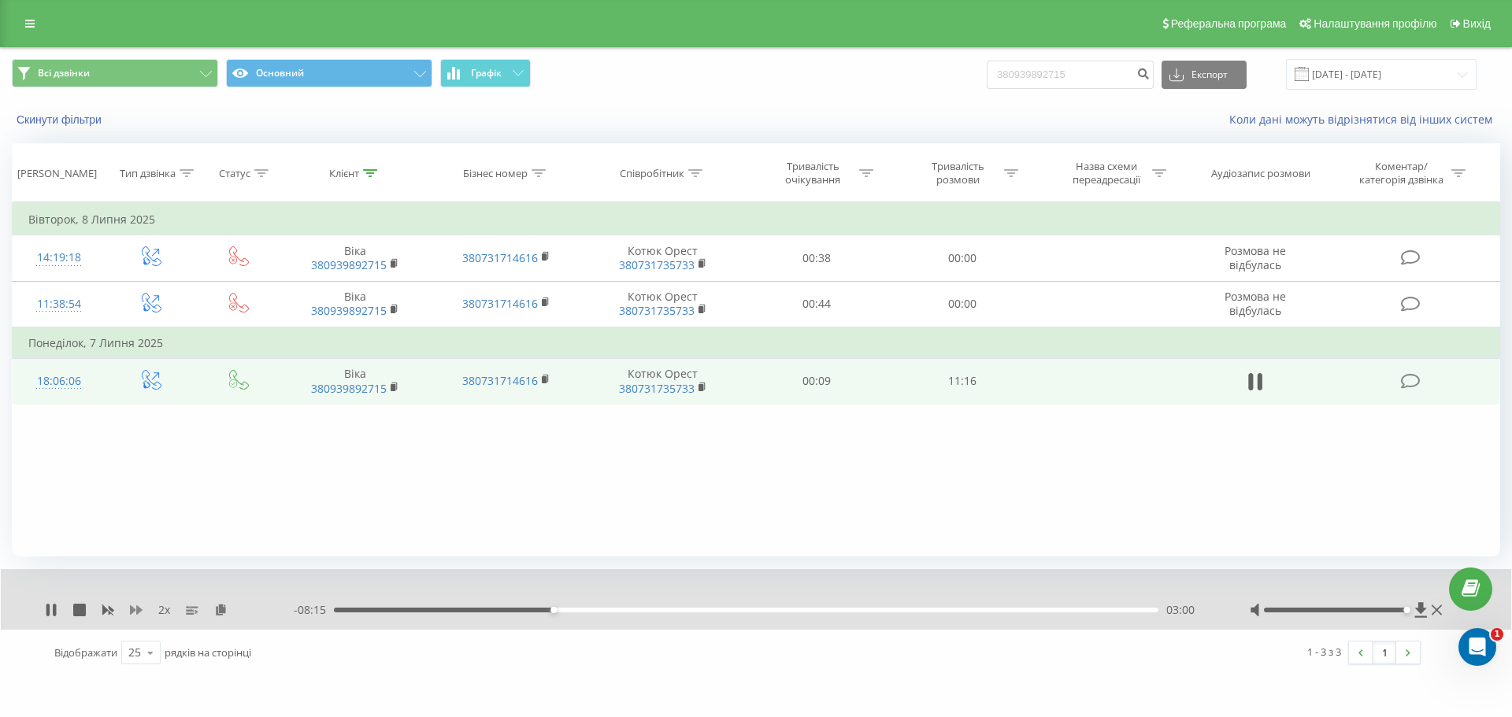
click at [136, 611] on icon at bounding box center [136, 610] width 13 height 13
click at [51, 606] on icon at bounding box center [51, 610] width 13 height 13
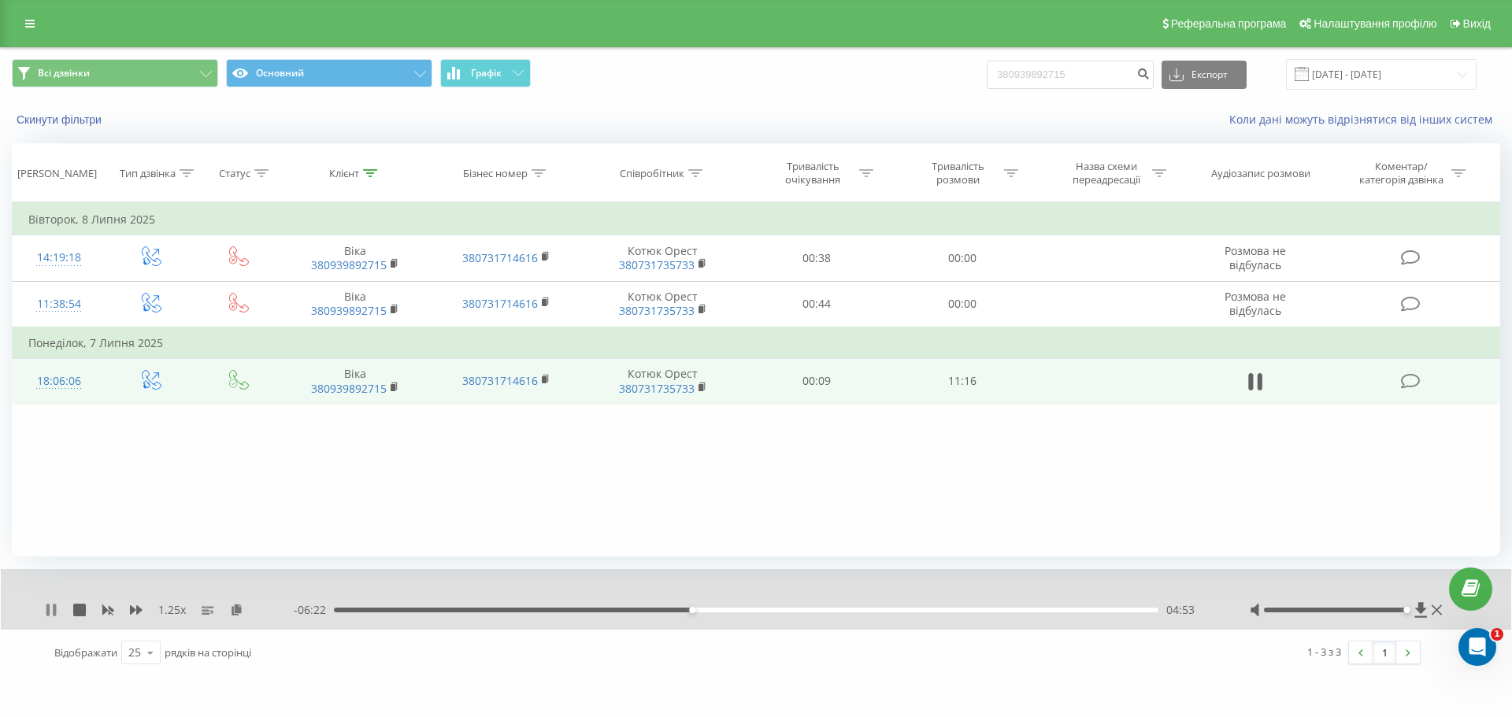
click at [46, 614] on icon at bounding box center [51, 610] width 13 height 13
click at [672, 609] on div "04:37" at bounding box center [746, 610] width 825 height 5
click at [50, 607] on icon at bounding box center [50, 610] width 9 height 13
click at [881, 611] on div "07:29" at bounding box center [746, 610] width 825 height 5
click at [903, 610] on div "07:32" at bounding box center [746, 610] width 825 height 5
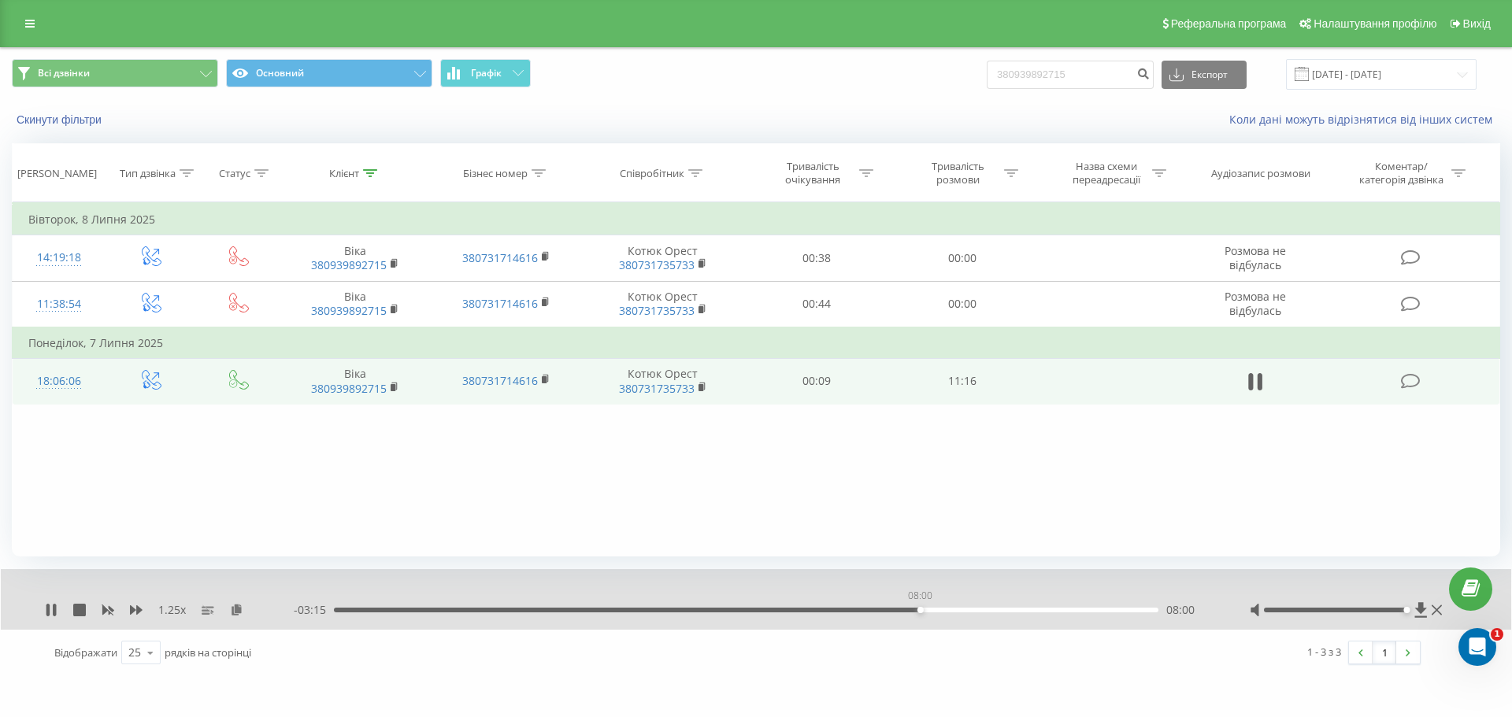
click at [920, 608] on div "08:00" at bounding box center [746, 610] width 825 height 5
click at [939, 610] on div "08:16" at bounding box center [746, 610] width 825 height 5
click at [974, 609] on div "08:45" at bounding box center [746, 610] width 825 height 5
click at [50, 608] on icon at bounding box center [51, 610] width 13 height 13
